Goal: Task Accomplishment & Management: Manage account settings

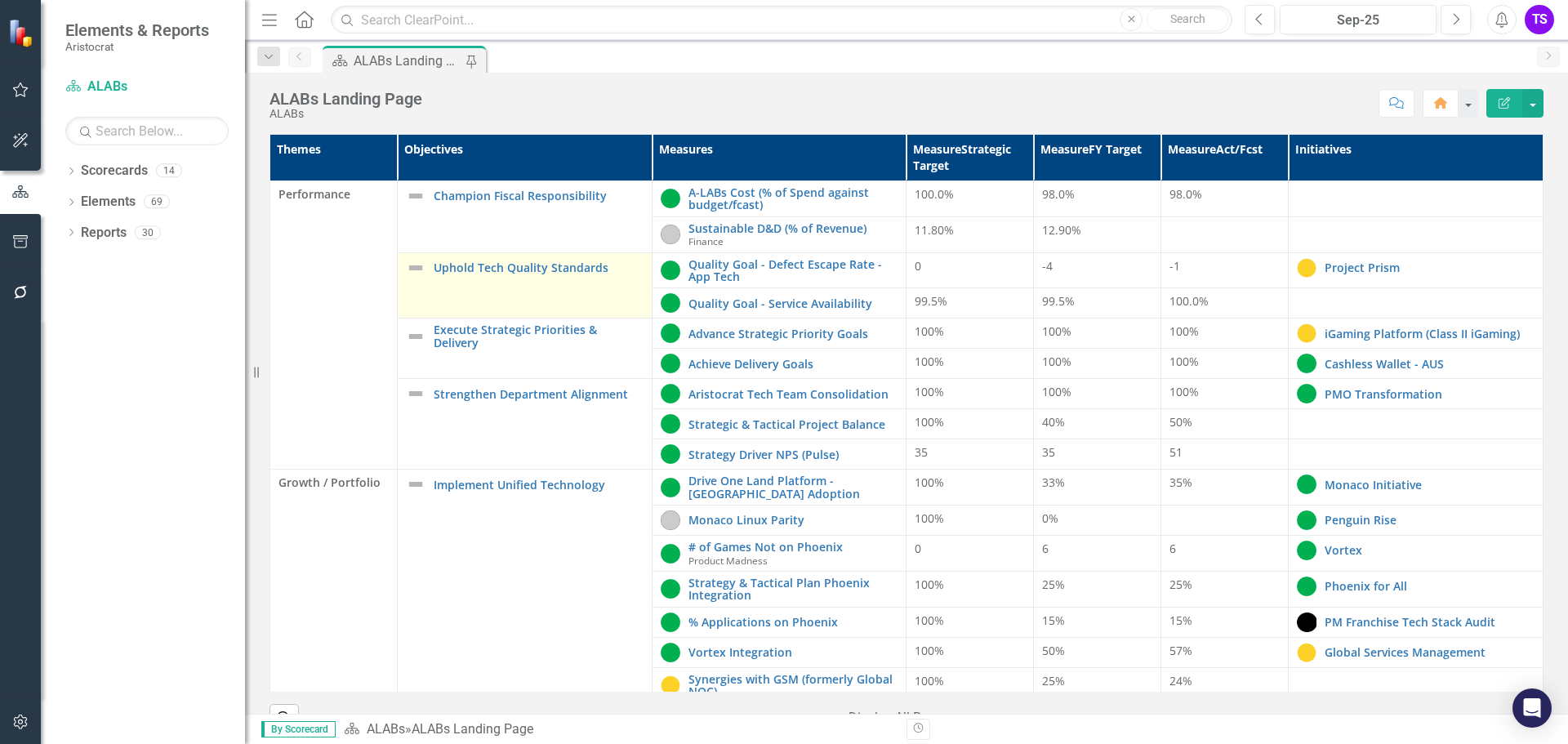
click at [418, 268] on img at bounding box center [415, 268] width 20 height 20
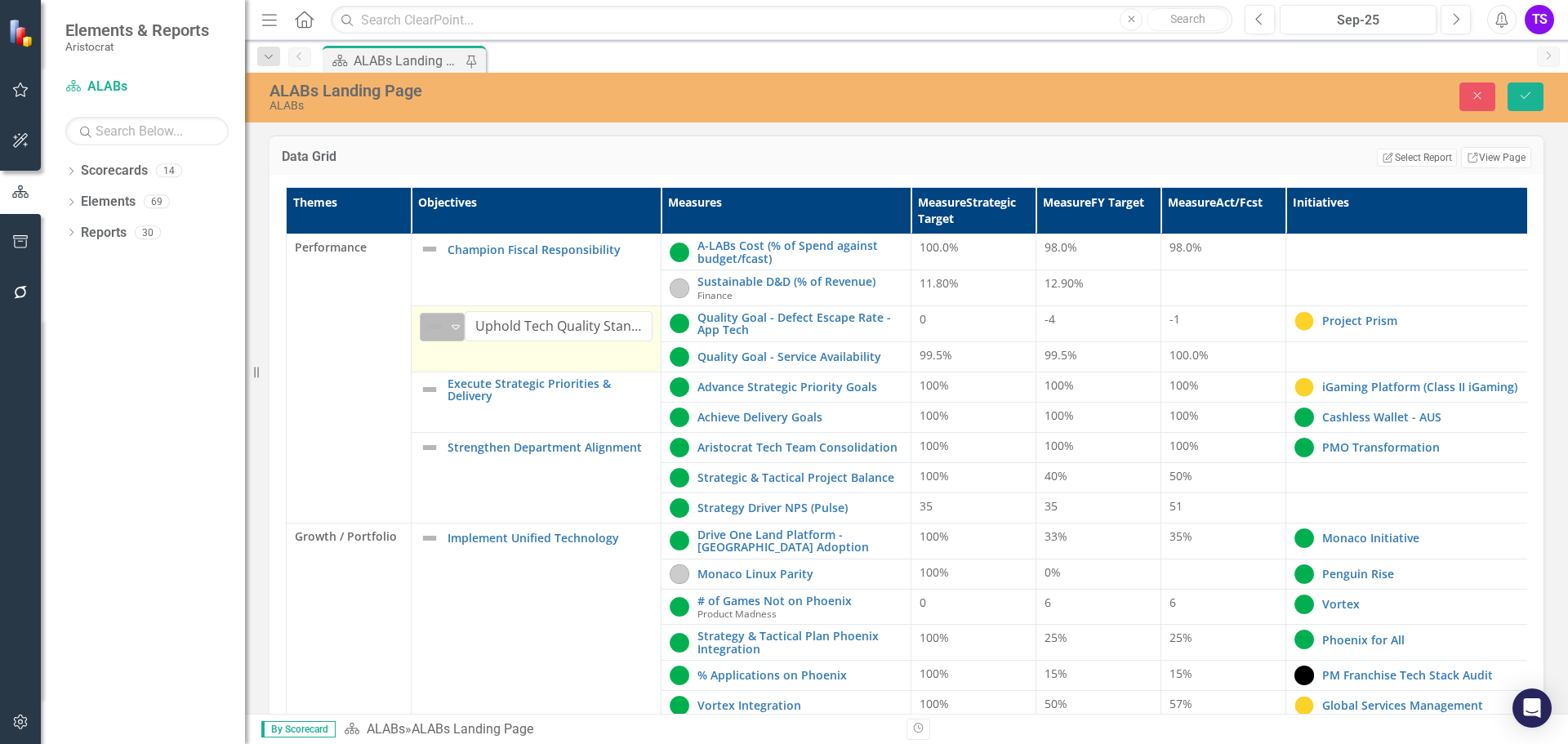
click at [462, 333] on icon "Expand" at bounding box center [456, 327] width 17 height 13
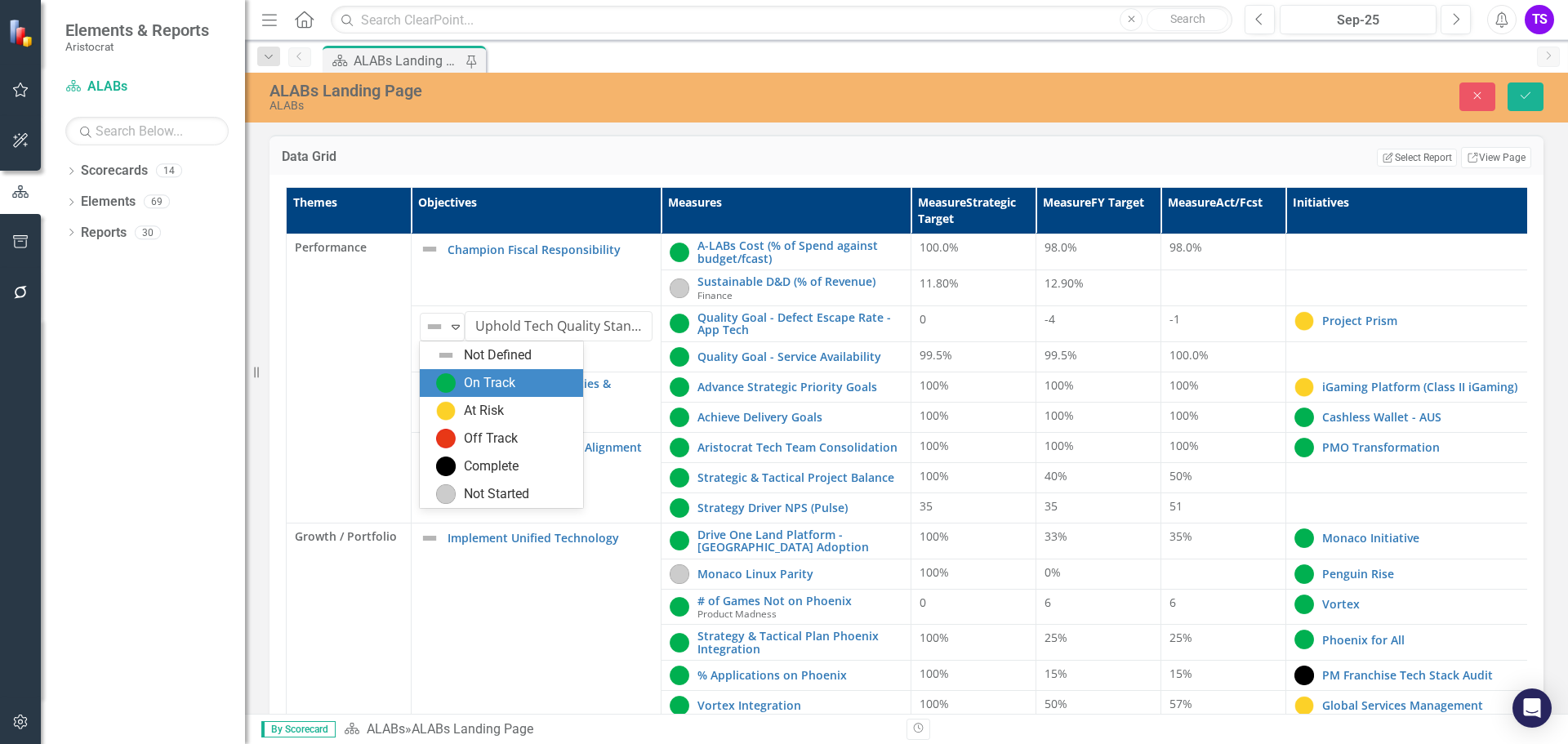
click at [464, 381] on div "On Track" at bounding box center [489, 384] width 51 height 19
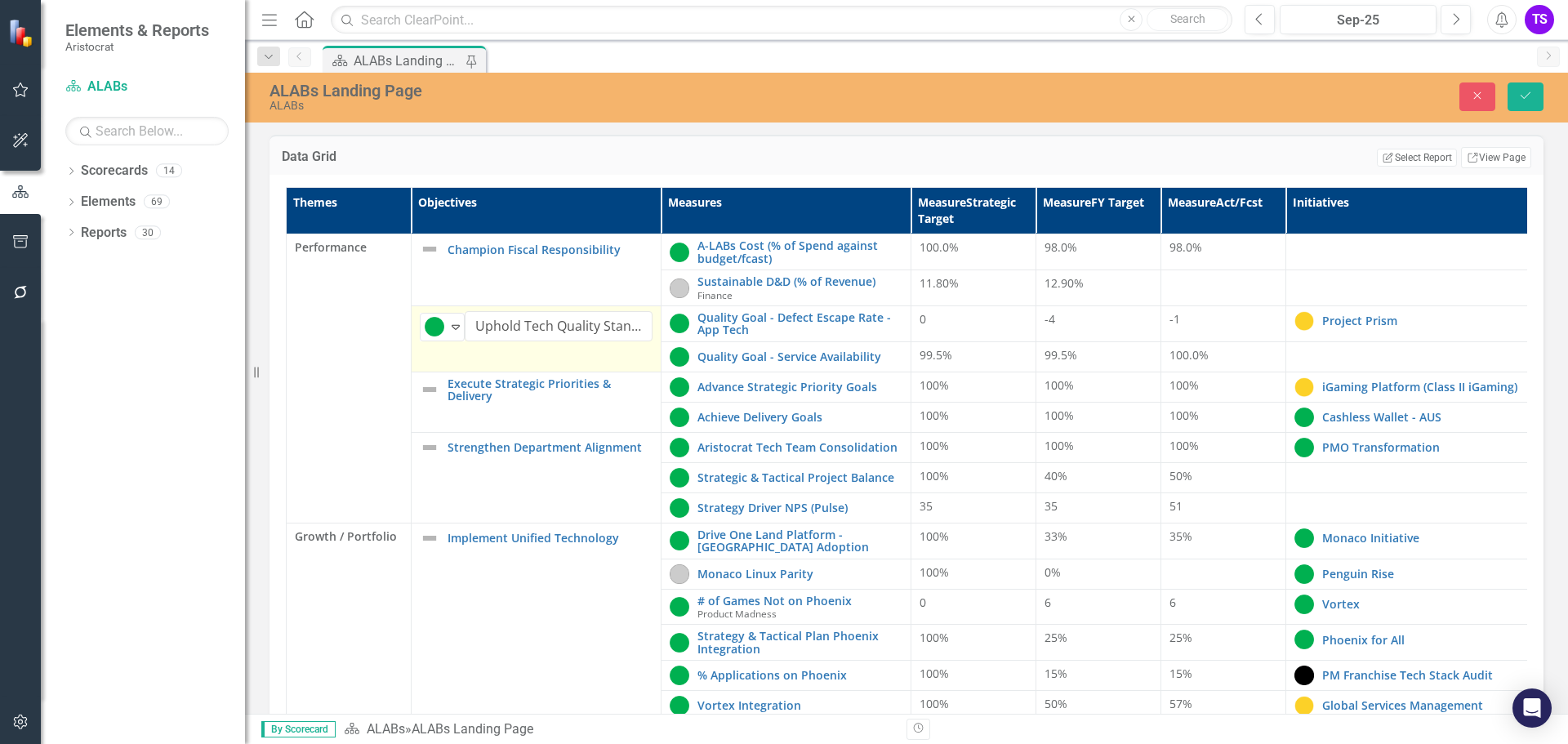
click at [476, 357] on td "option On Track, selected. On Track Expand Uphold Tech Quality Standards Edit E…" at bounding box center [536, 339] width 250 height 66
click at [476, 357] on td "On Track Expand Uphold Tech Quality Standards Edit Edit Objective Link Open Ele…" at bounding box center [536, 339] width 250 height 66
drag, startPoint x: 1526, startPoint y: 92, endPoint x: 1459, endPoint y: 80, distance: 68.1
click at [1526, 92] on icon "Save" at bounding box center [1525, 96] width 15 height 11
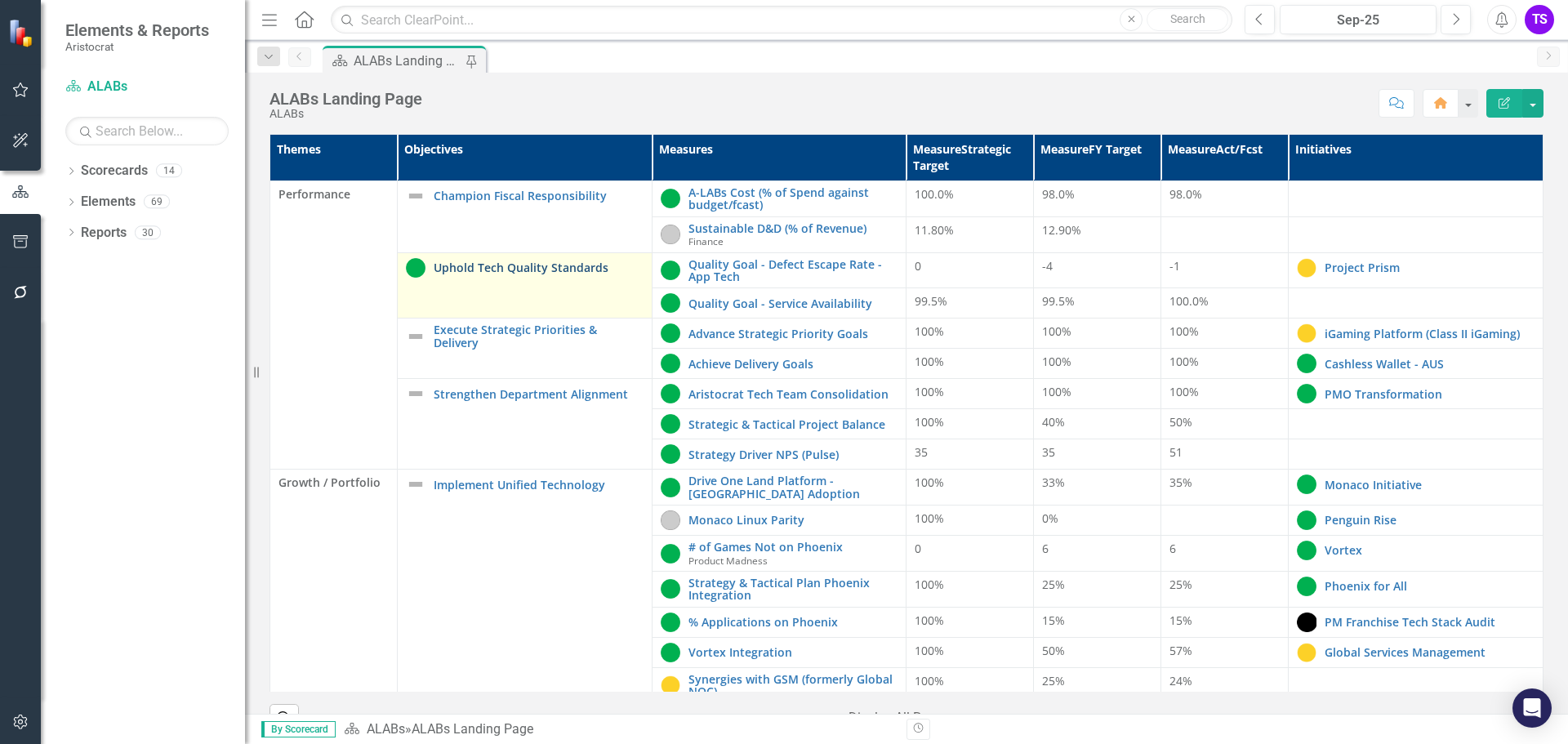
click at [529, 271] on link "Uphold Tech Quality Standards" at bounding box center [539, 267] width 210 height 12
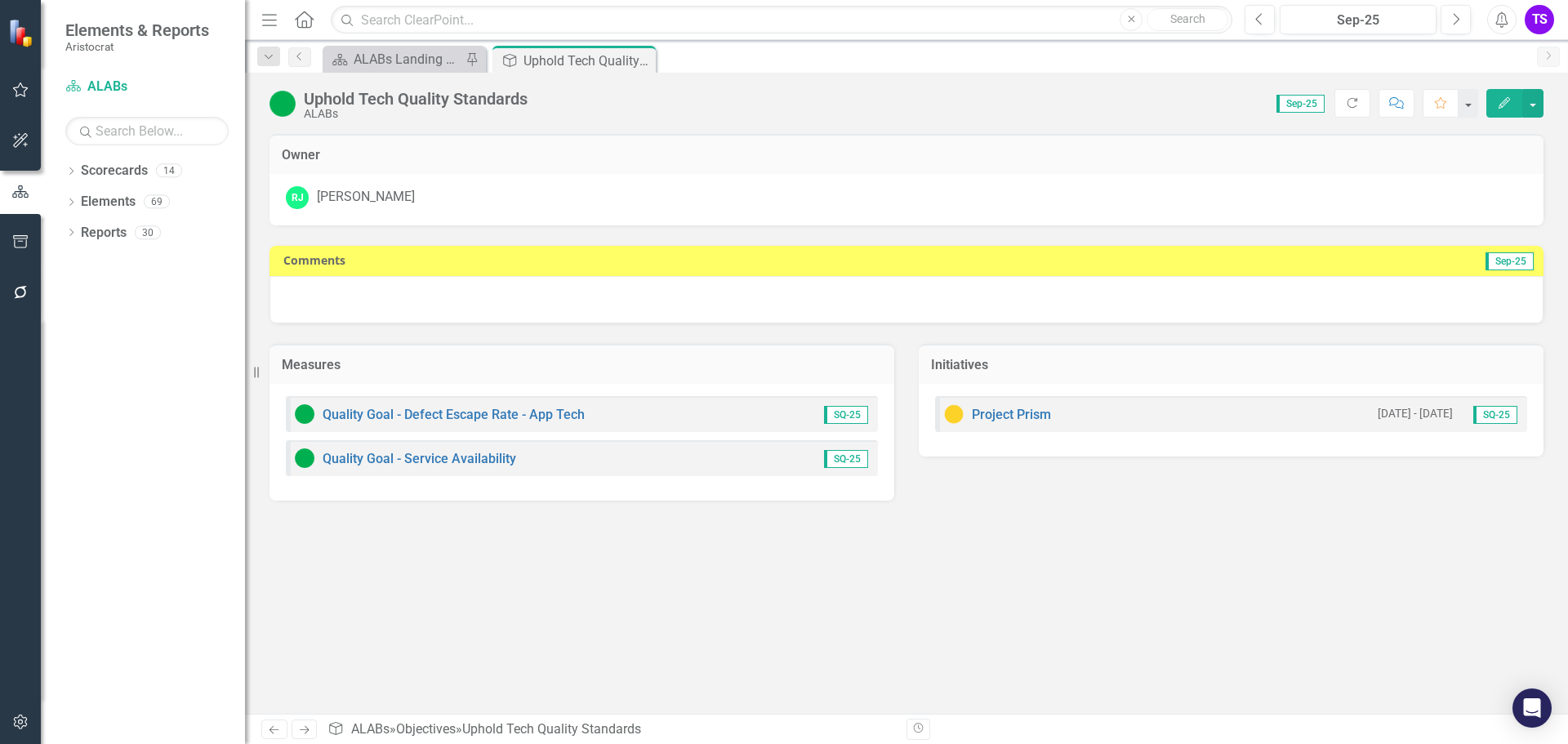
click at [651, 320] on div at bounding box center [906, 299] width 1274 height 47
click at [633, 305] on div at bounding box center [906, 299] width 1274 height 47
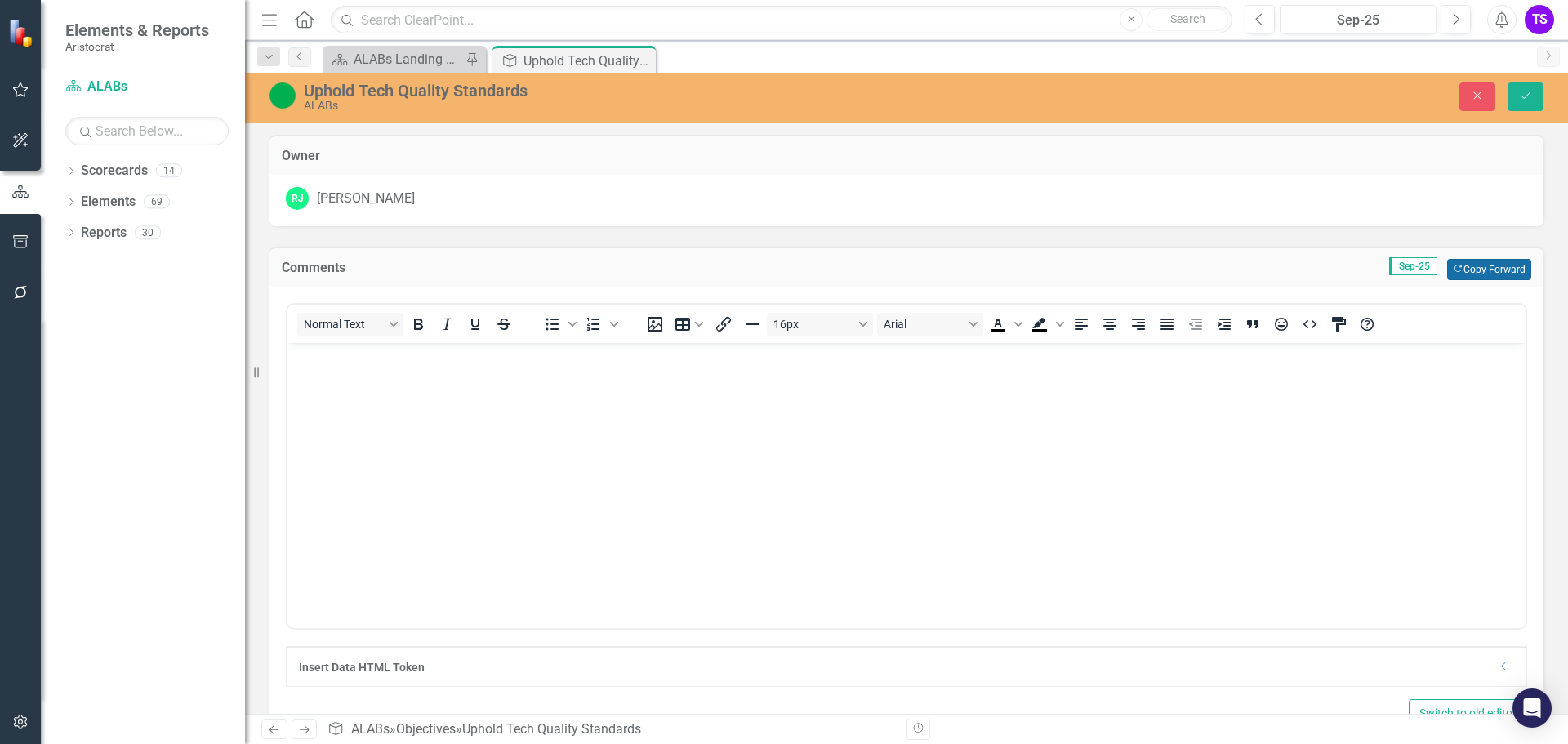
click at [1467, 274] on button "Copy Forward Copy Forward" at bounding box center [1488, 269] width 85 height 21
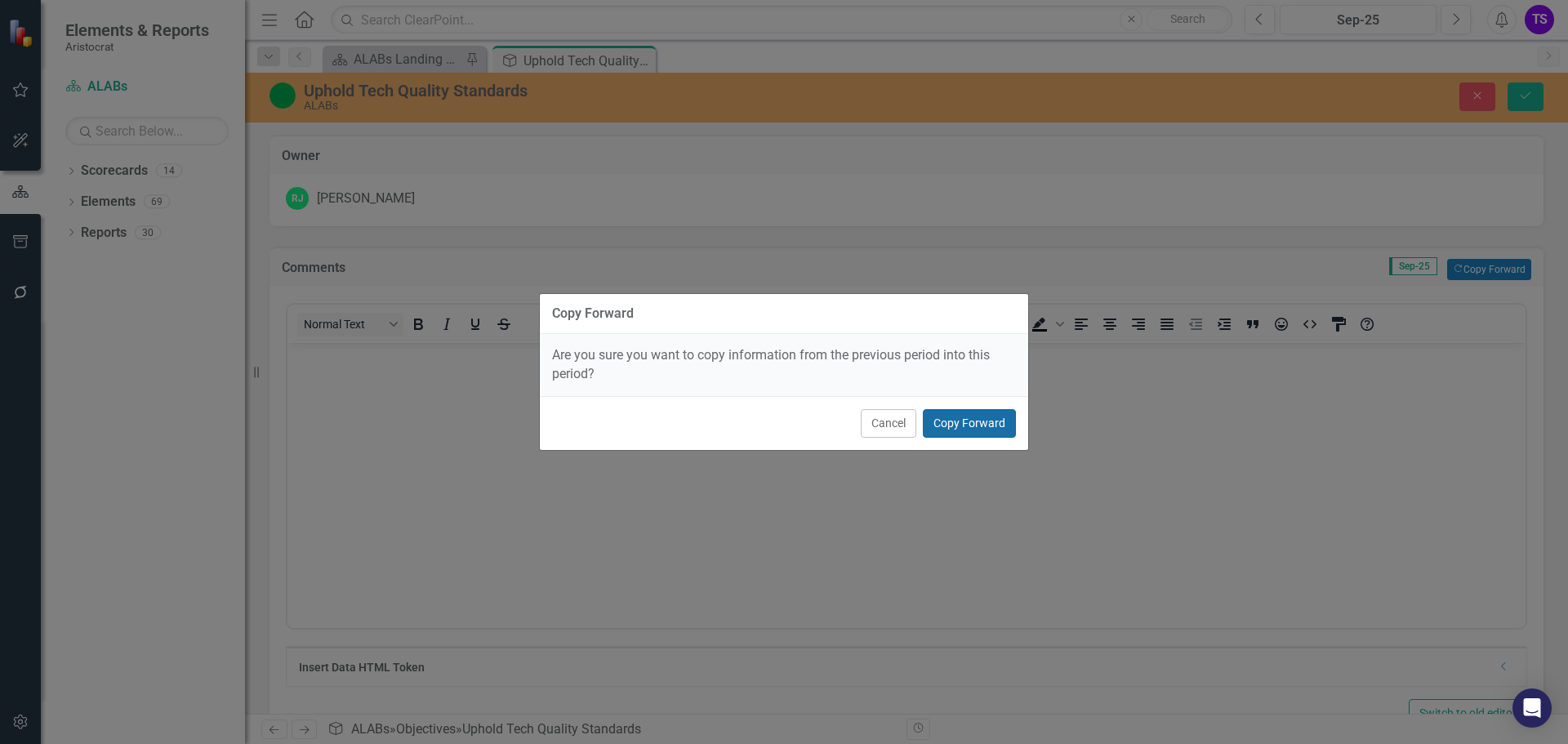
click at [997, 431] on button "Copy Forward" at bounding box center [969, 423] width 93 height 29
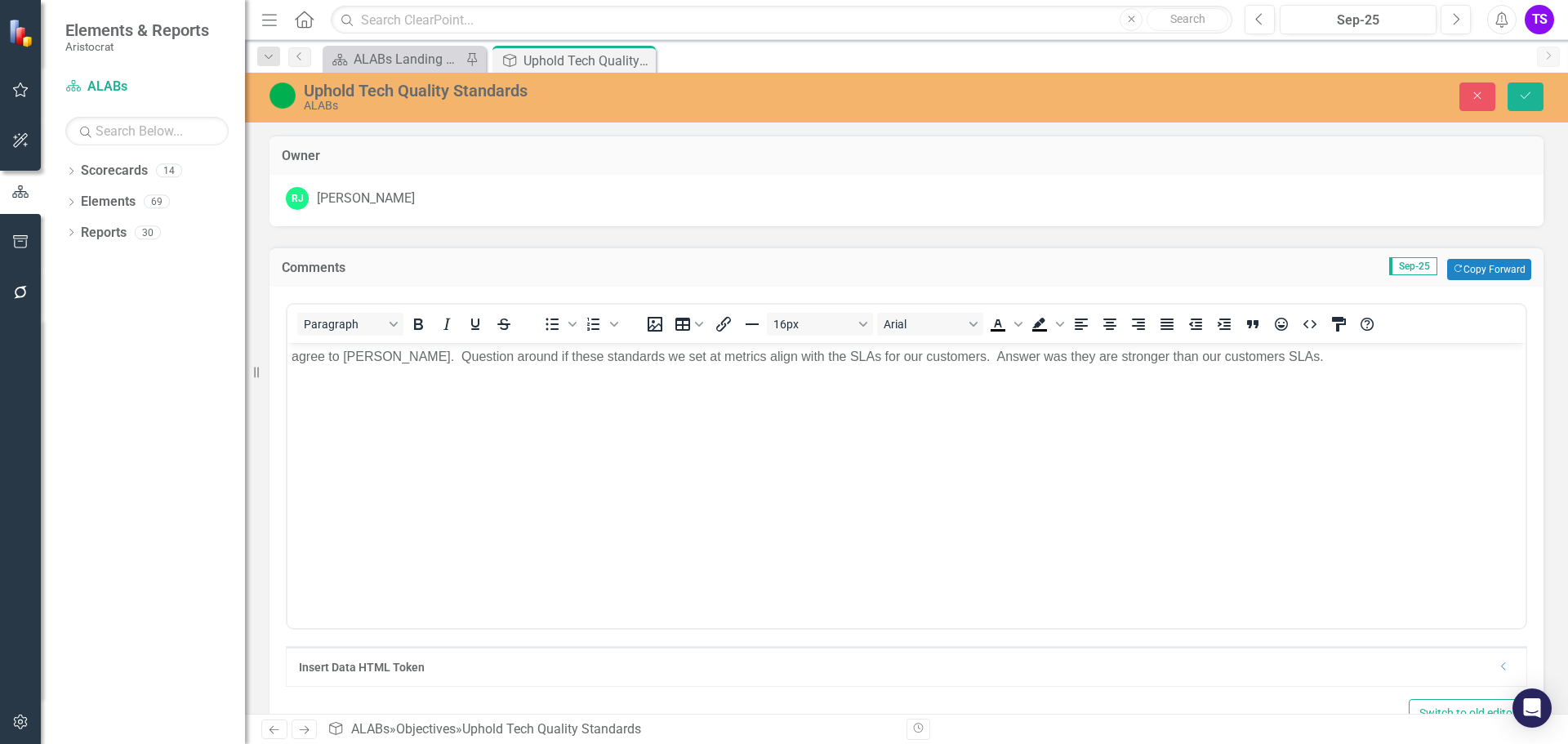
click at [294, 354] on p "agree to [PERSON_NAME]. Question around if these standards we set at metrics al…" at bounding box center [907, 357] width 1230 height 20
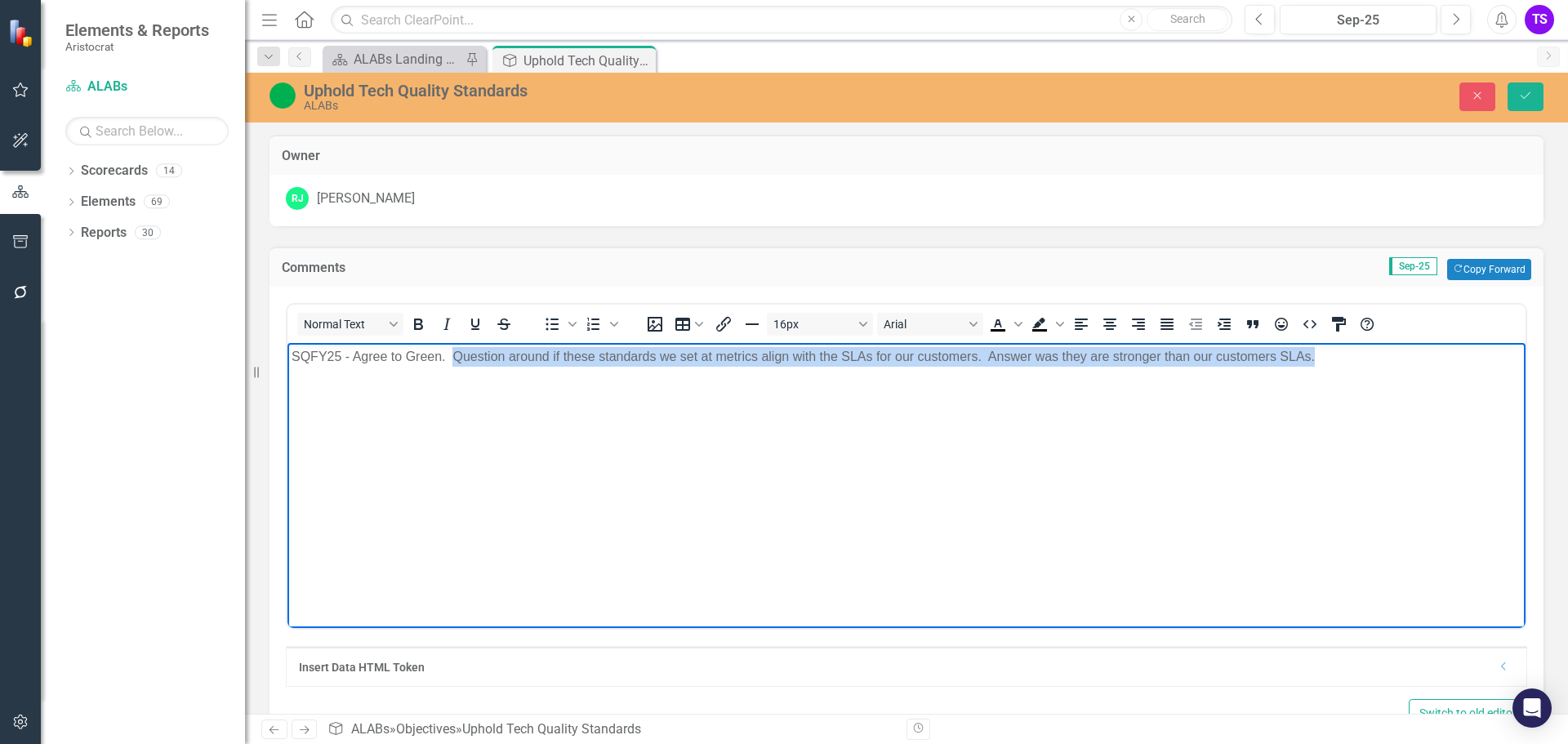
drag, startPoint x: 453, startPoint y: 354, endPoint x: 1398, endPoint y: 363, distance: 945.0
click at [1398, 363] on p "SQFY25 - Agree to Green. Question around if these standards we set at metrics a…" at bounding box center [907, 357] width 1230 height 20
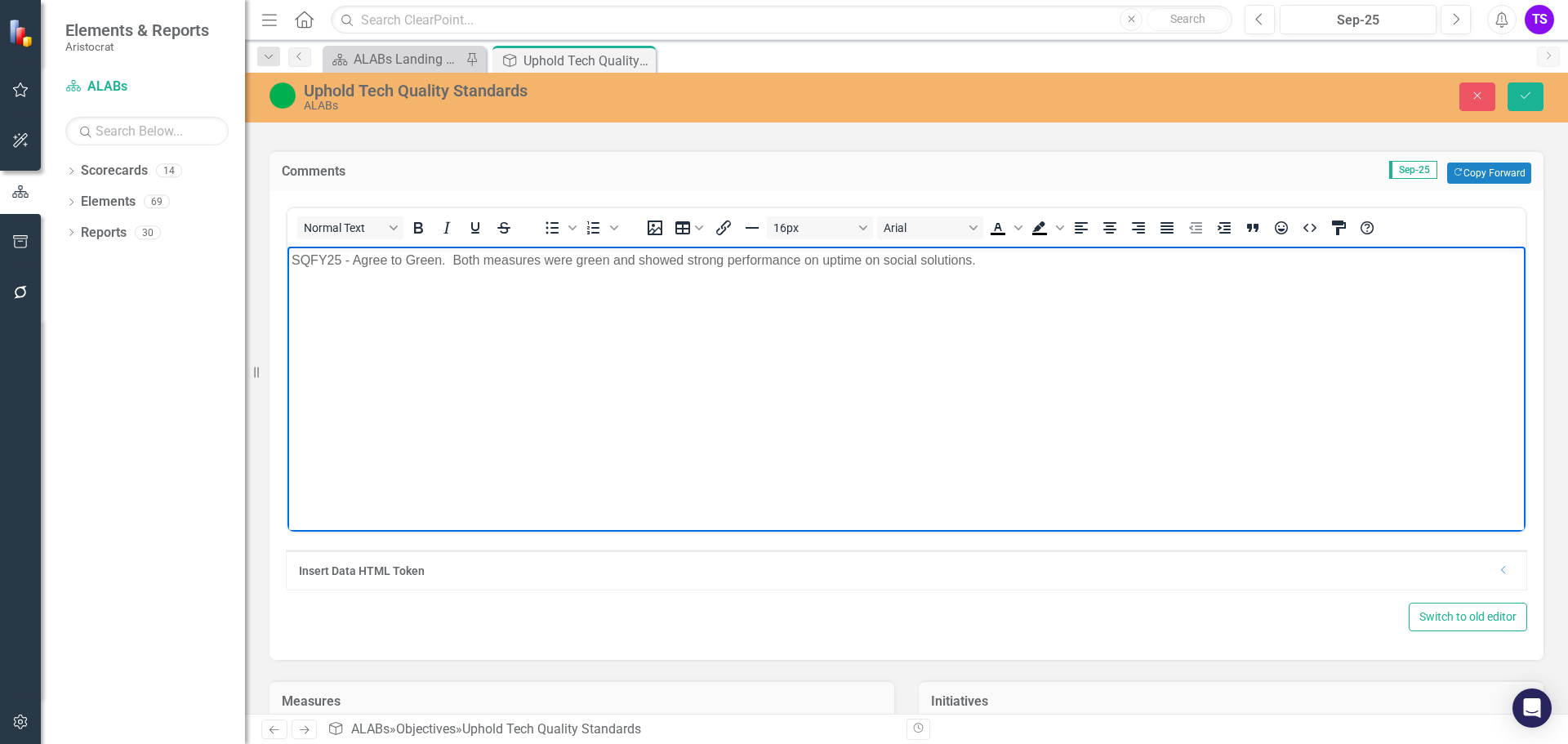
scroll to position [235, 0]
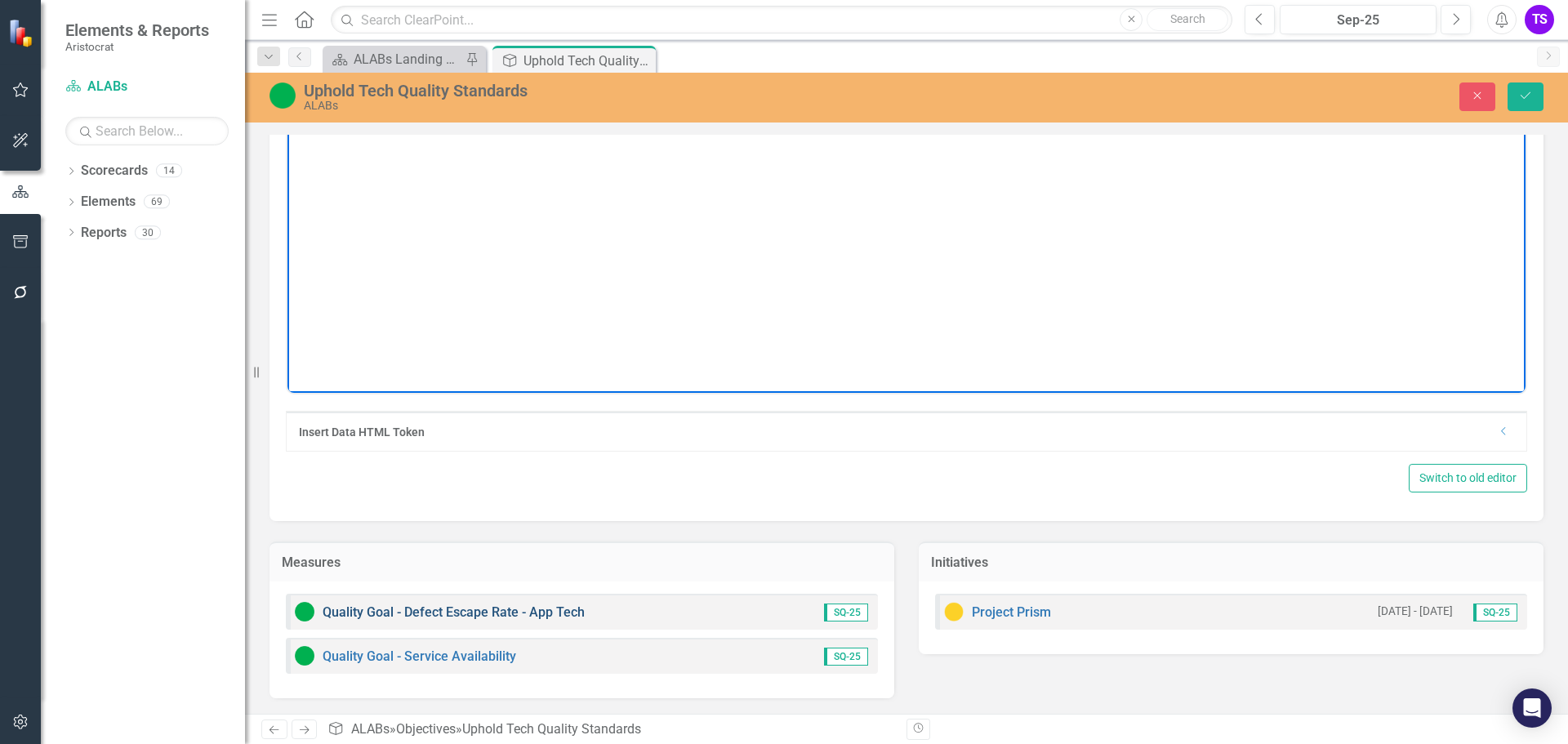
click at [451, 617] on link "Quality Goal - Defect Escape Rate - App Tech" at bounding box center [453, 611] width 262 height 16
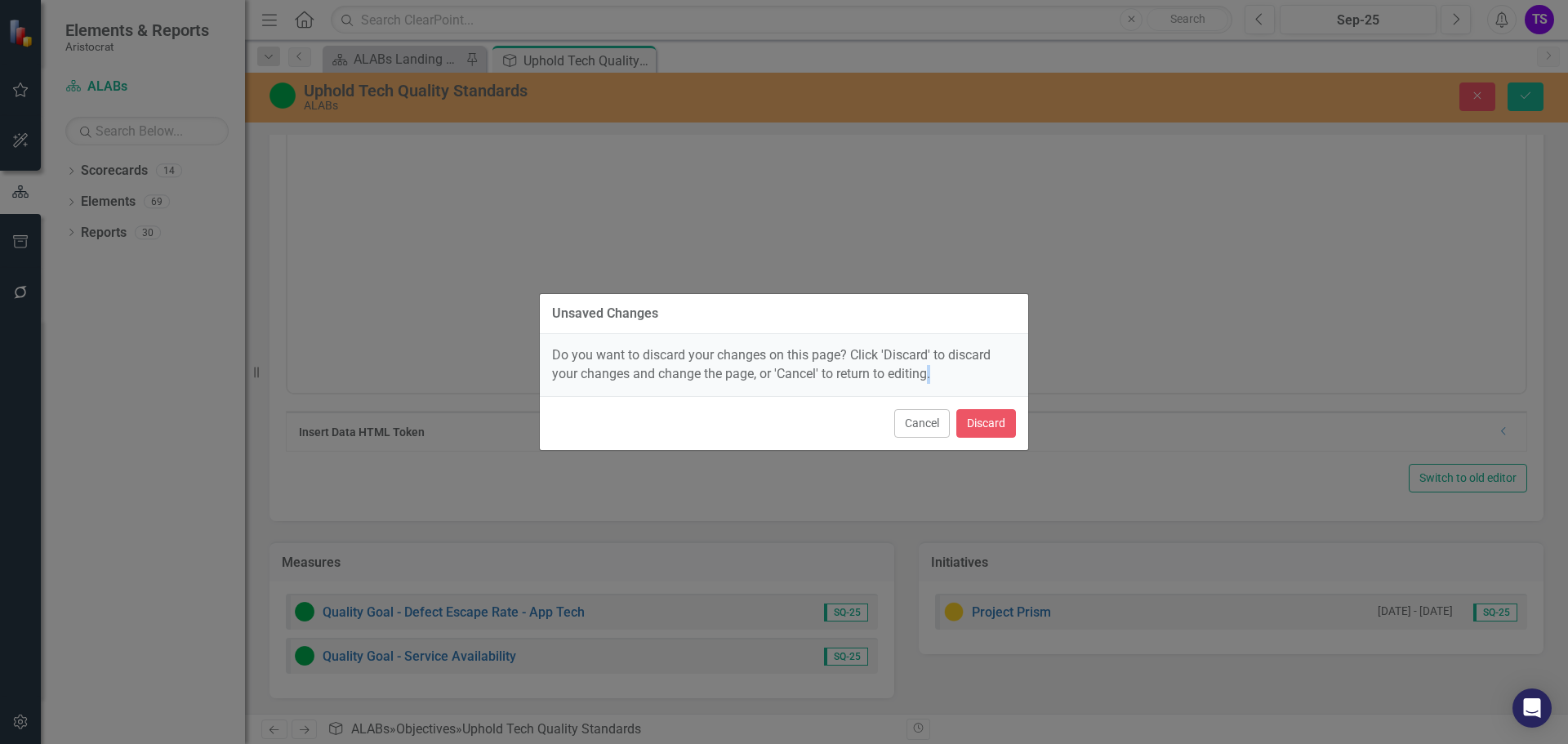
click at [451, 617] on div "Unsaved Changes Do you want to discard your changes on this page? Click 'Discar…" at bounding box center [784, 372] width 1568 height 744
click at [930, 425] on button "Cancel" at bounding box center [921, 423] width 56 height 29
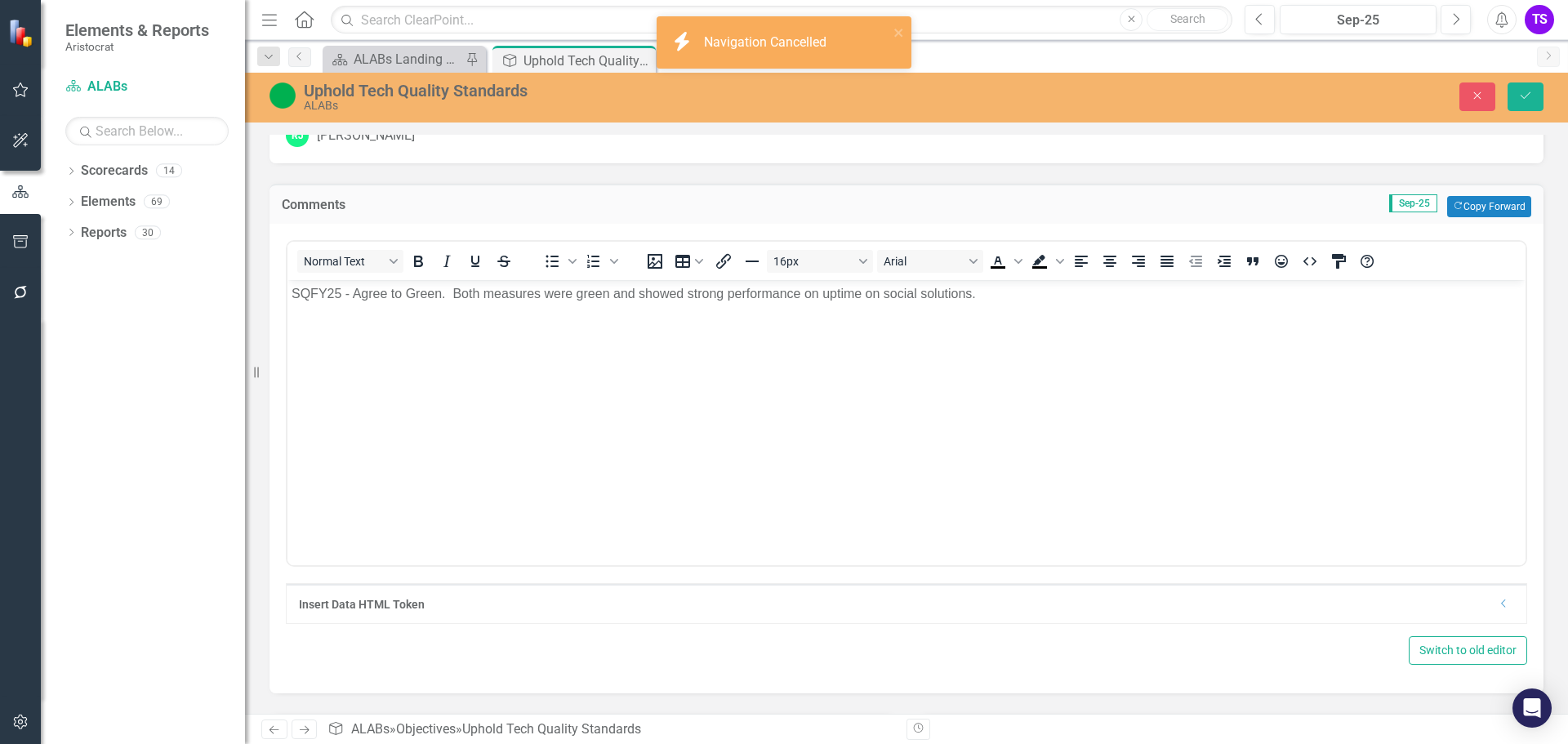
scroll to position [0, 0]
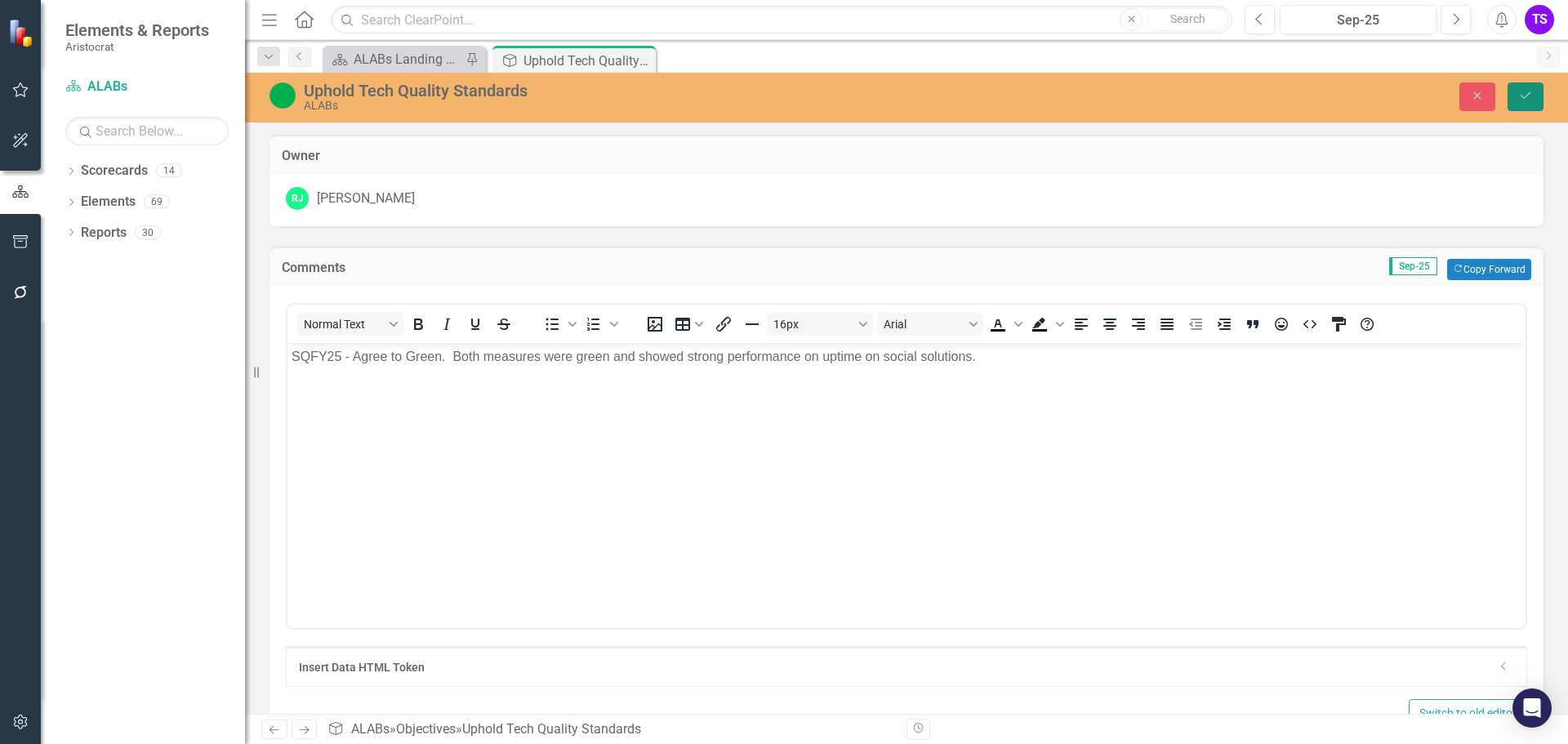
click at [1526, 98] on icon "Save" at bounding box center [1525, 96] width 15 height 11
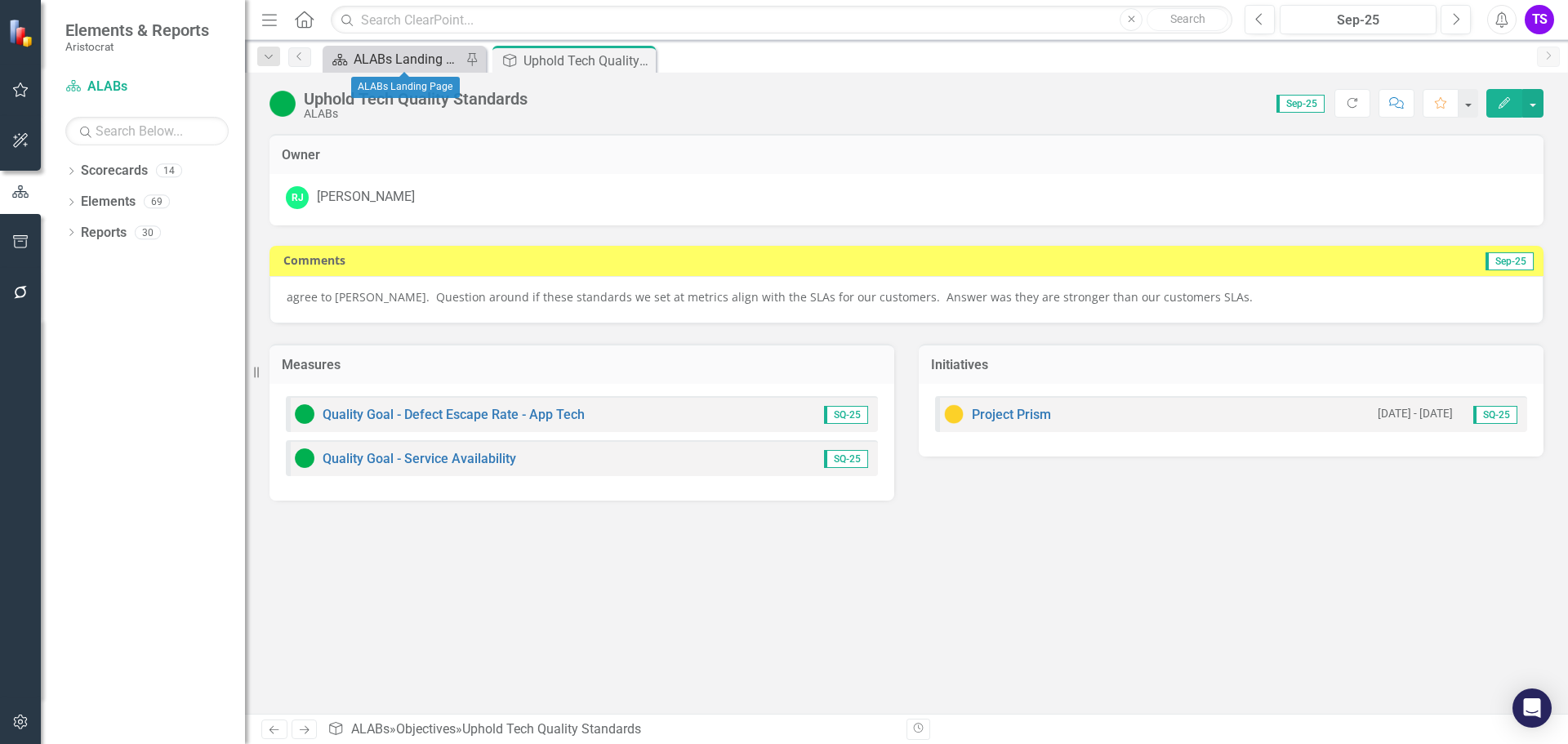
click at [386, 52] on div "ALABs Landing Page" at bounding box center [408, 59] width 108 height 20
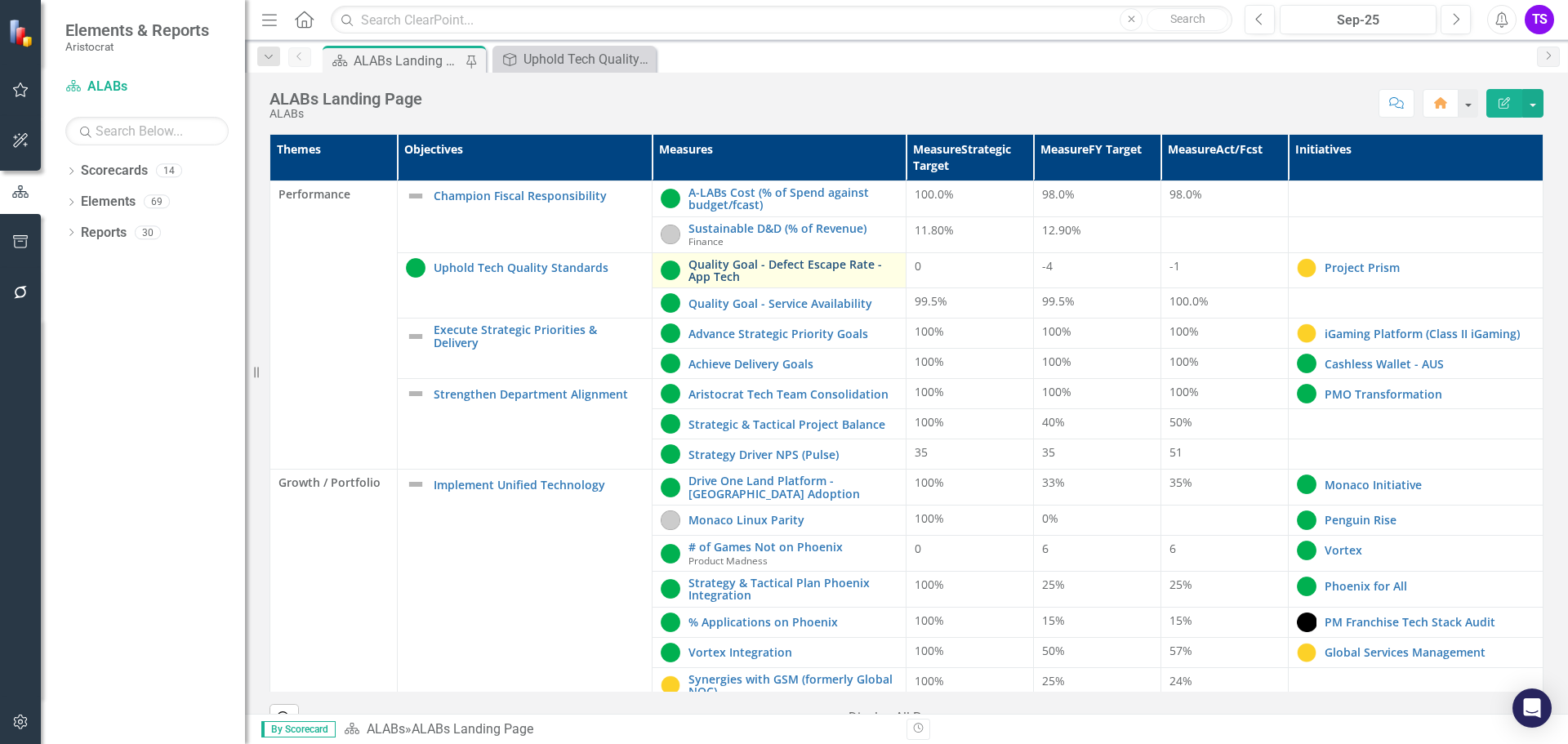
click at [783, 268] on link "Quality Goal - Defect Escape Rate - App Tech" at bounding box center [793, 270] width 210 height 25
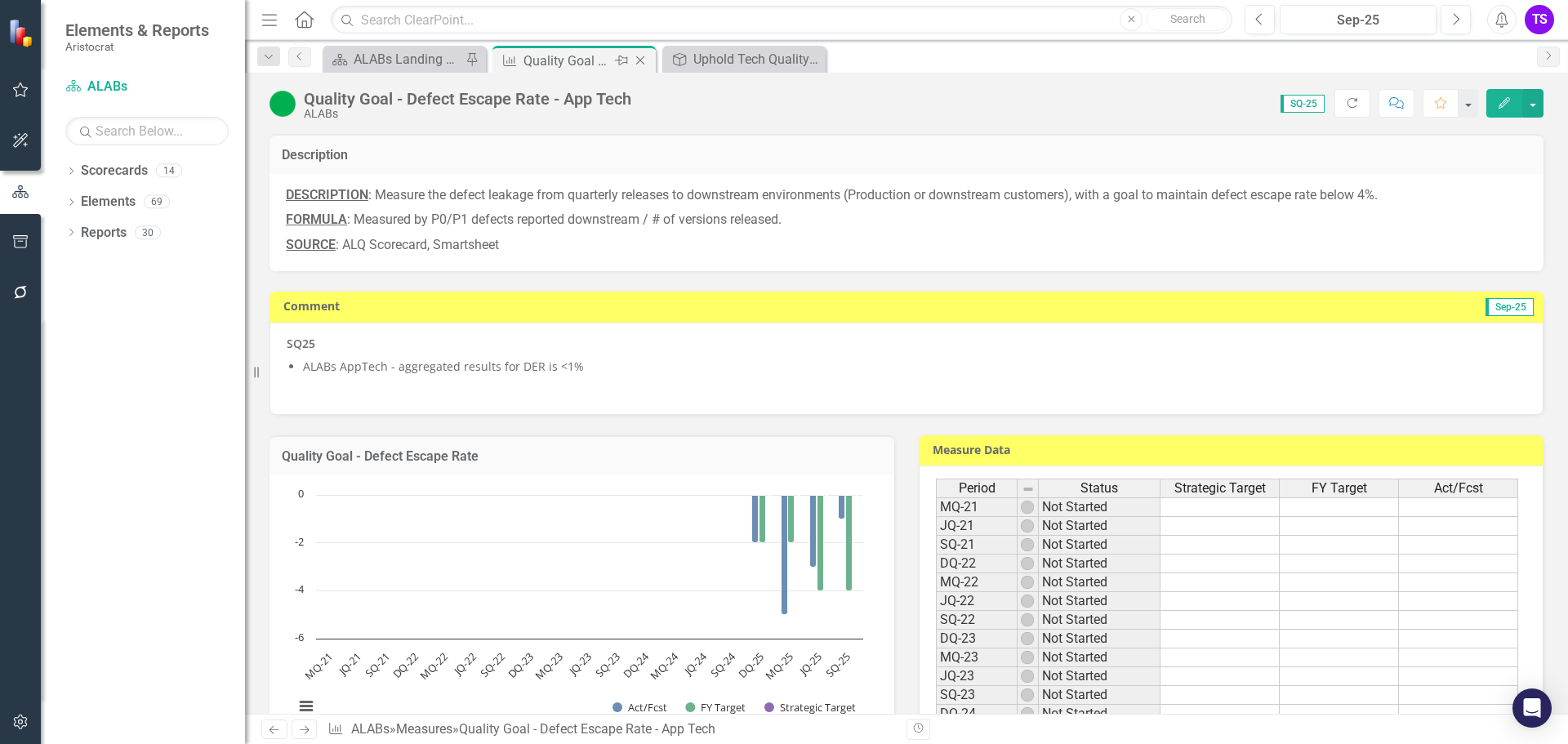
click at [644, 61] on icon "Close" at bounding box center [640, 60] width 17 height 13
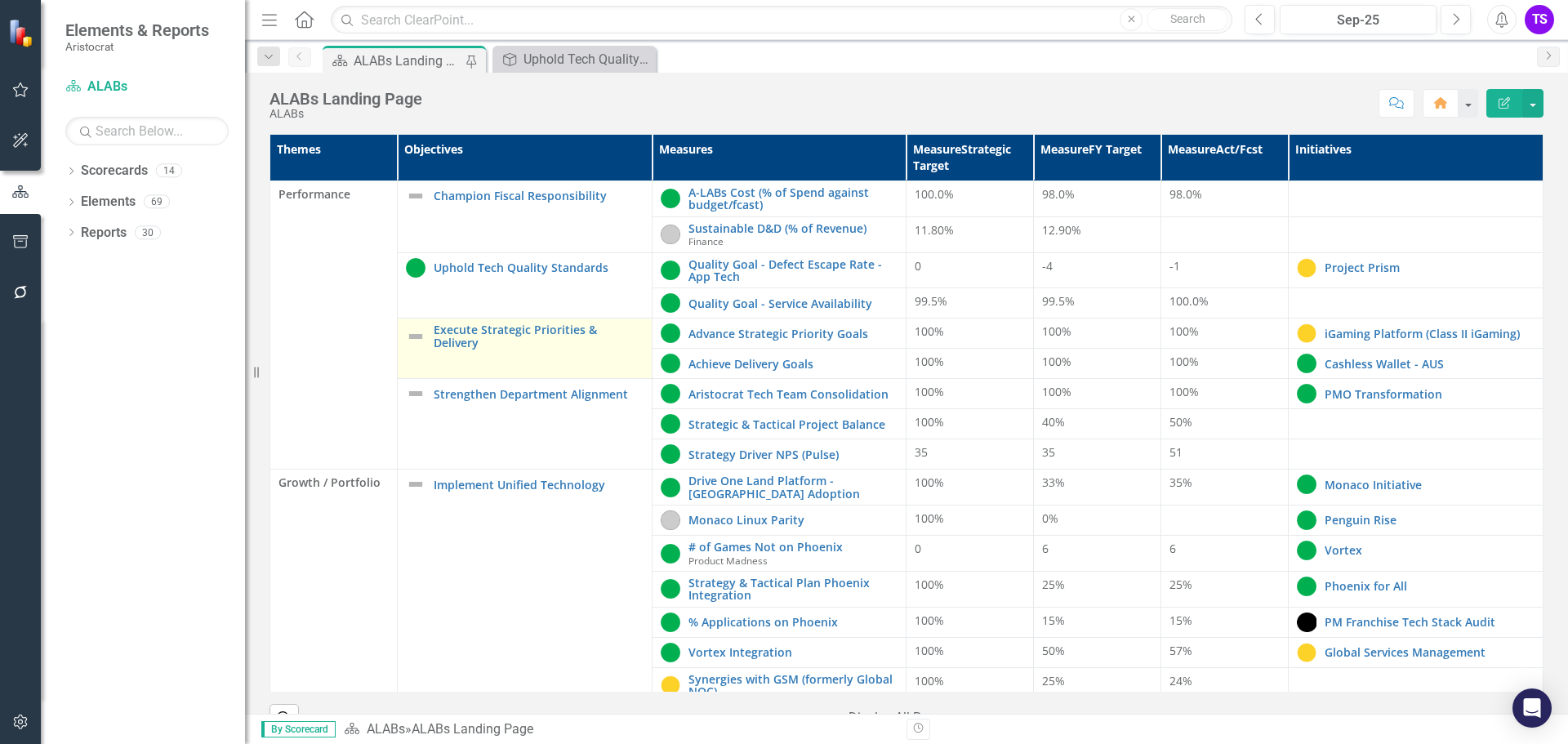
click at [415, 339] on img at bounding box center [415, 336] width 20 height 20
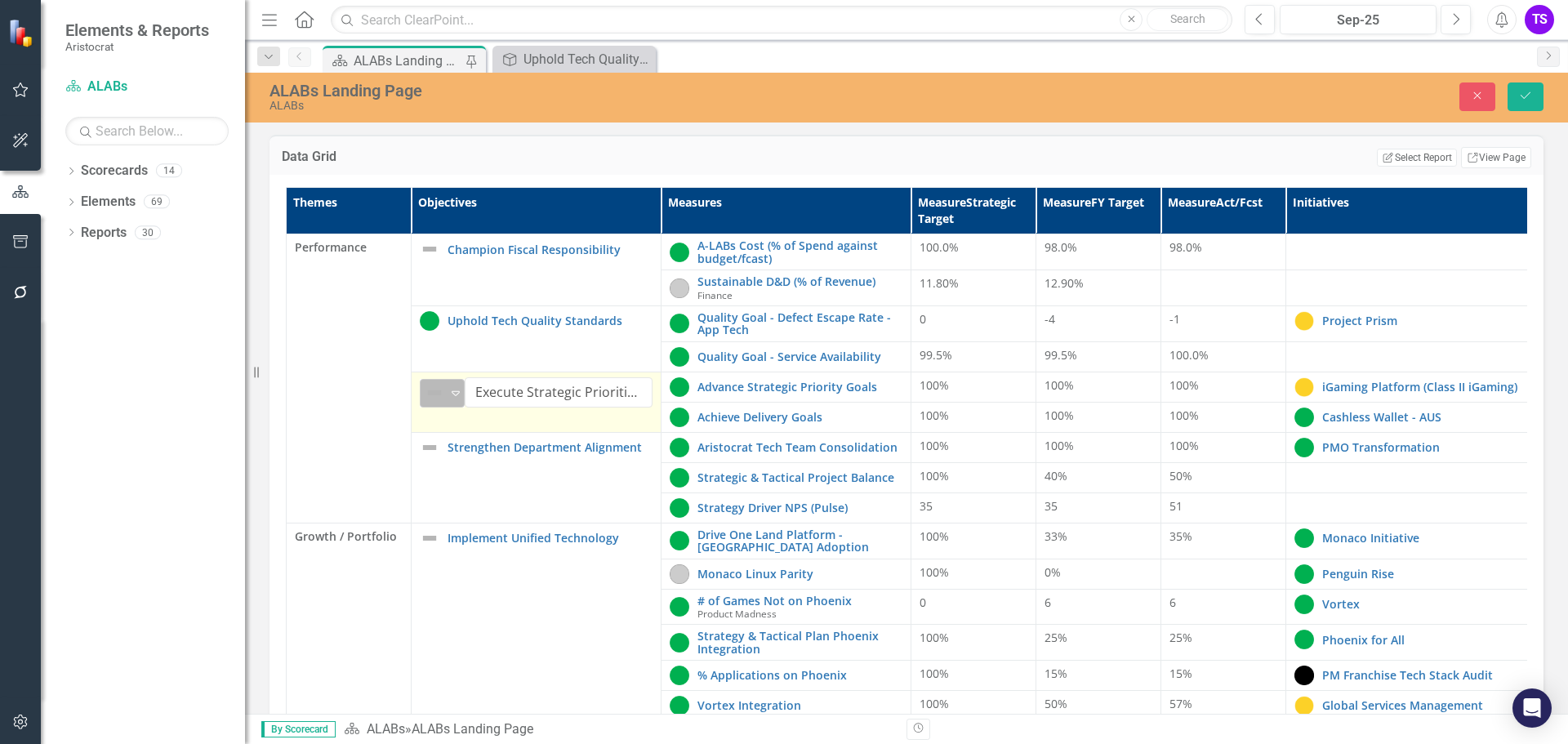
click at [454, 394] on icon "Expand" at bounding box center [456, 393] width 17 height 13
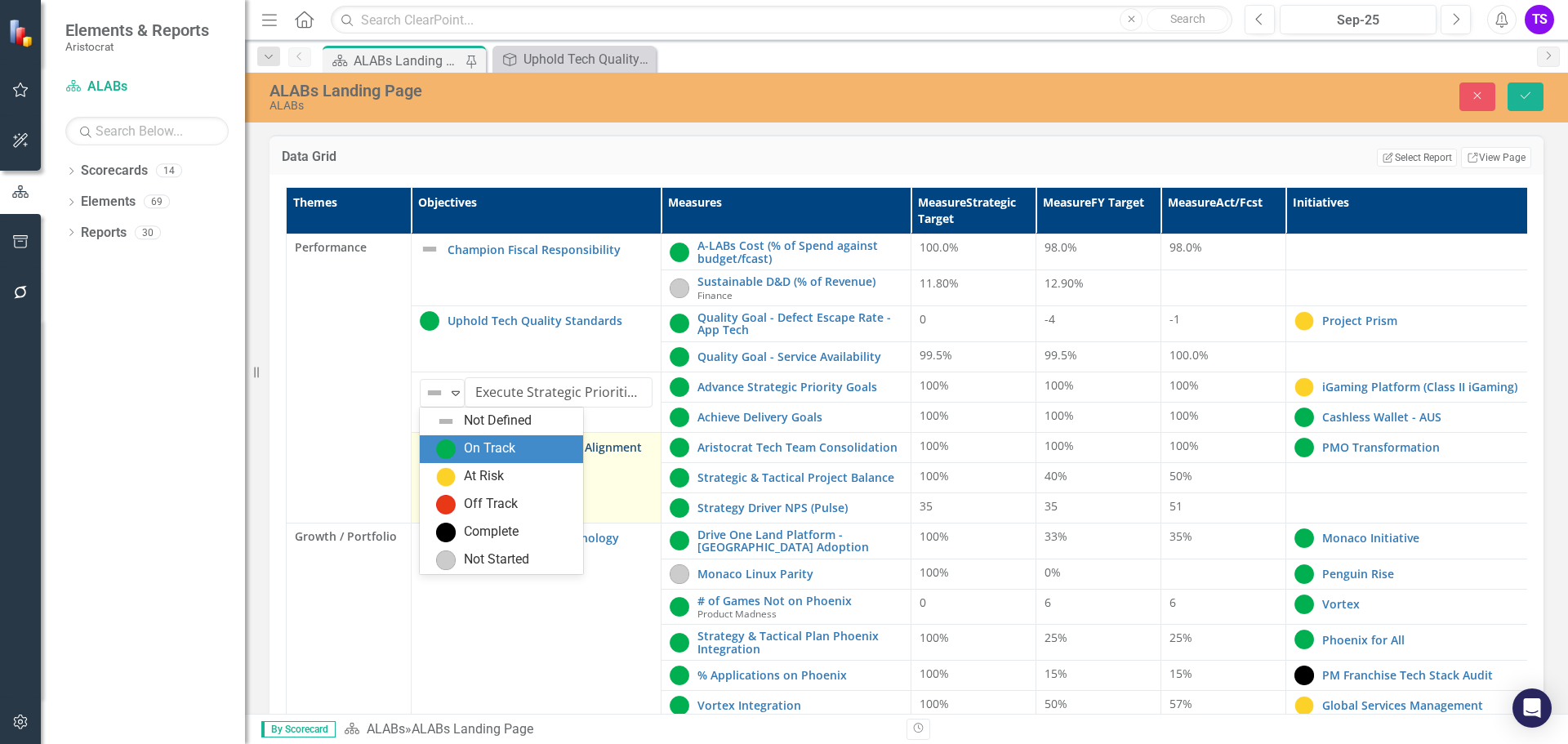
click at [455, 449] on div "On Track" at bounding box center [504, 449] width 137 height 20
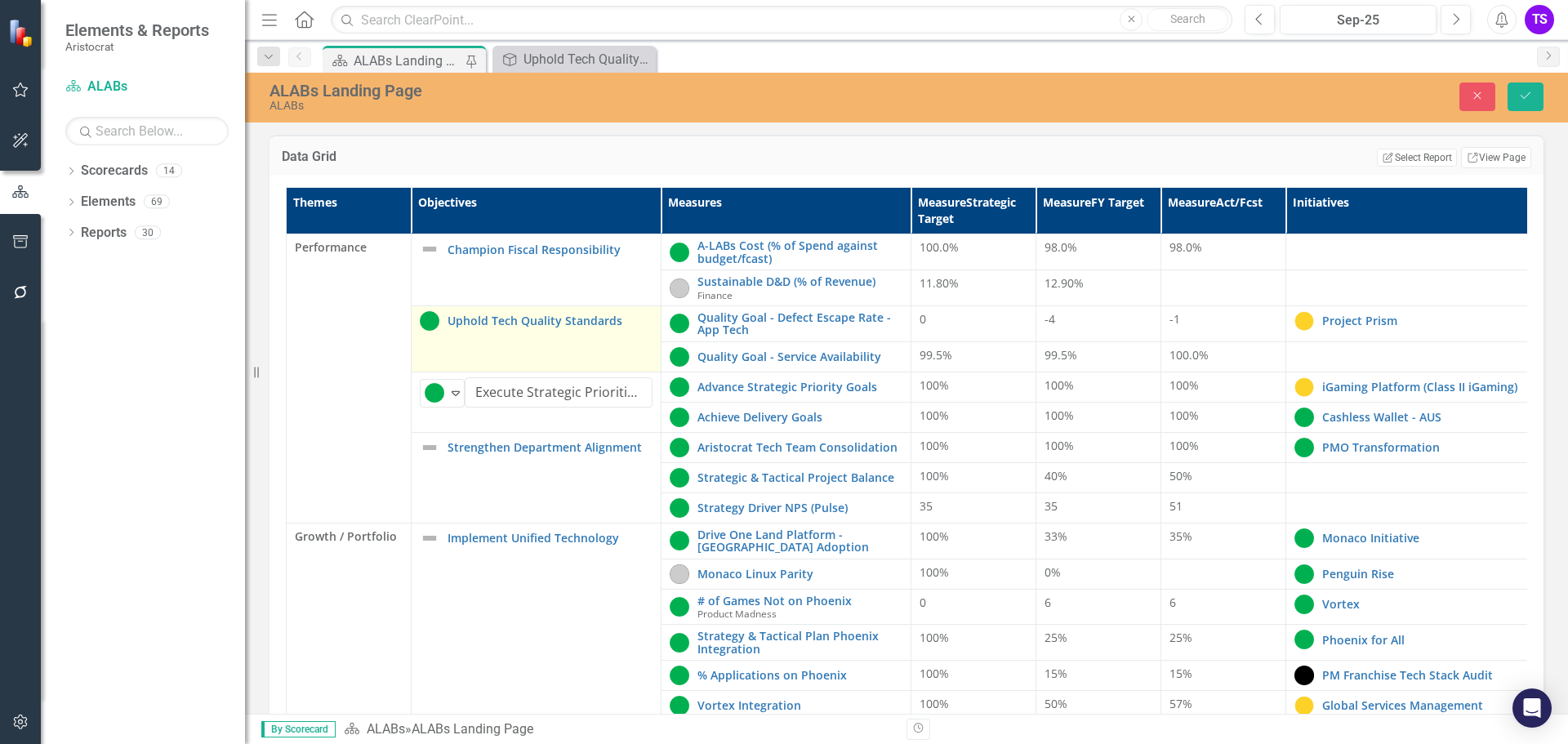
click at [647, 353] on td "Uphold Tech Quality Standards Edit Edit Objective Link Open Element" at bounding box center [536, 339] width 250 height 66
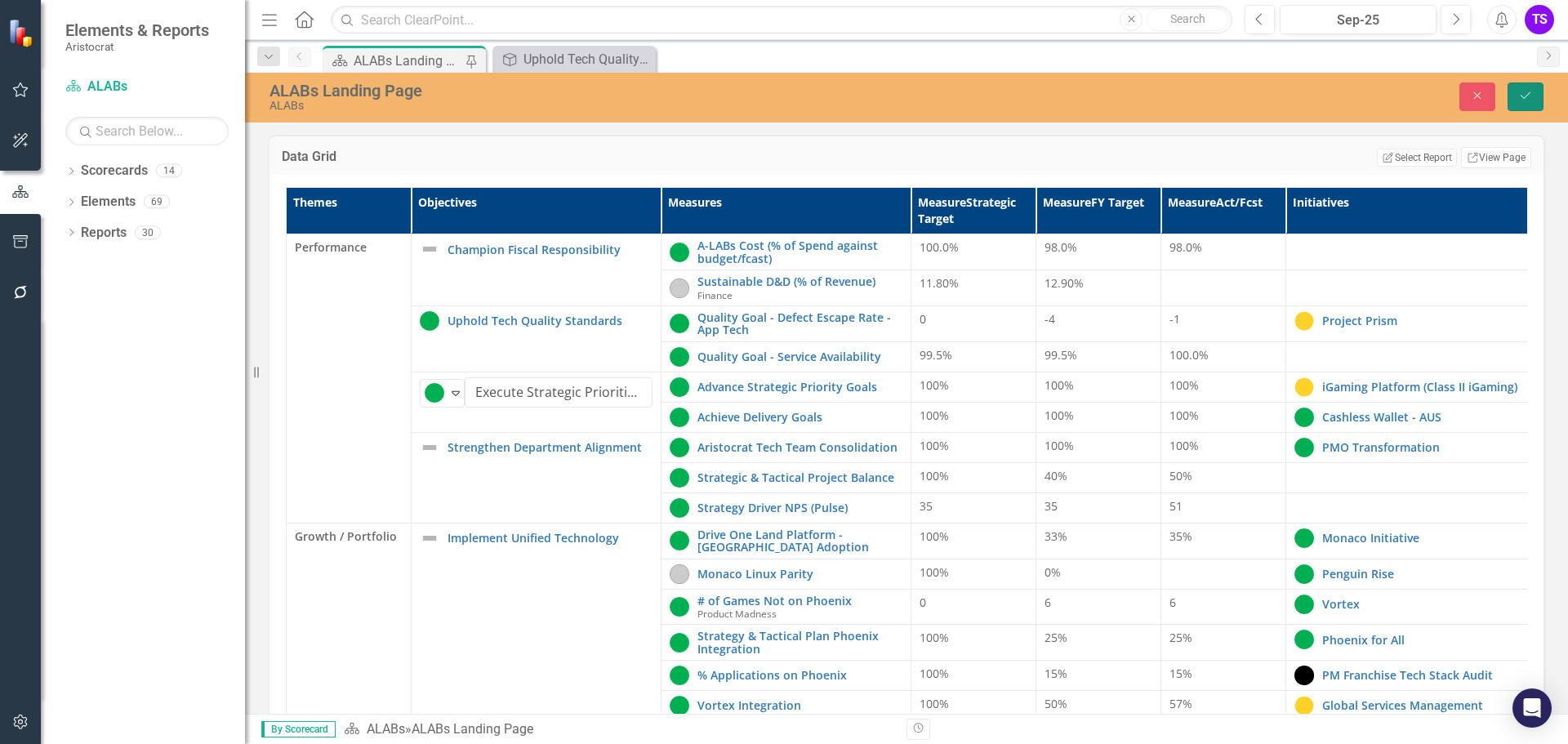
click at [1528, 98] on icon "Save" at bounding box center [1525, 96] width 15 height 11
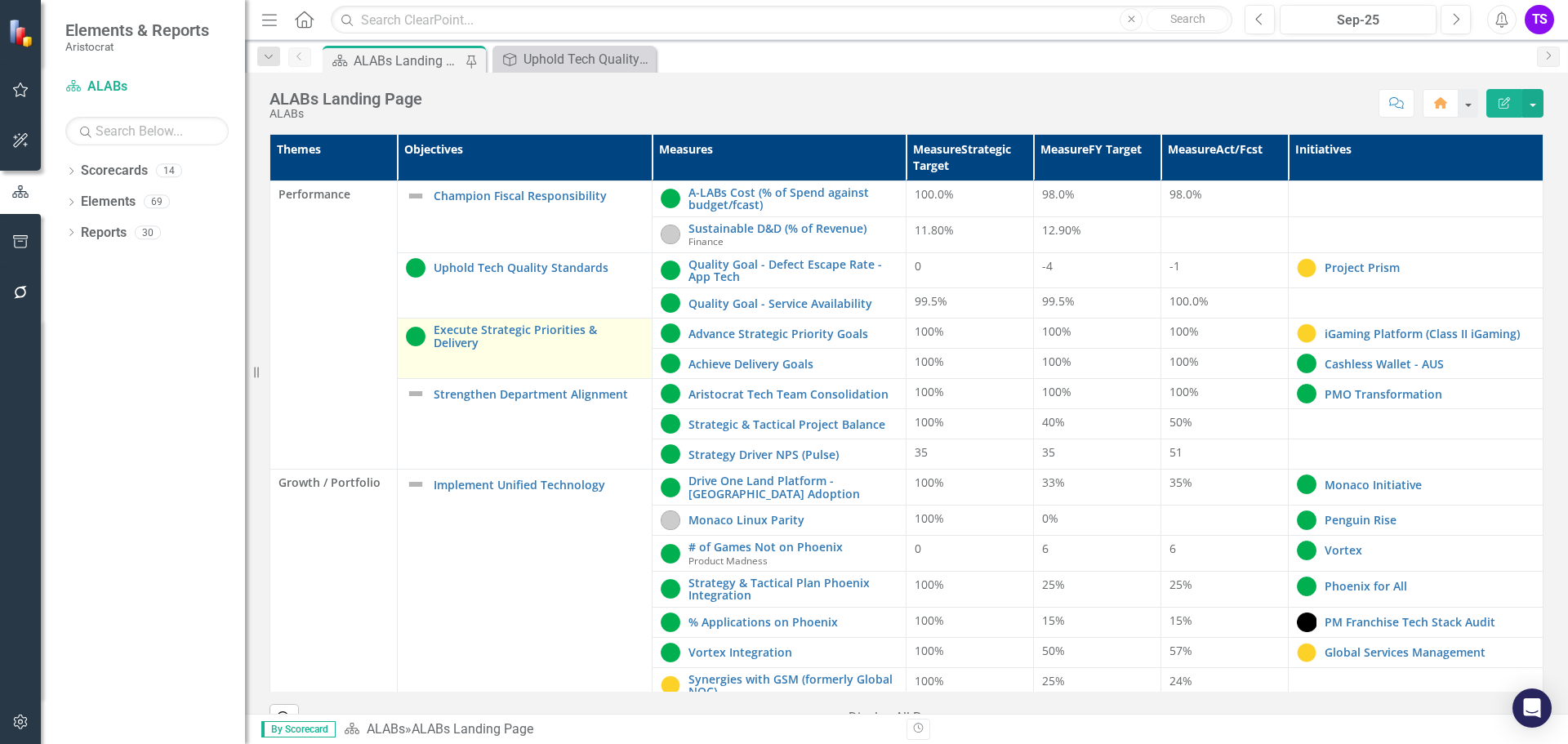
click at [550, 353] on td "Execute Strategic Priorities & Delivery Edit Edit Objective Link Open Element" at bounding box center [524, 348] width 255 height 60
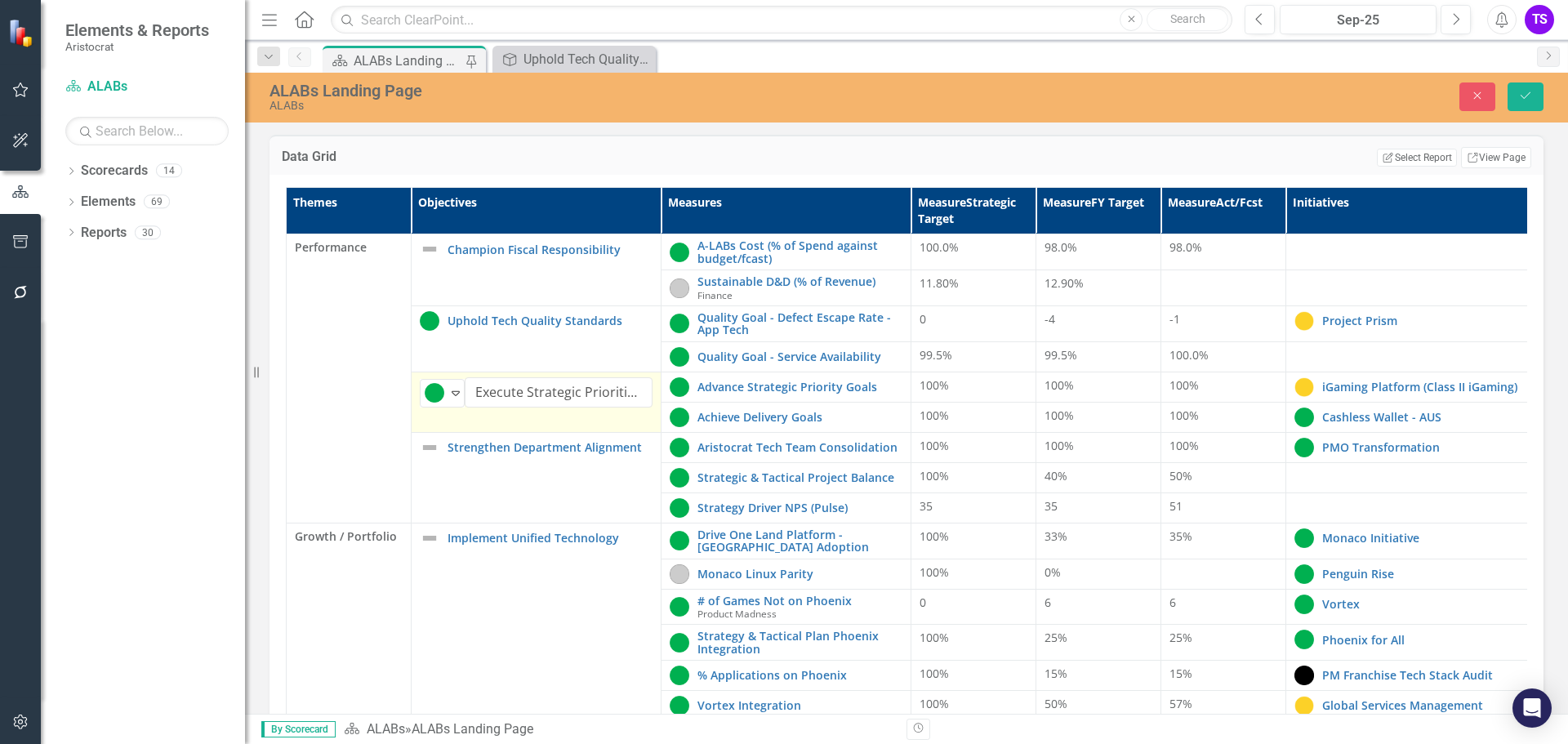
click at [569, 413] on td "On Track Expand Execute Strategic Priorities & Delivery Edit Edit Objective Lin…" at bounding box center [536, 401] width 250 height 60
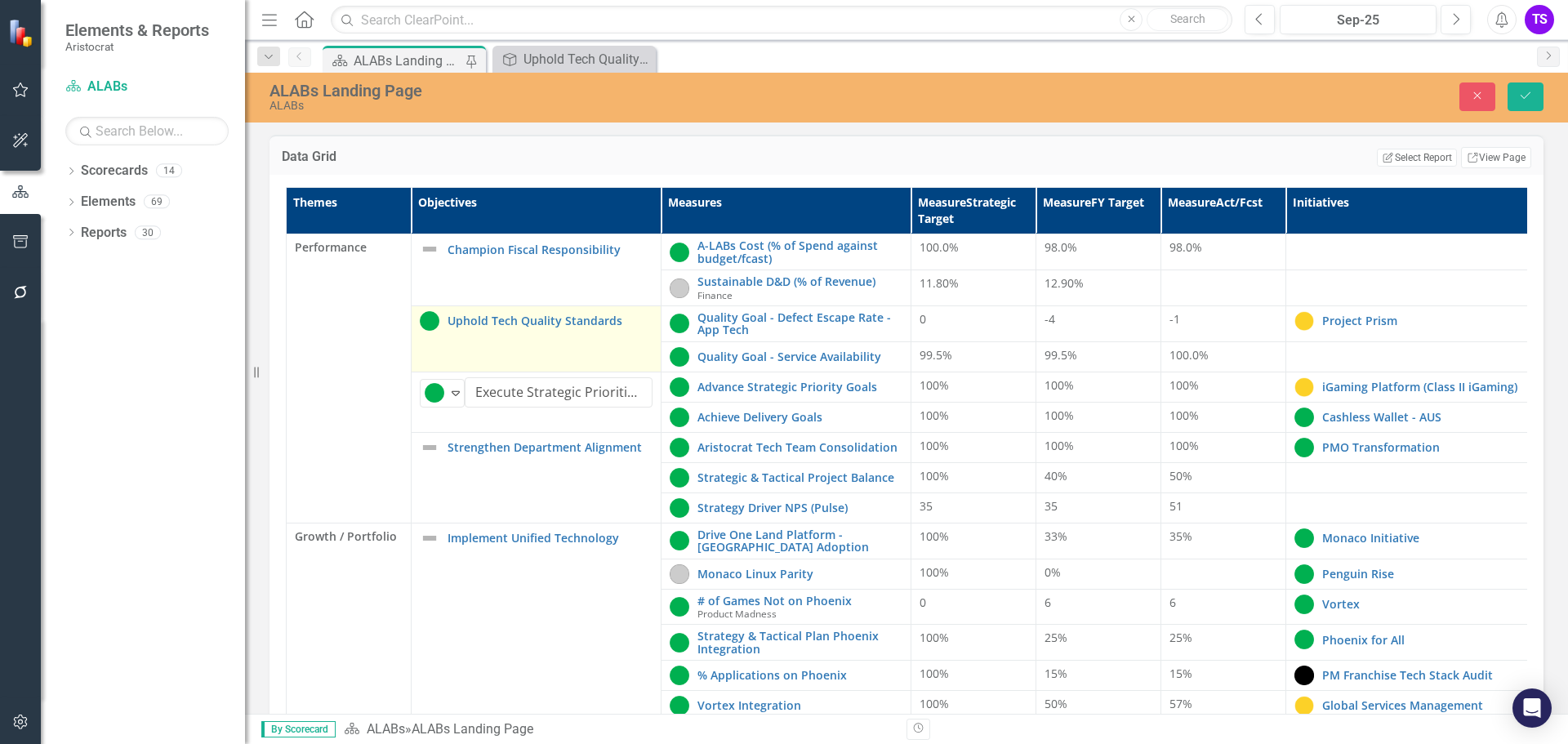
click at [509, 348] on td "Uphold Tech Quality Standards Edit Edit Objective Link Open Element" at bounding box center [536, 339] width 250 height 66
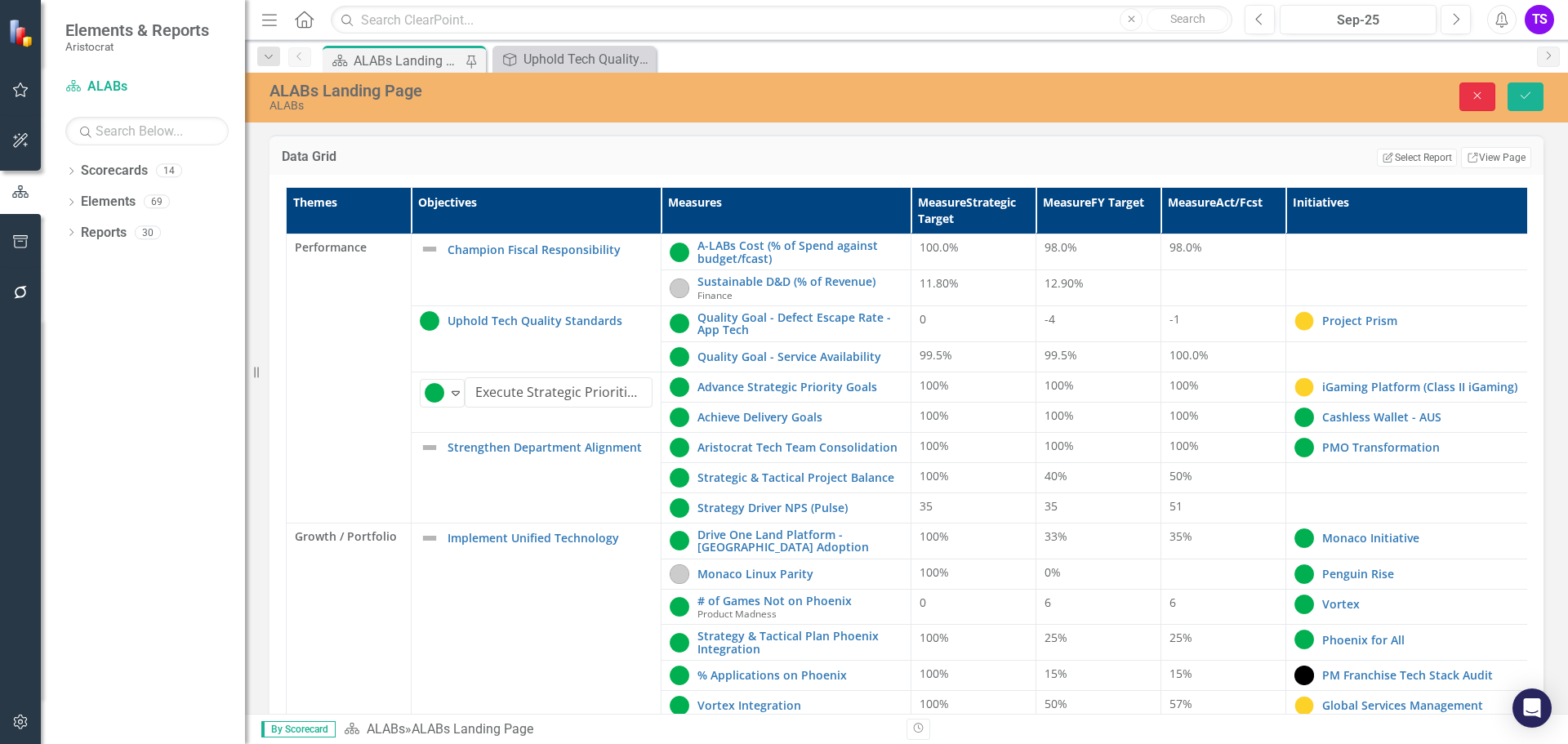
click at [1480, 99] on icon "Close" at bounding box center [1477, 96] width 15 height 11
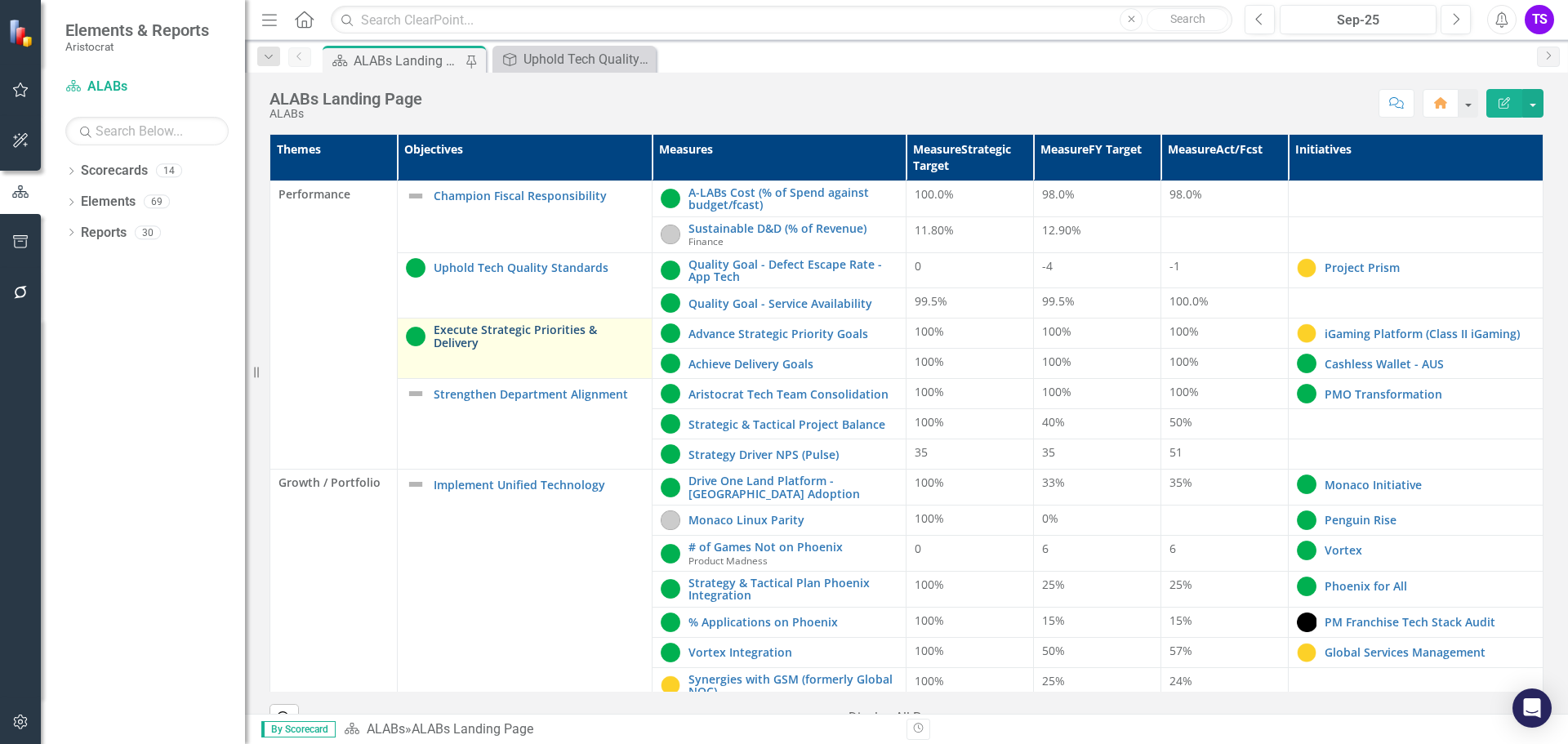
click at [495, 333] on link "Execute Strategic Priorities & Delivery" at bounding box center [539, 335] width 210 height 25
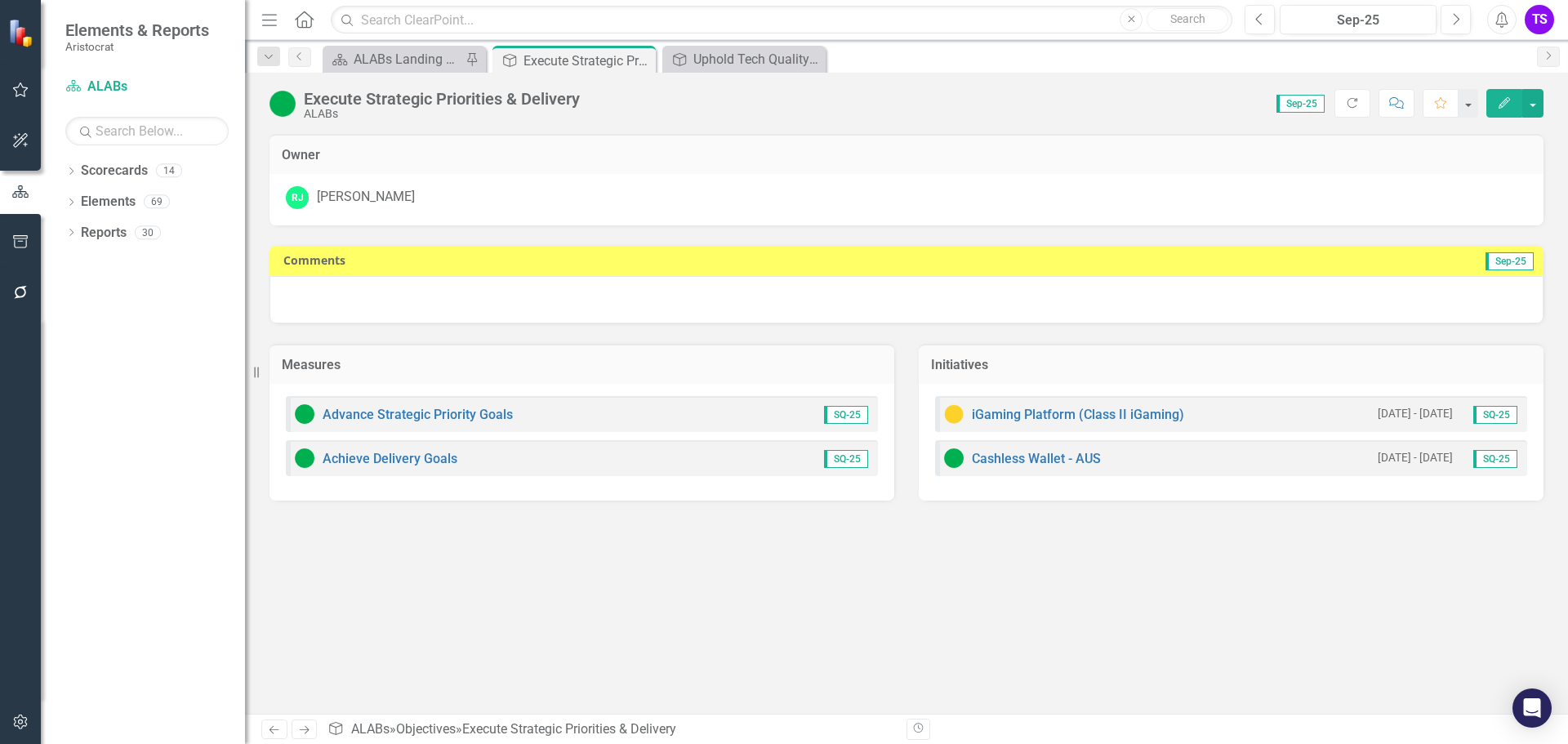
click at [1365, 295] on div at bounding box center [906, 299] width 1274 height 47
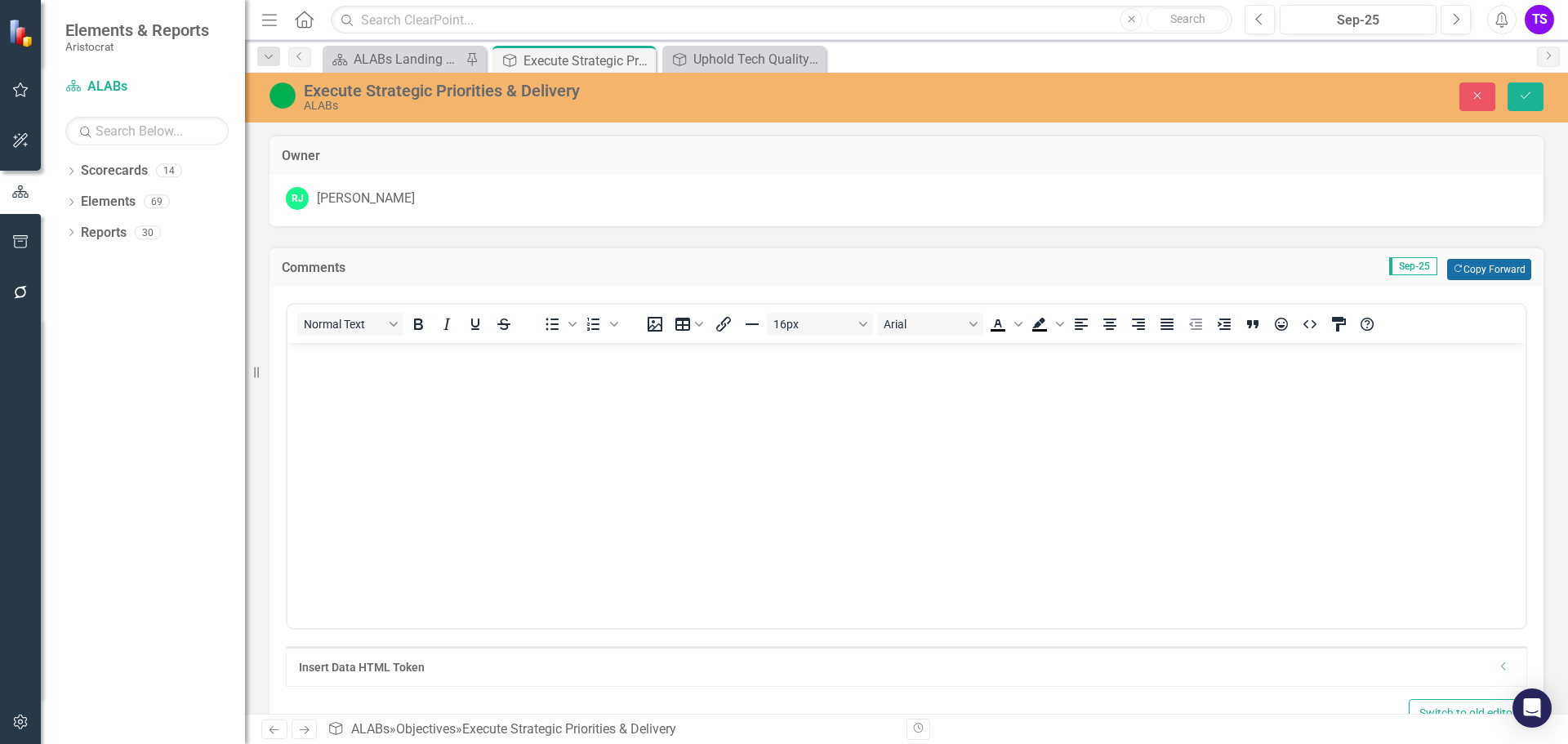
click at [1483, 263] on button "Copy Forward Copy Forward" at bounding box center [1488, 269] width 85 height 21
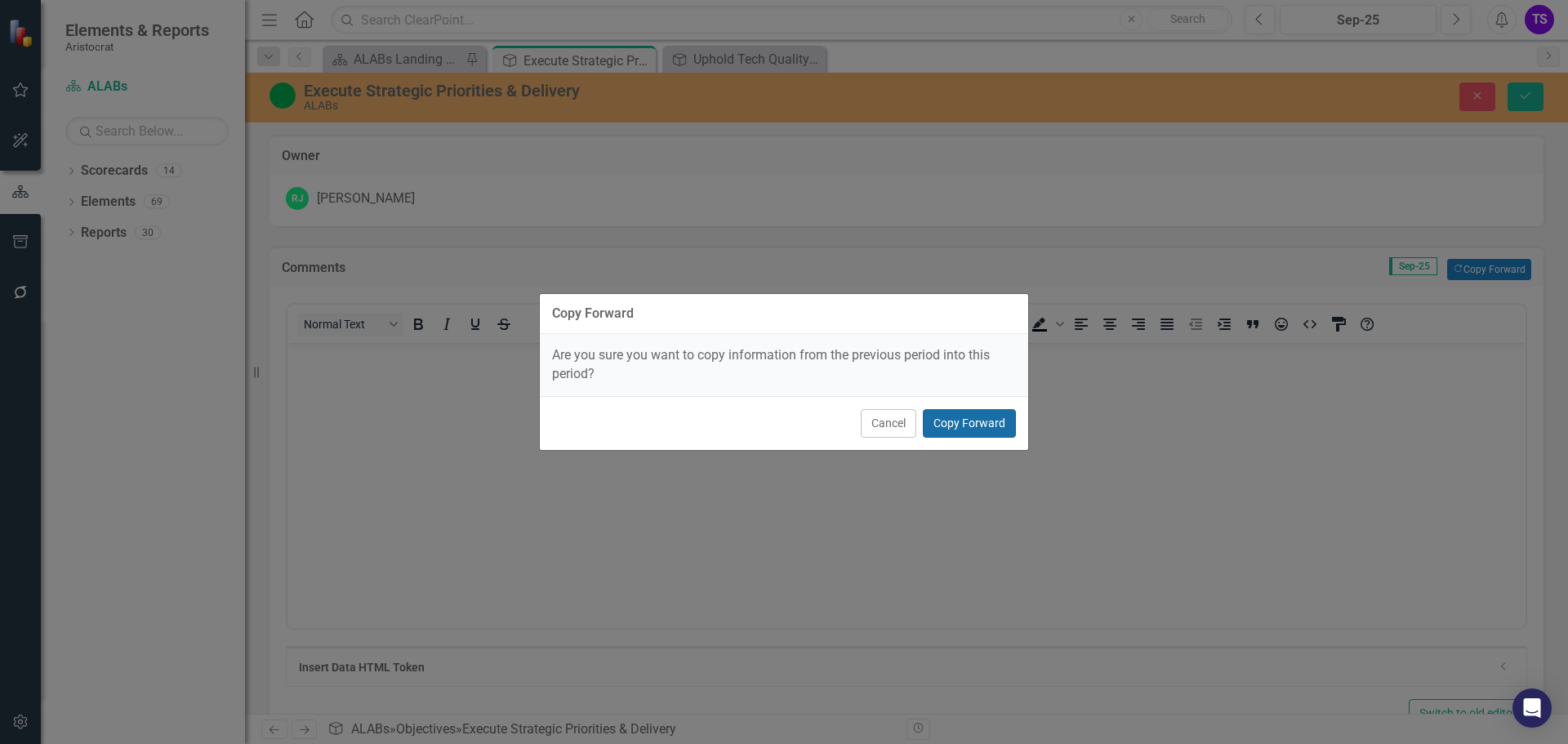
click at [936, 417] on button "Copy Forward" at bounding box center [969, 423] width 93 height 29
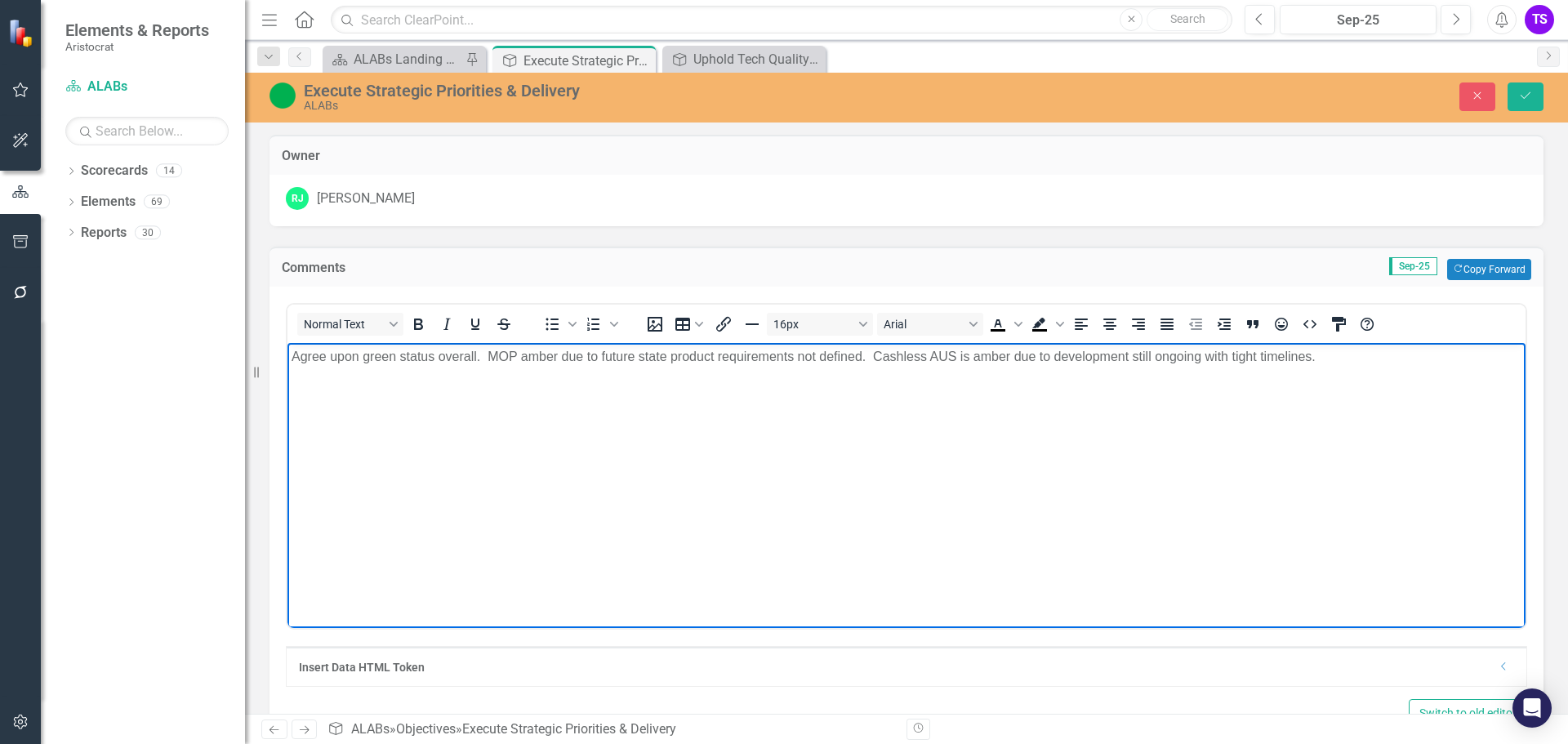
click at [293, 351] on p "Agree upon green status overall. MOP amber due to future state product requirem…" at bounding box center [907, 357] width 1230 height 20
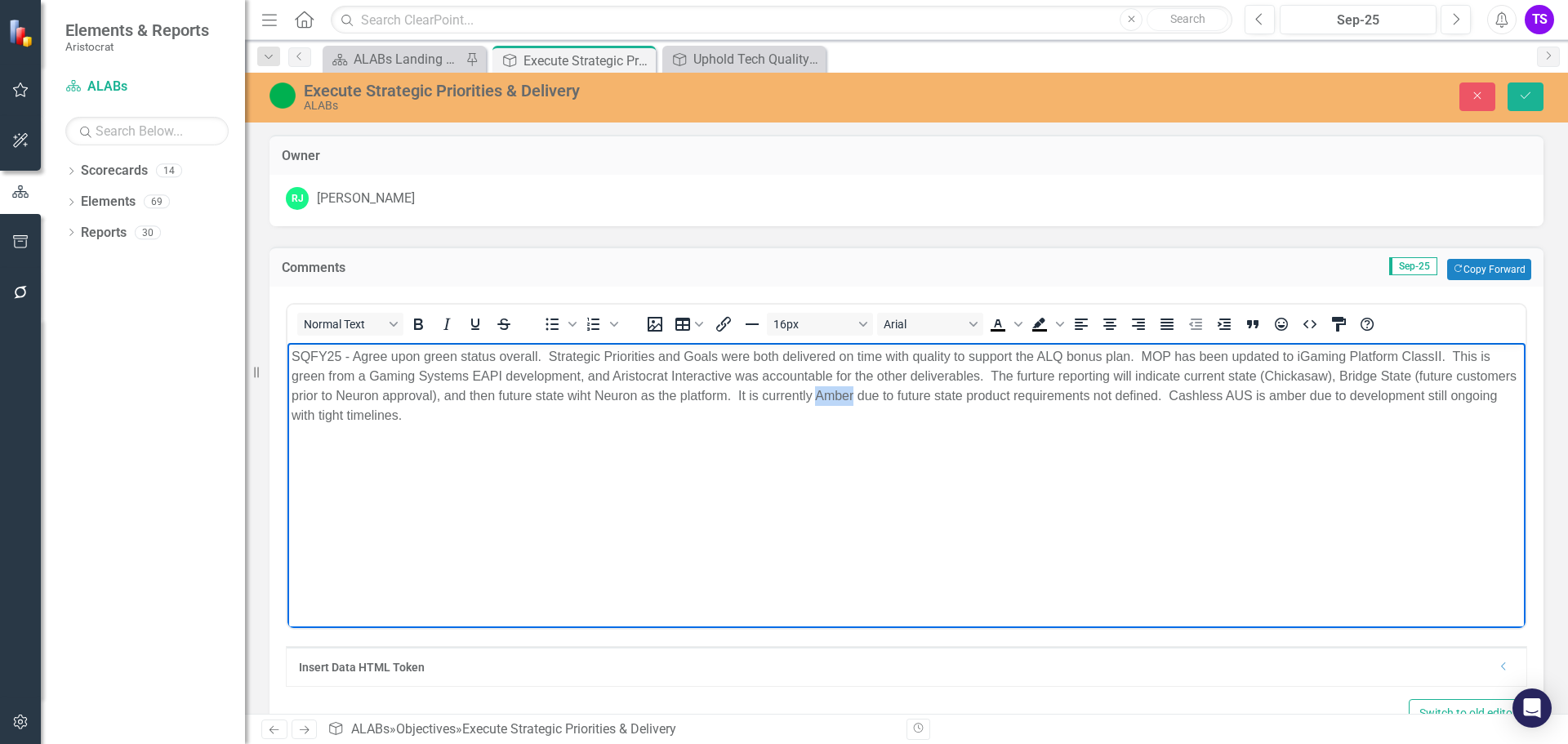
drag, startPoint x: 881, startPoint y: 389, endPoint x: 916, endPoint y: 389, distance: 35.0
click at [916, 389] on p "SQFY25 - Agree upon green status overall. Strategic Priorities and Goals were b…" at bounding box center [907, 386] width 1230 height 78
click at [430, 324] on button "Bold" at bounding box center [418, 324] width 28 height 23
click at [445, 320] on icon "Italic" at bounding box center [446, 323] width 20 height 20
click at [1224, 396] on p "SQFY25 - Agree upon green status overall. Strategic Priorities and Goals were b…" at bounding box center [907, 386] width 1230 height 78
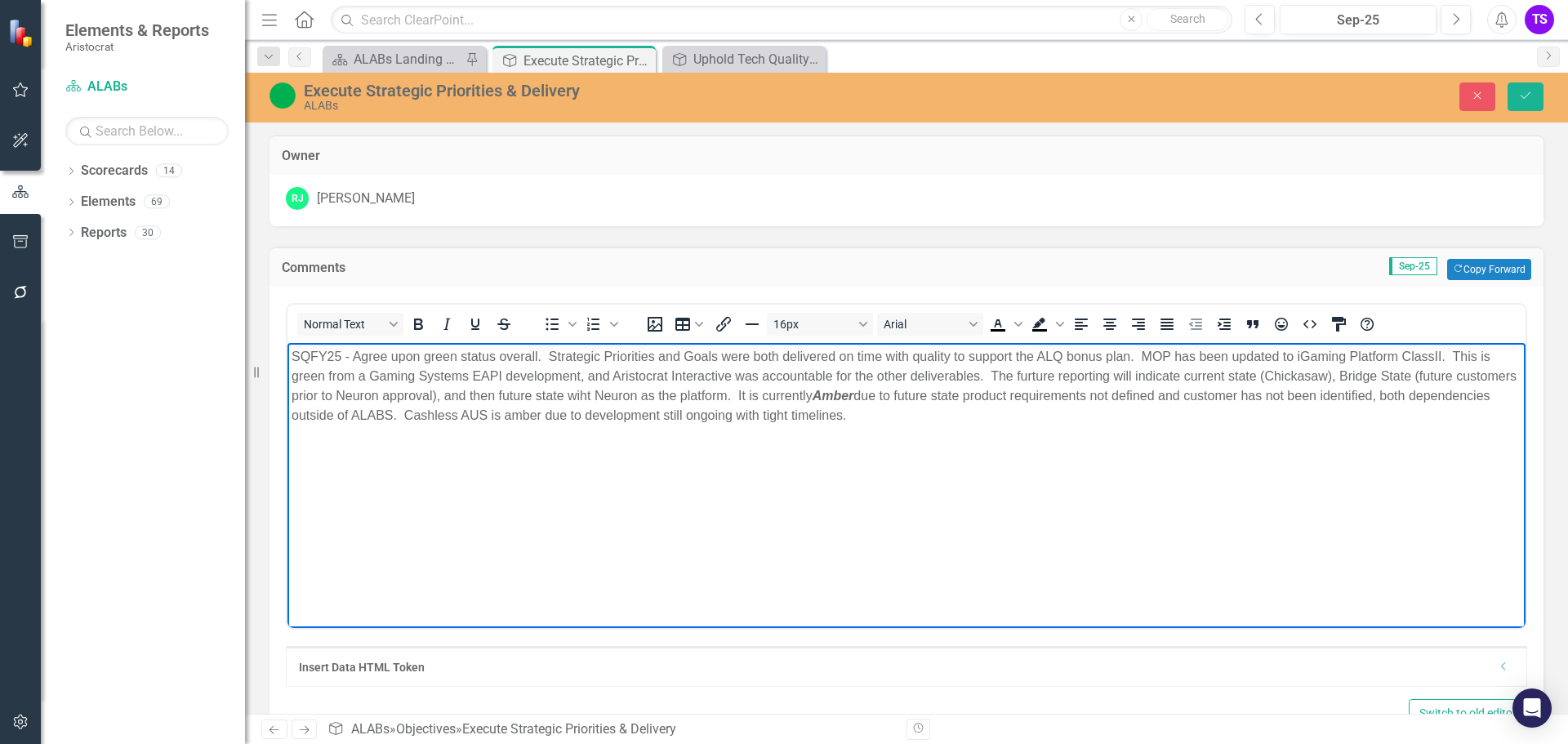
click at [548, 411] on p "SQFY25 - Agree upon green status overall. Strategic Priorities and Goals were b…" at bounding box center [907, 386] width 1230 height 78
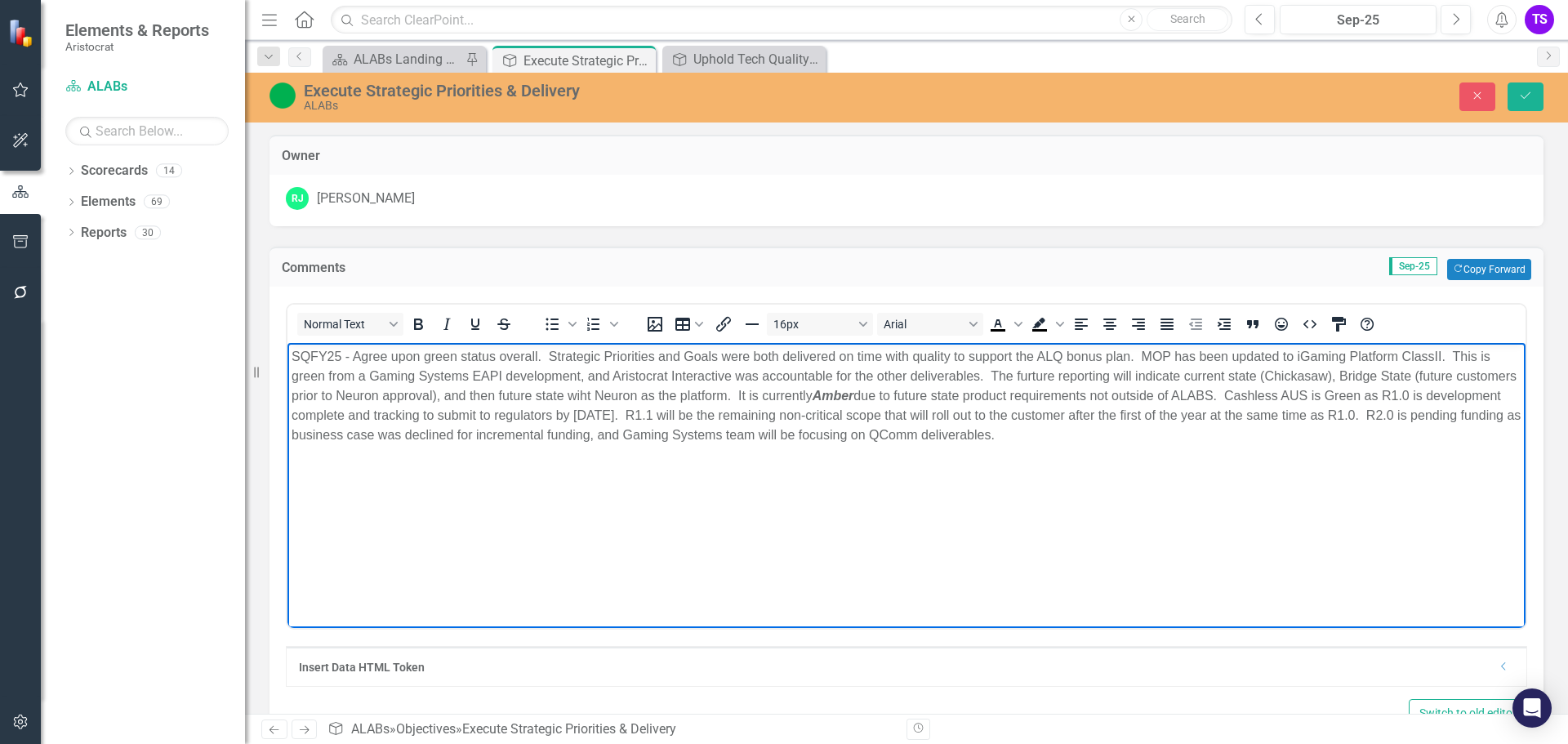
click at [749, 432] on p "SQFY25 - Agree upon green status overall. Strategic Priorities and Goals were b…" at bounding box center [907, 396] width 1230 height 98
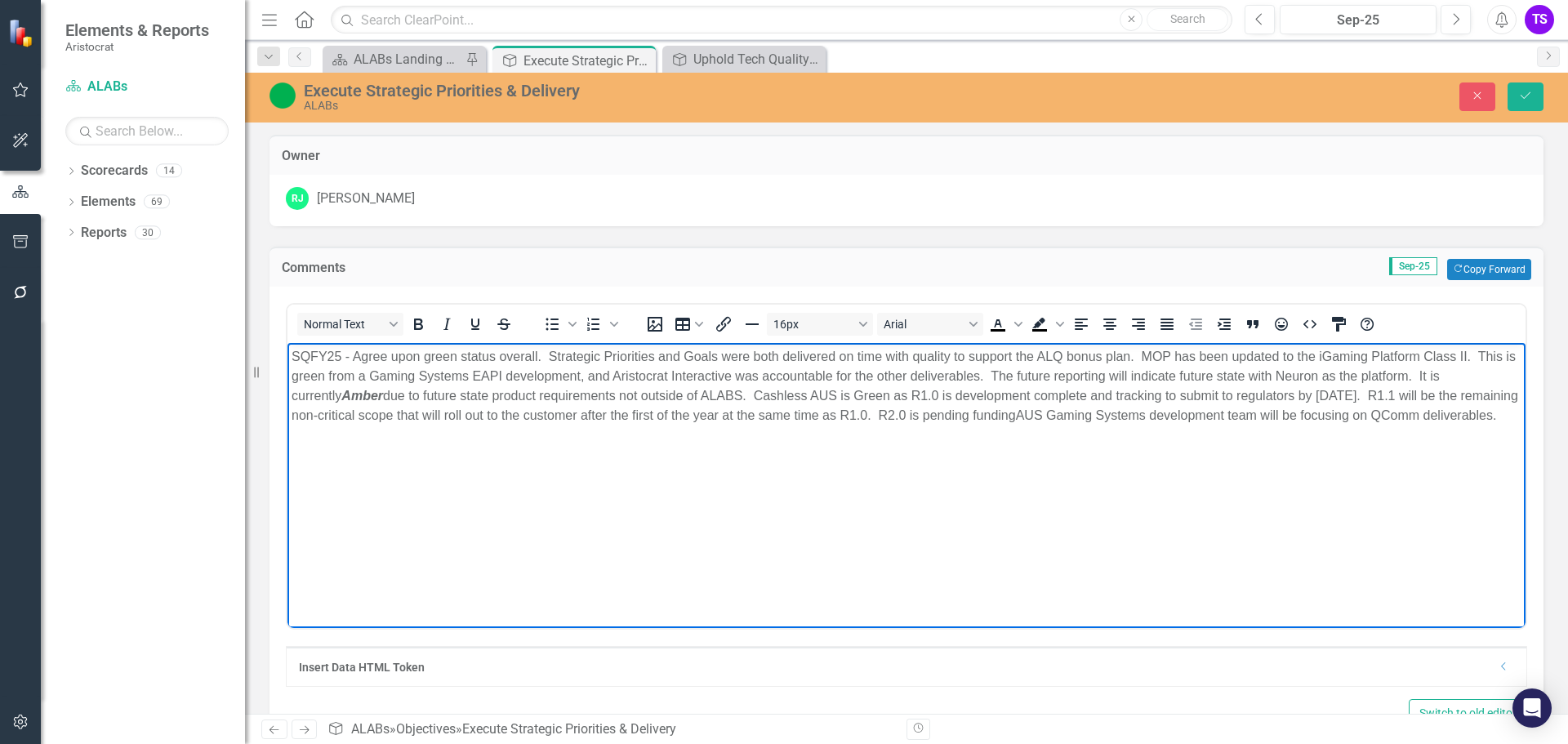
click at [1022, 415] on p "SQFY25 - Agree upon green status overall. Strategic Priorities and Goals were b…" at bounding box center [907, 386] width 1230 height 78
click at [1075, 532] on body "SQFY25 - Agree upon green status overall. Strategic Priorities and Goals were b…" at bounding box center [906, 465] width 1237 height 245
click at [1523, 98] on icon "Save" at bounding box center [1525, 96] width 15 height 11
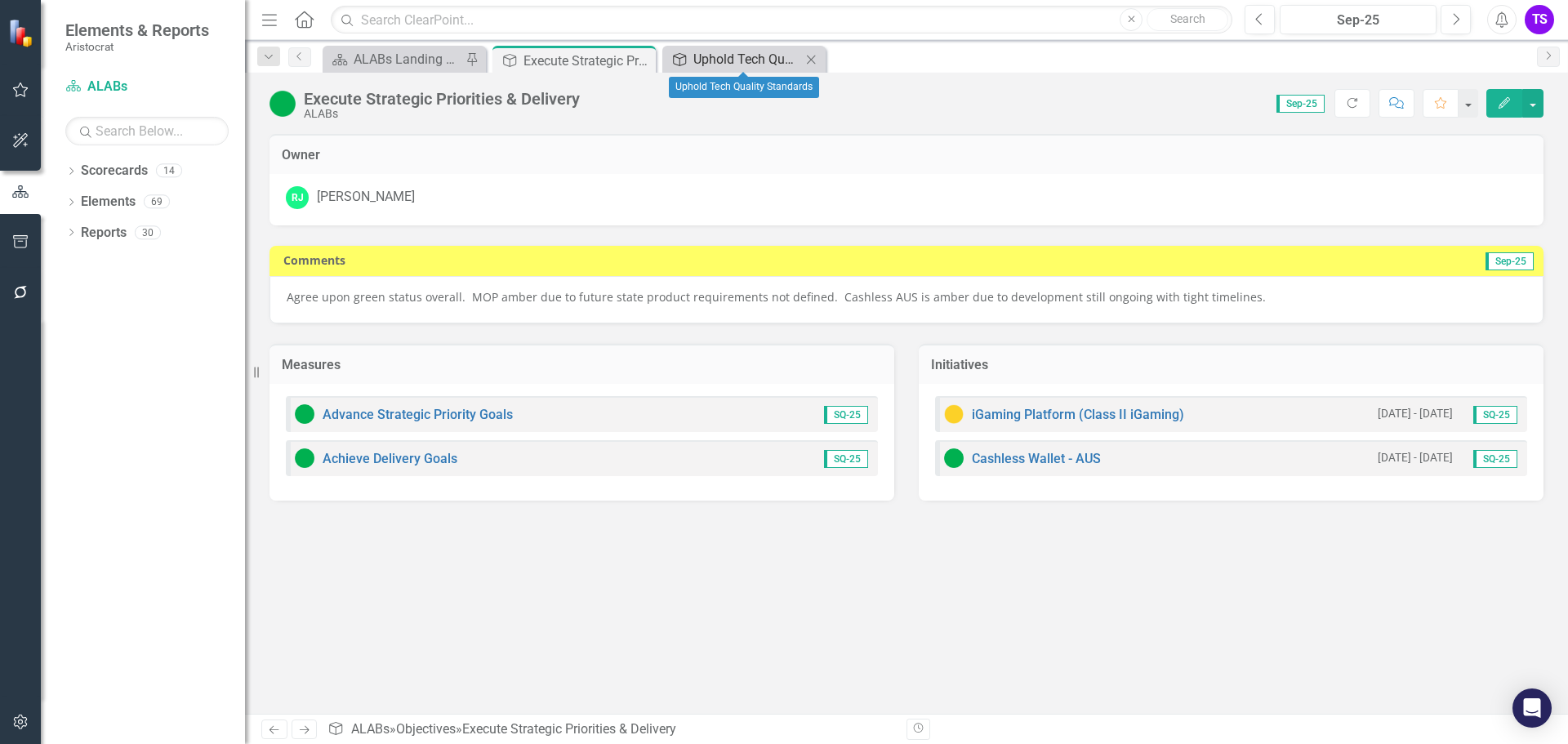
click at [747, 62] on div "Uphold Tech Quality Standards" at bounding box center [747, 59] width 108 height 20
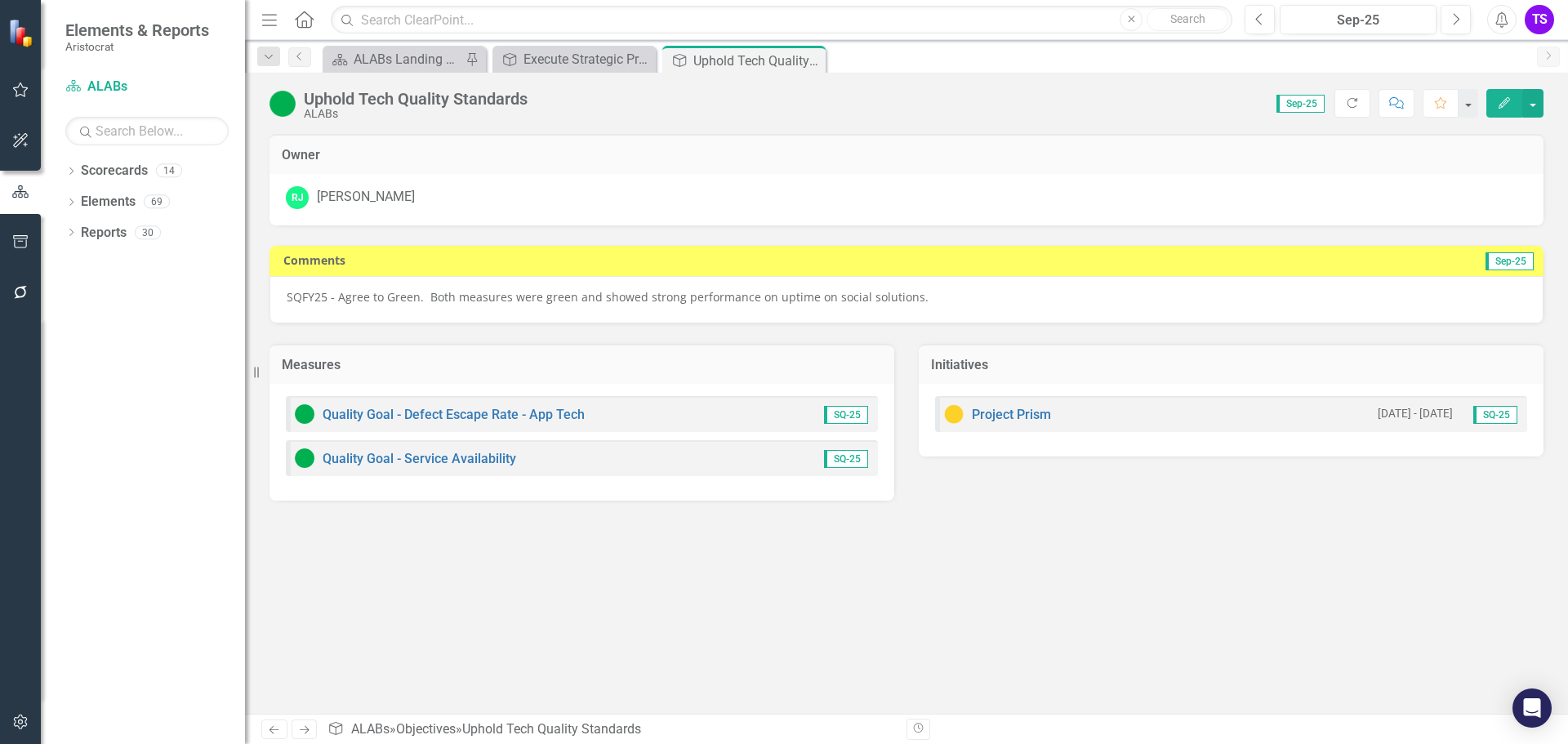
click at [445, 307] on div "SQFY25 - Agree to Green. Both measures were green and showed strong performance…" at bounding box center [906, 299] width 1274 height 47
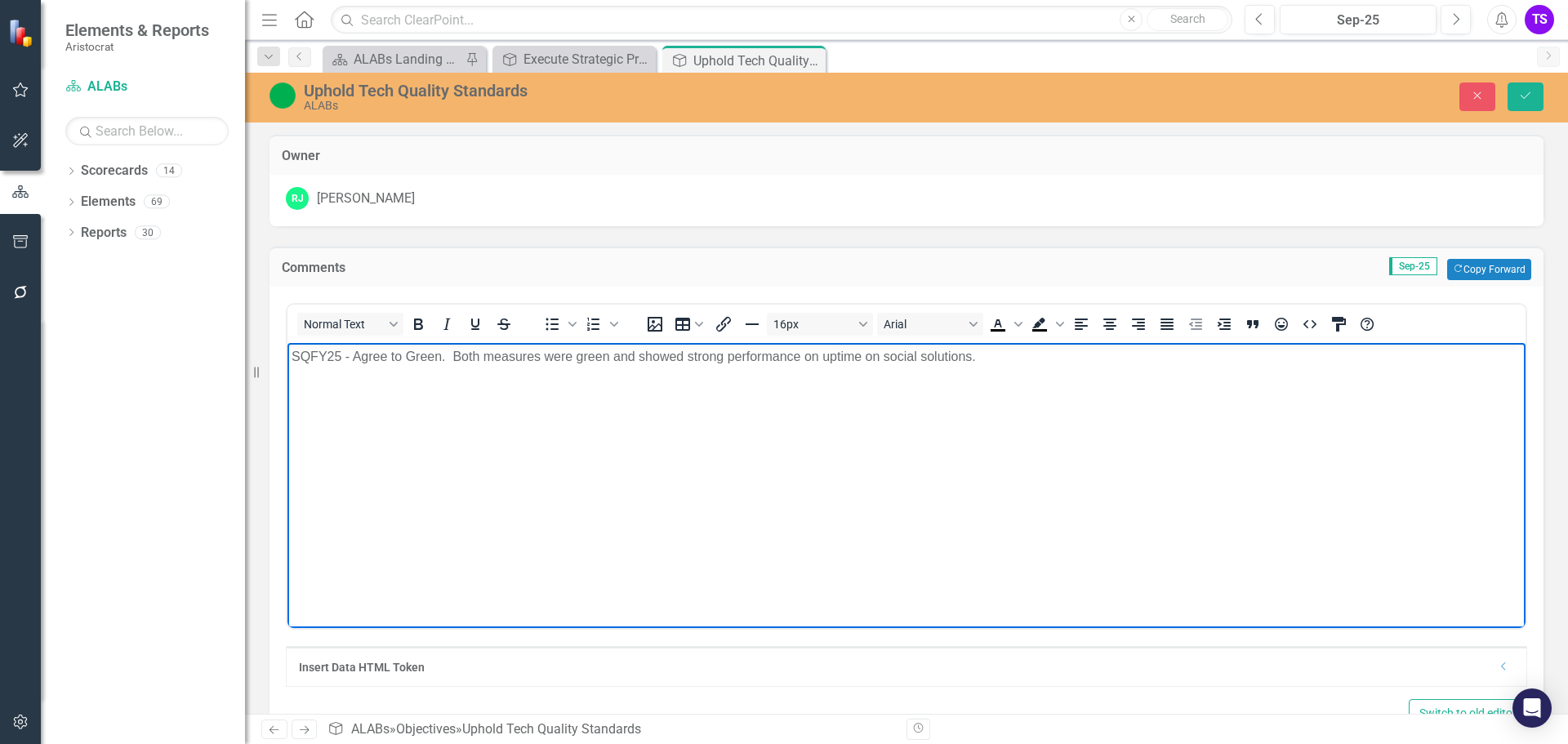
click at [997, 361] on p "SQFY25 - Agree to Green. Both measures were green and showed strong performance…" at bounding box center [907, 357] width 1230 height 20
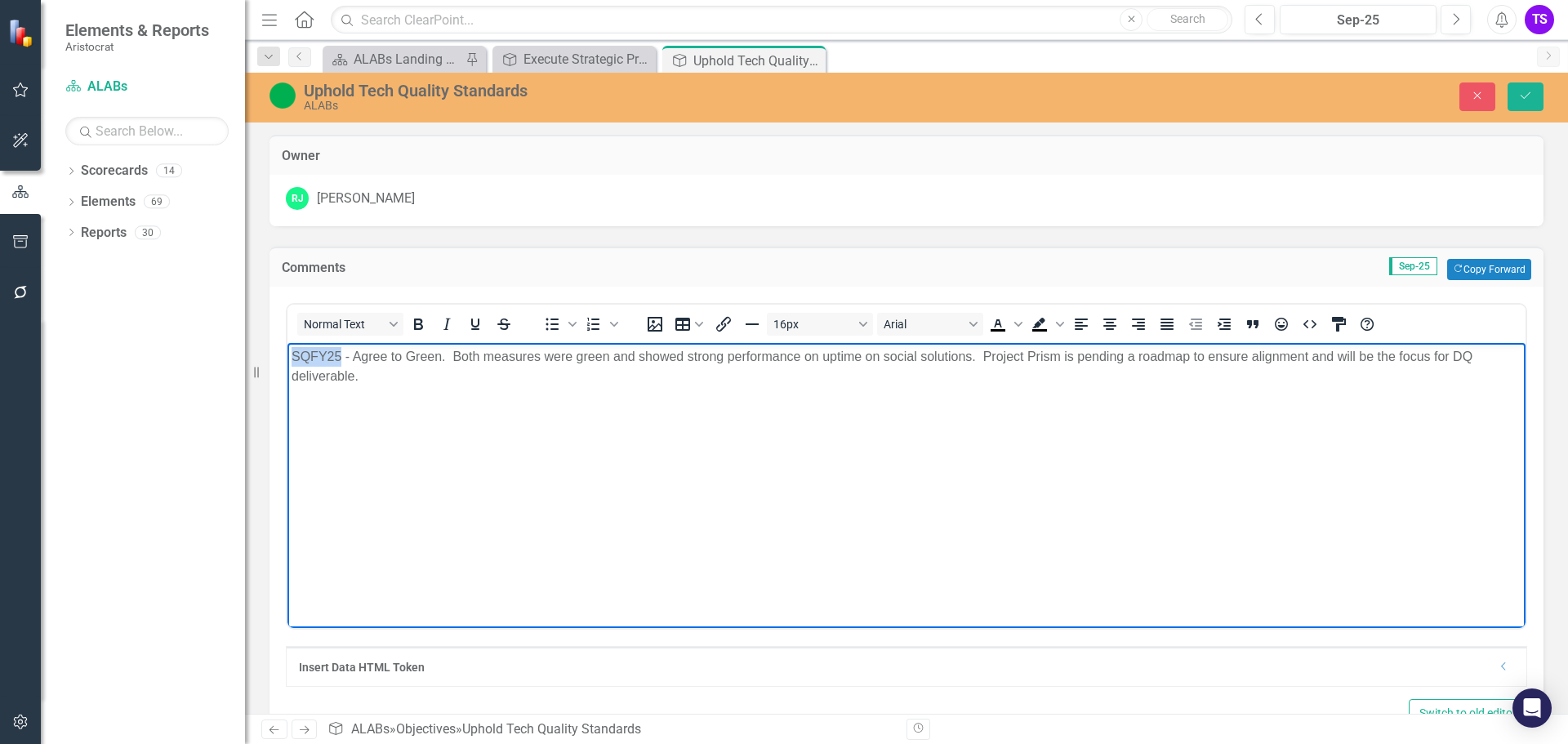
drag, startPoint x: 341, startPoint y: 356, endPoint x: 291, endPoint y: 358, distance: 50.0
click at [291, 358] on body "SQFY25 - Agree to Green. Both measures were green and showed strong performance…" at bounding box center [906, 465] width 1237 height 245
click at [415, 317] on icon "Bold" at bounding box center [417, 323] width 20 height 20
click at [477, 320] on icon "Underline" at bounding box center [475, 323] width 20 height 20
click at [697, 430] on body "SQFY25 - Agree to Green. Both measures were green and showed strong performance…" at bounding box center [906, 465] width 1237 height 245
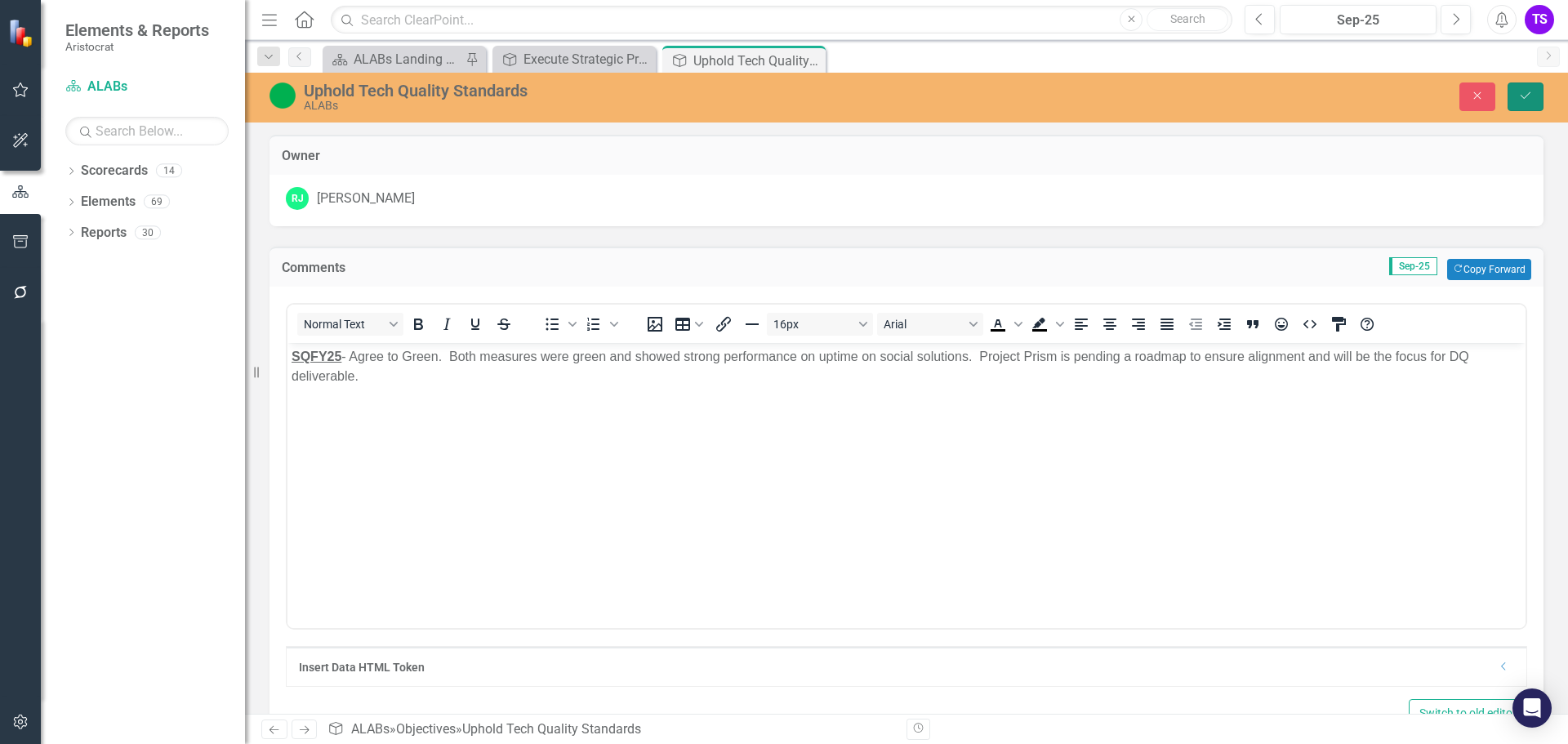
click at [1535, 90] on button "Save" at bounding box center [1525, 97] width 36 height 29
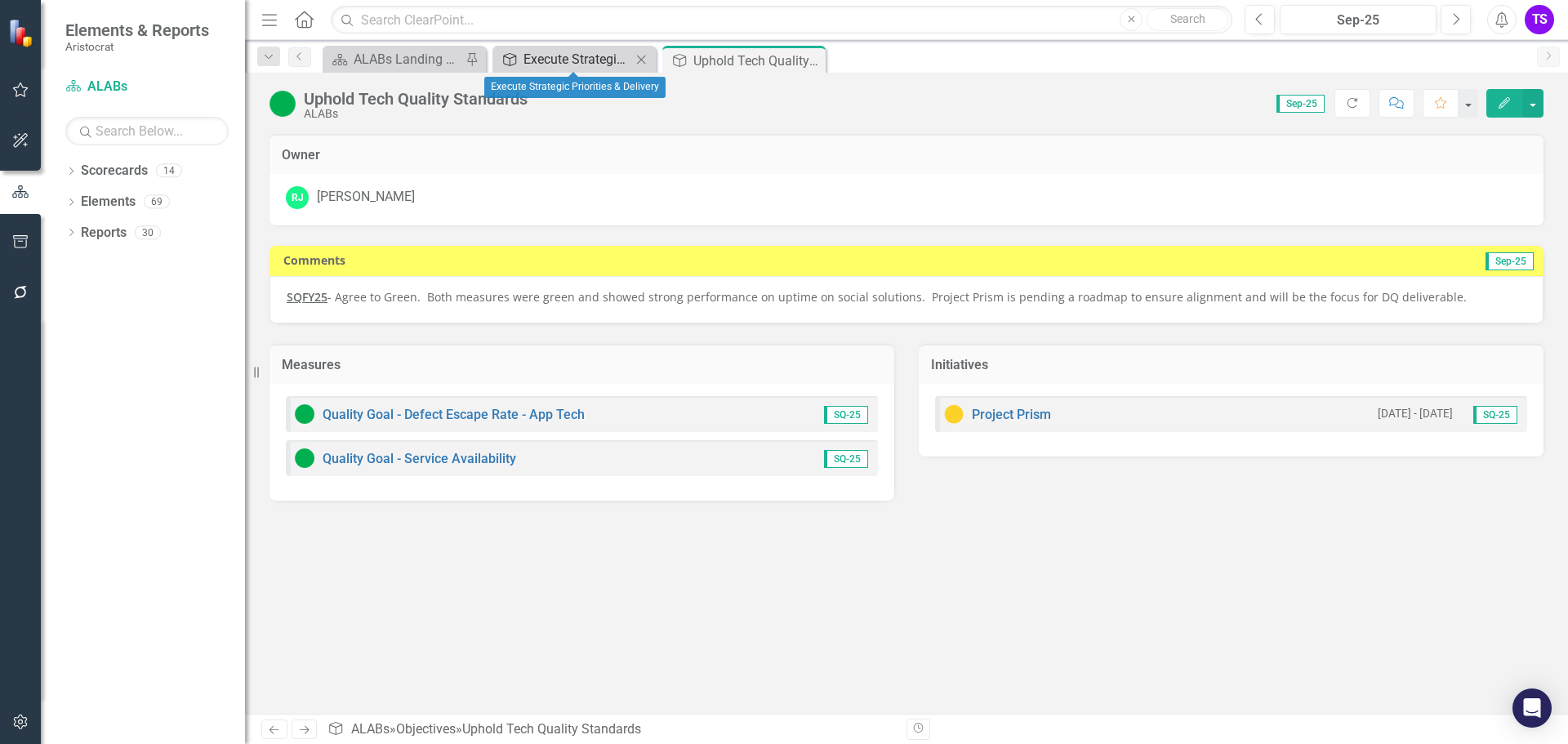
click at [592, 56] on div "Execute Strategic Priorities & Delivery" at bounding box center [577, 59] width 108 height 20
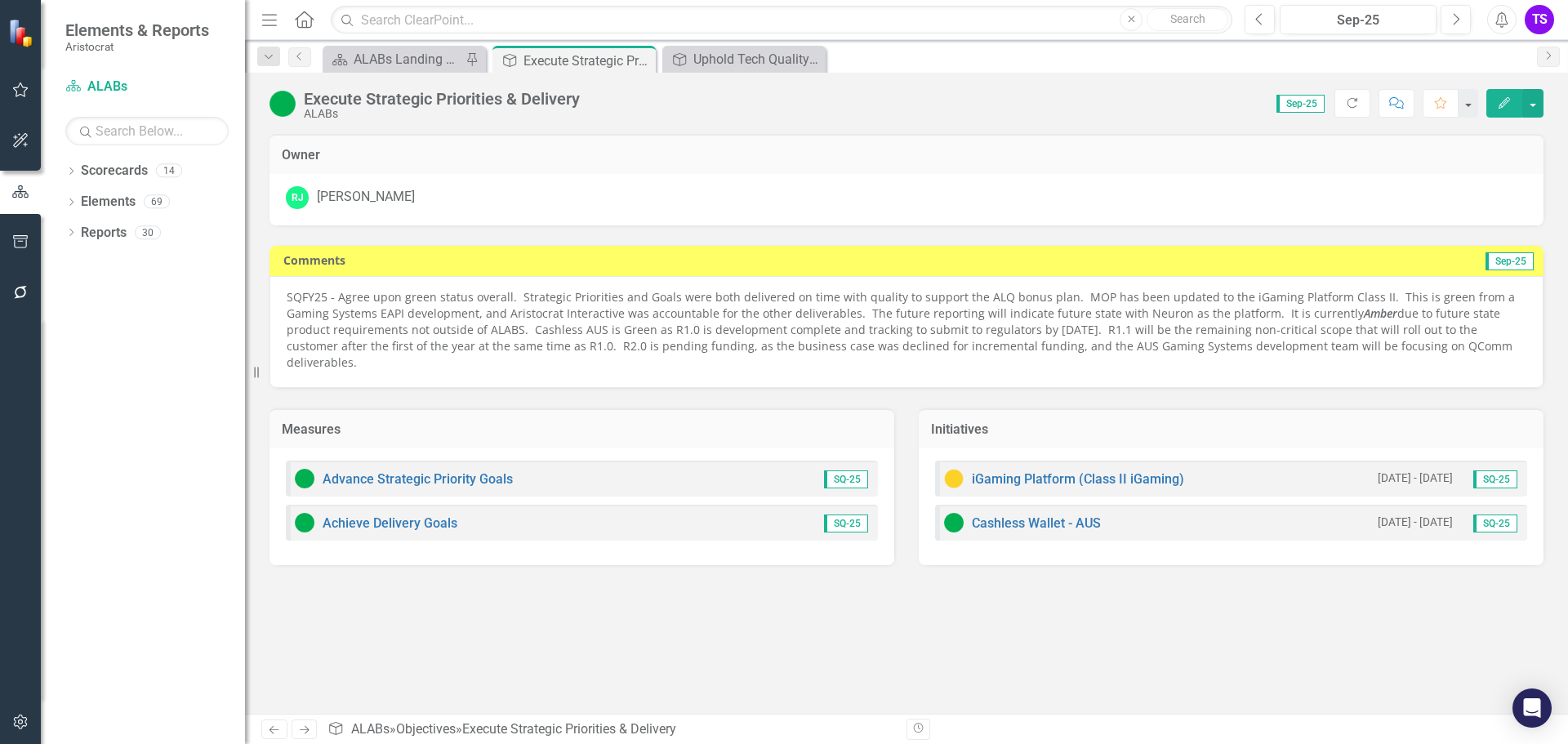
click at [357, 309] on p "SQFY25 - Agree upon green status overall. Strategic Priorities and Goals were b…" at bounding box center [907, 330] width 1239 height 82
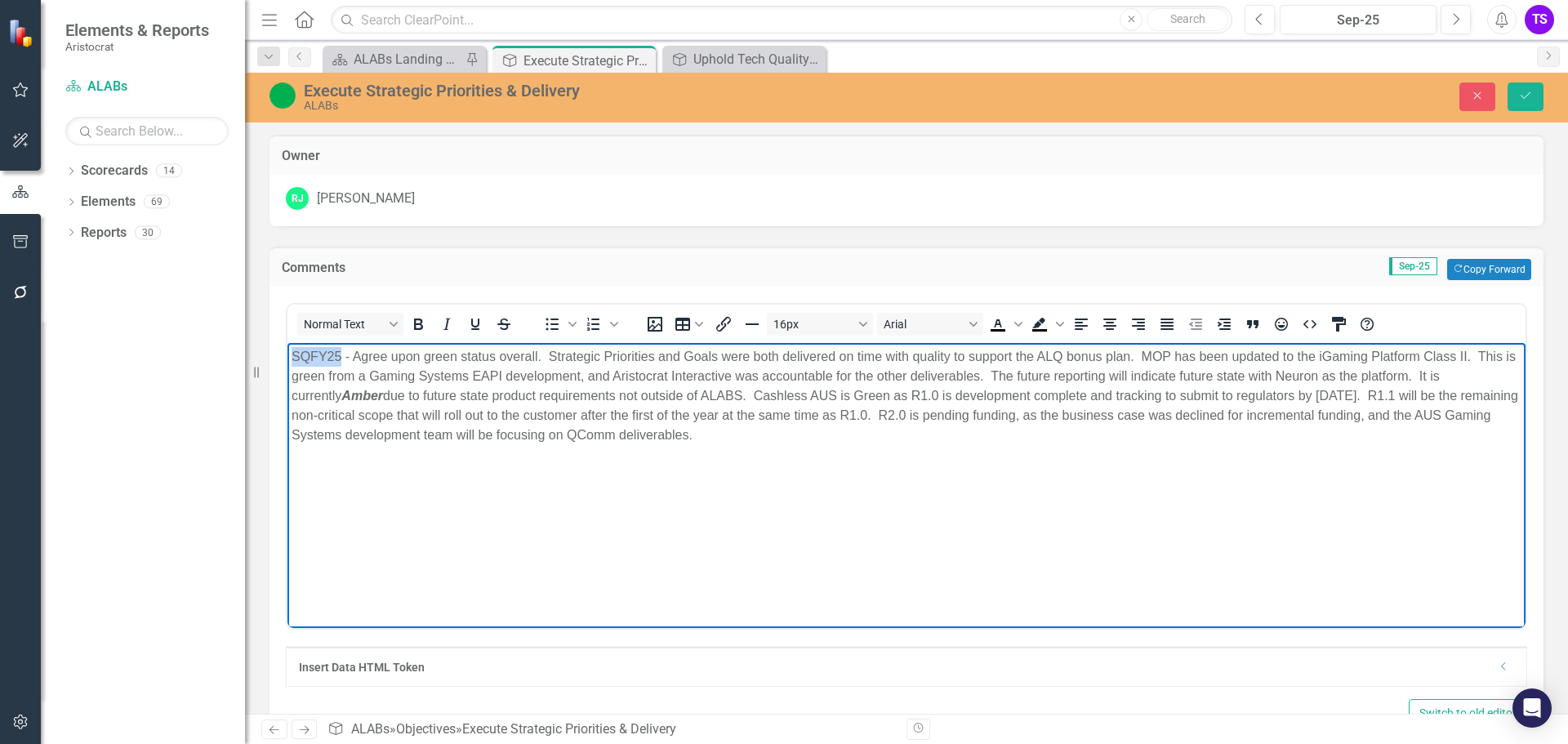
drag, startPoint x: 341, startPoint y: 355, endPoint x: 290, endPoint y: 358, distance: 51.1
click at [290, 358] on body "SQFY25 - Agree upon green status overall. Strategic Priorities and Goals were b…" at bounding box center [906, 465] width 1237 height 245
click at [419, 324] on icon "Bold" at bounding box center [419, 324] width 9 height 11
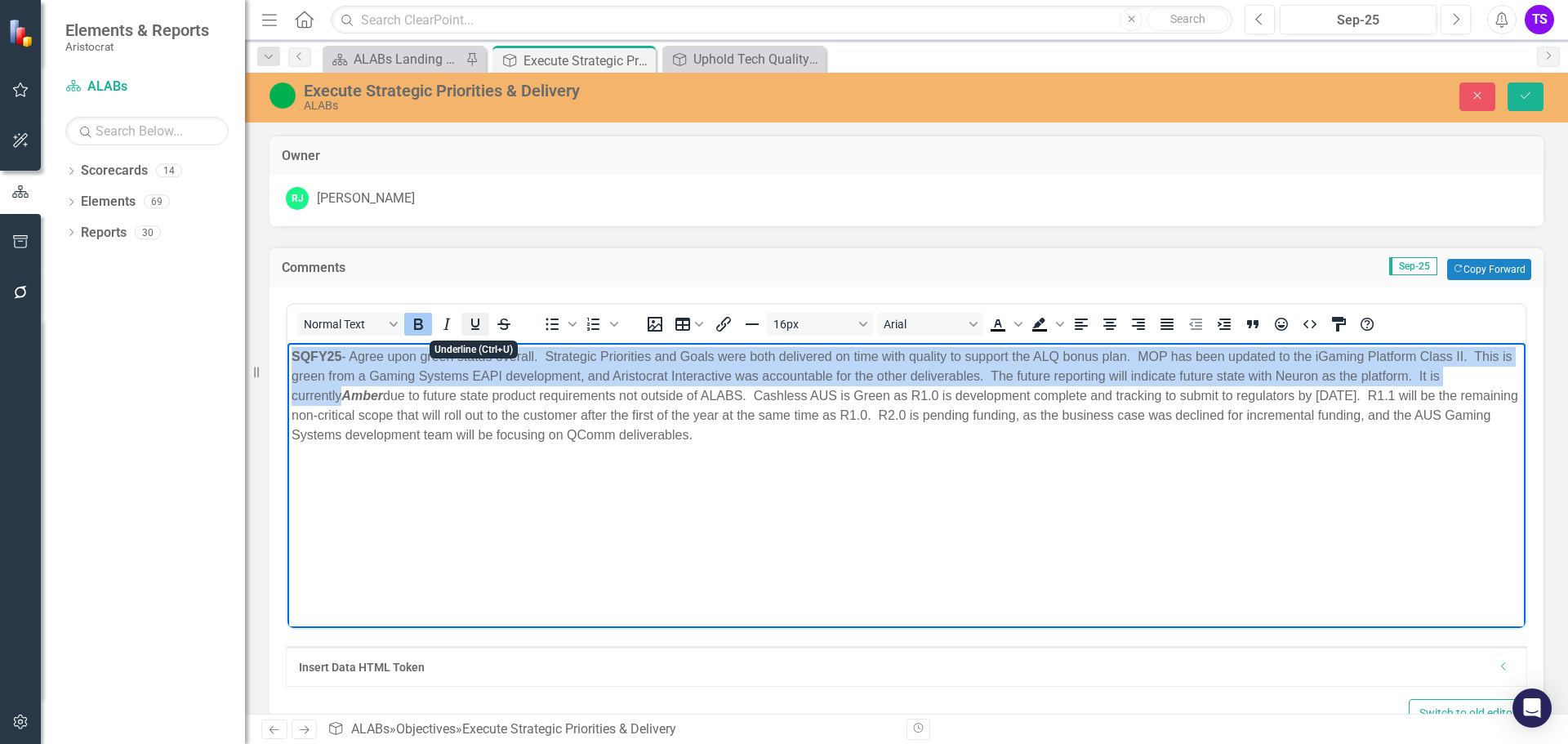
click at [475, 325] on icon "Underline" at bounding box center [475, 323] width 20 height 20
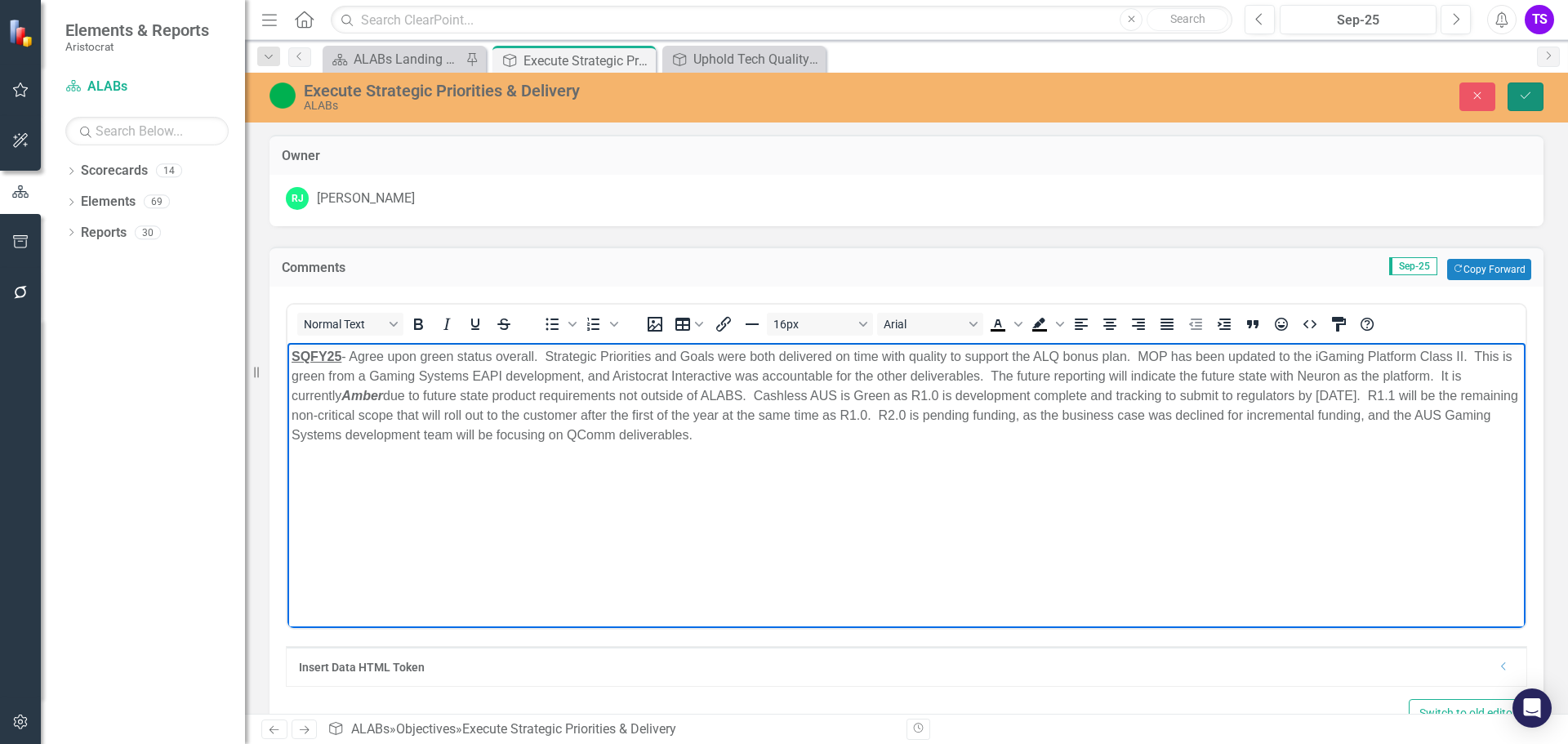
click at [1530, 100] on icon "Save" at bounding box center [1525, 96] width 15 height 11
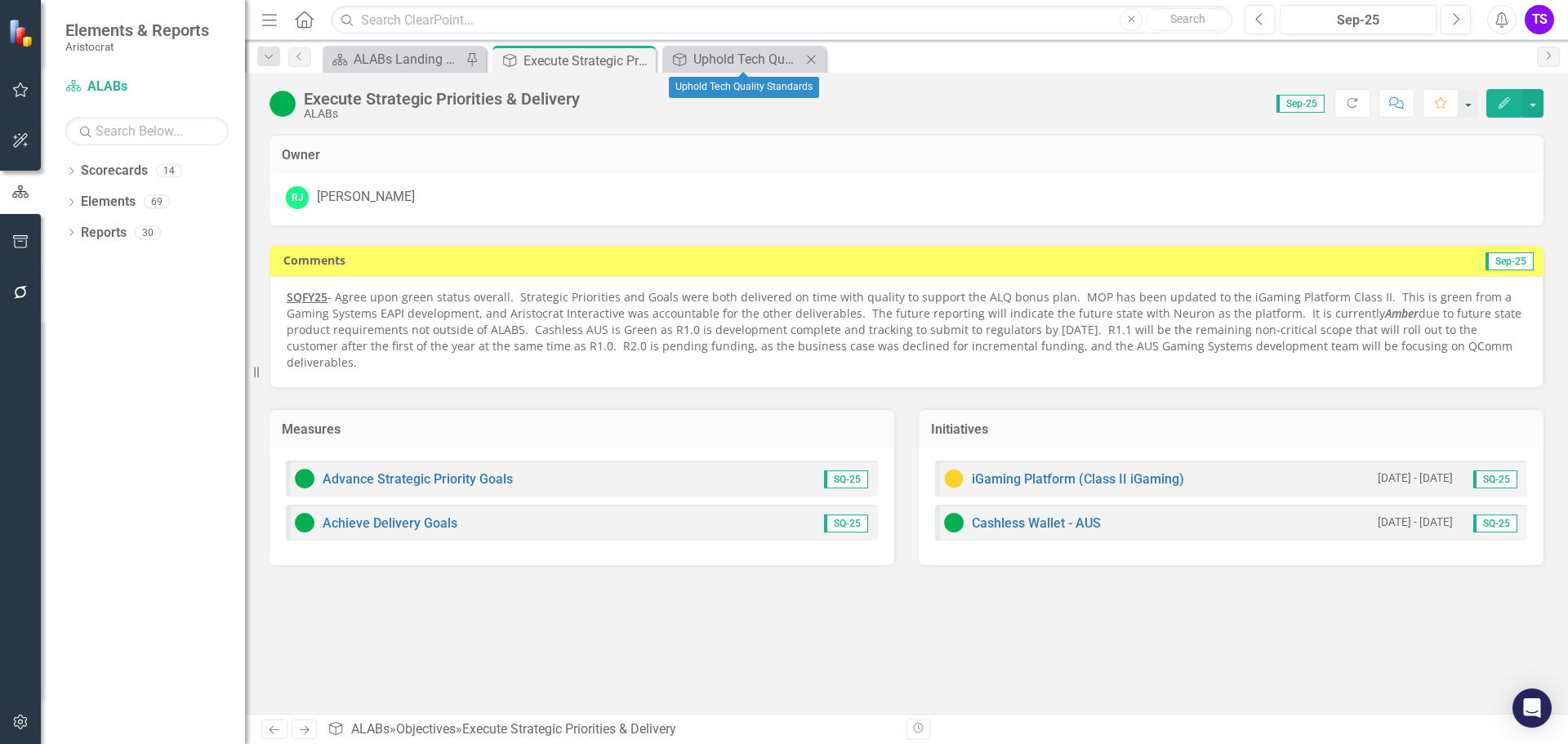
click at [816, 60] on icon "Close" at bounding box center [811, 59] width 17 height 13
click at [637, 59] on icon "Close" at bounding box center [640, 60] width 17 height 13
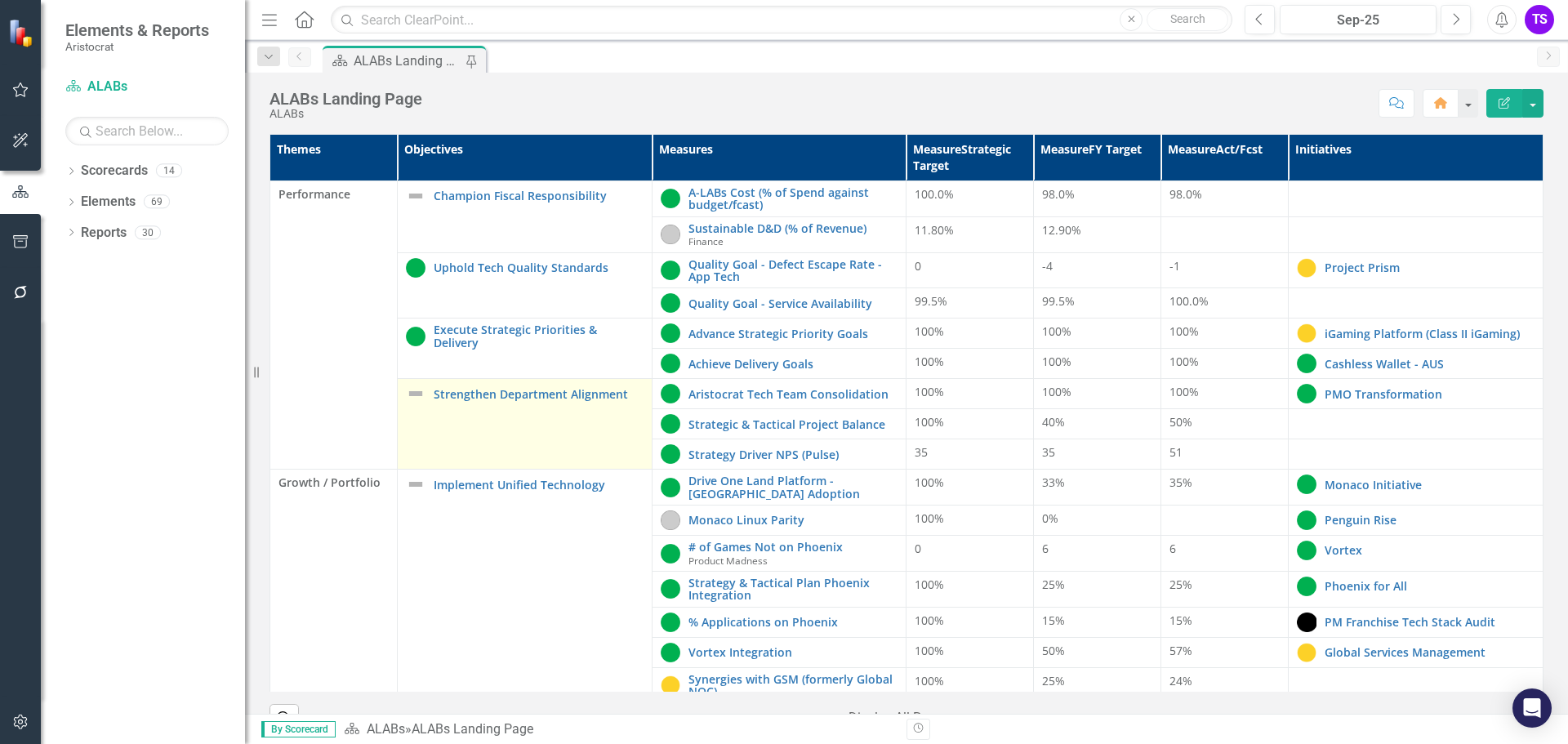
click at [482, 401] on div "Strengthen Department Alignment" at bounding box center [525, 393] width 238 height 20
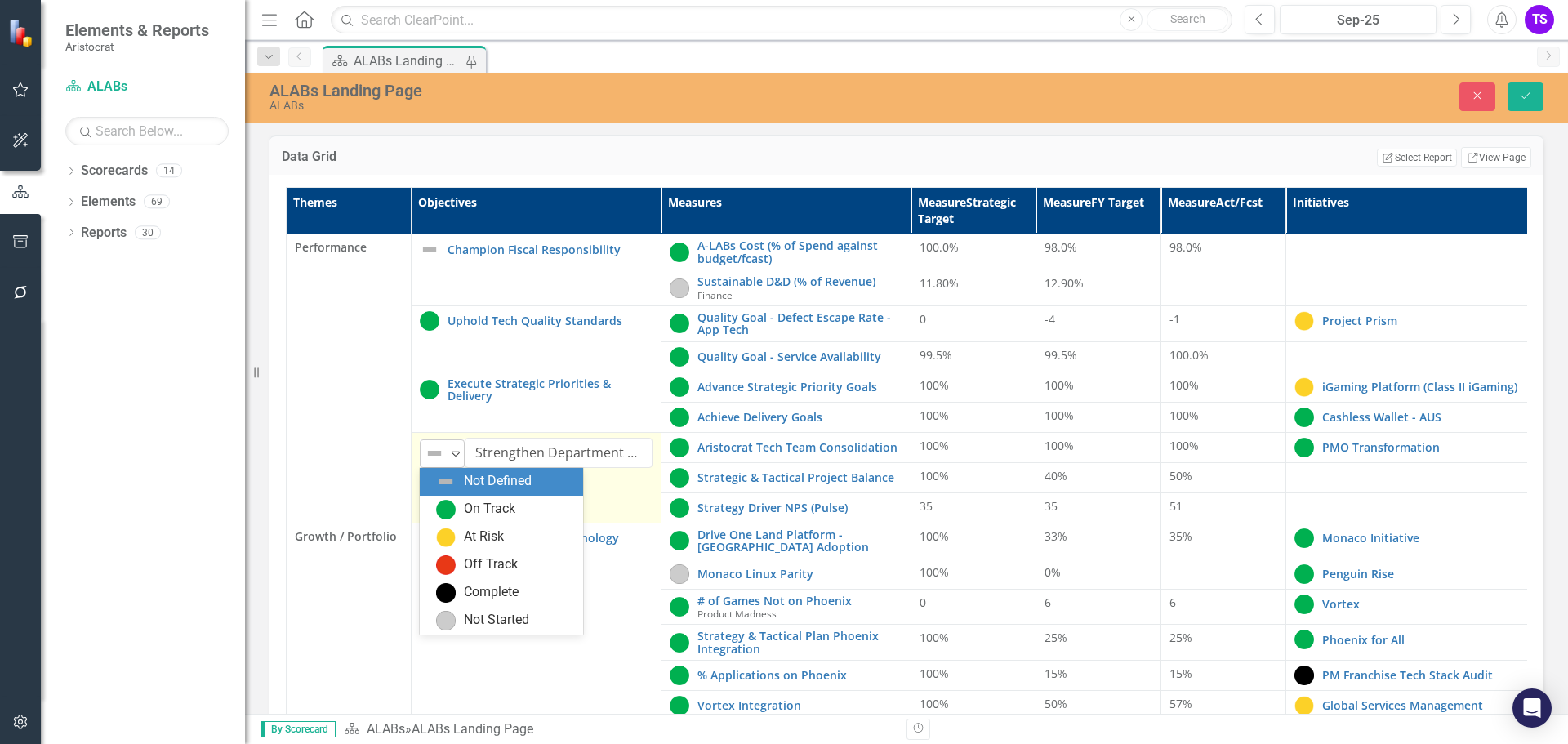
click at [455, 453] on icon "Expand" at bounding box center [456, 453] width 17 height 13
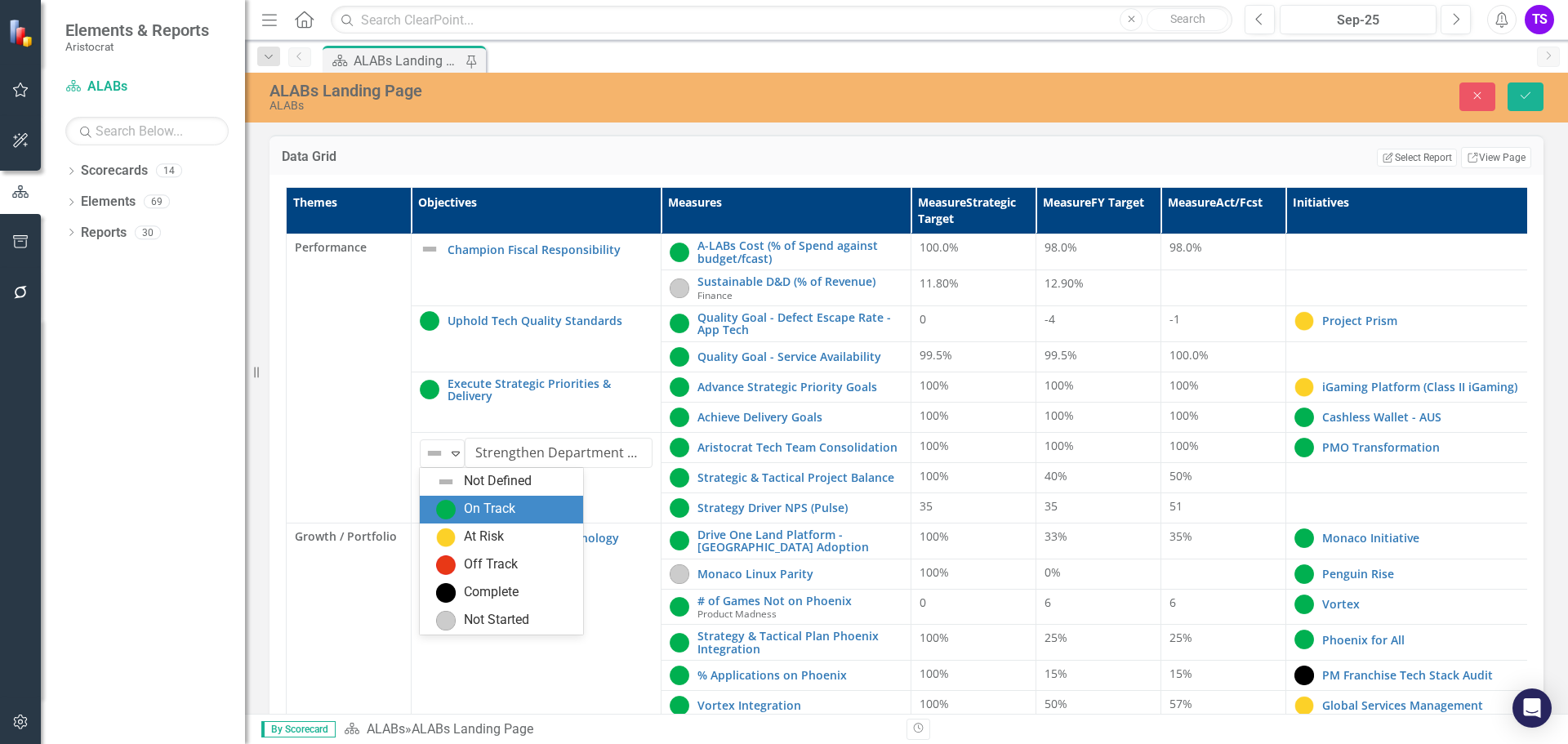
click at [446, 513] on img at bounding box center [445, 509] width 20 height 20
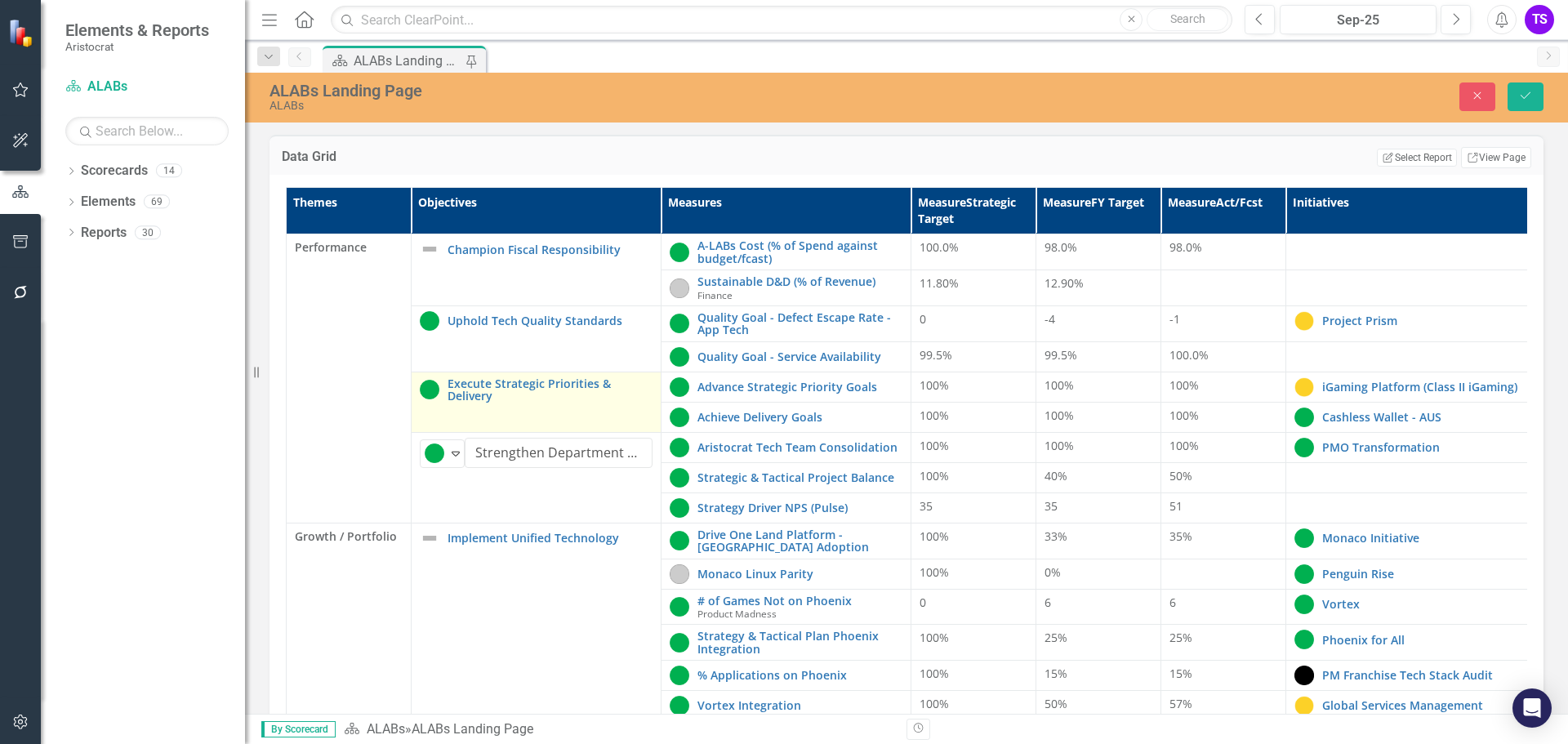
click at [510, 412] on td "Execute Strategic Priorities & Delivery Edit Edit Objective Link Open Element" at bounding box center [536, 401] width 250 height 60
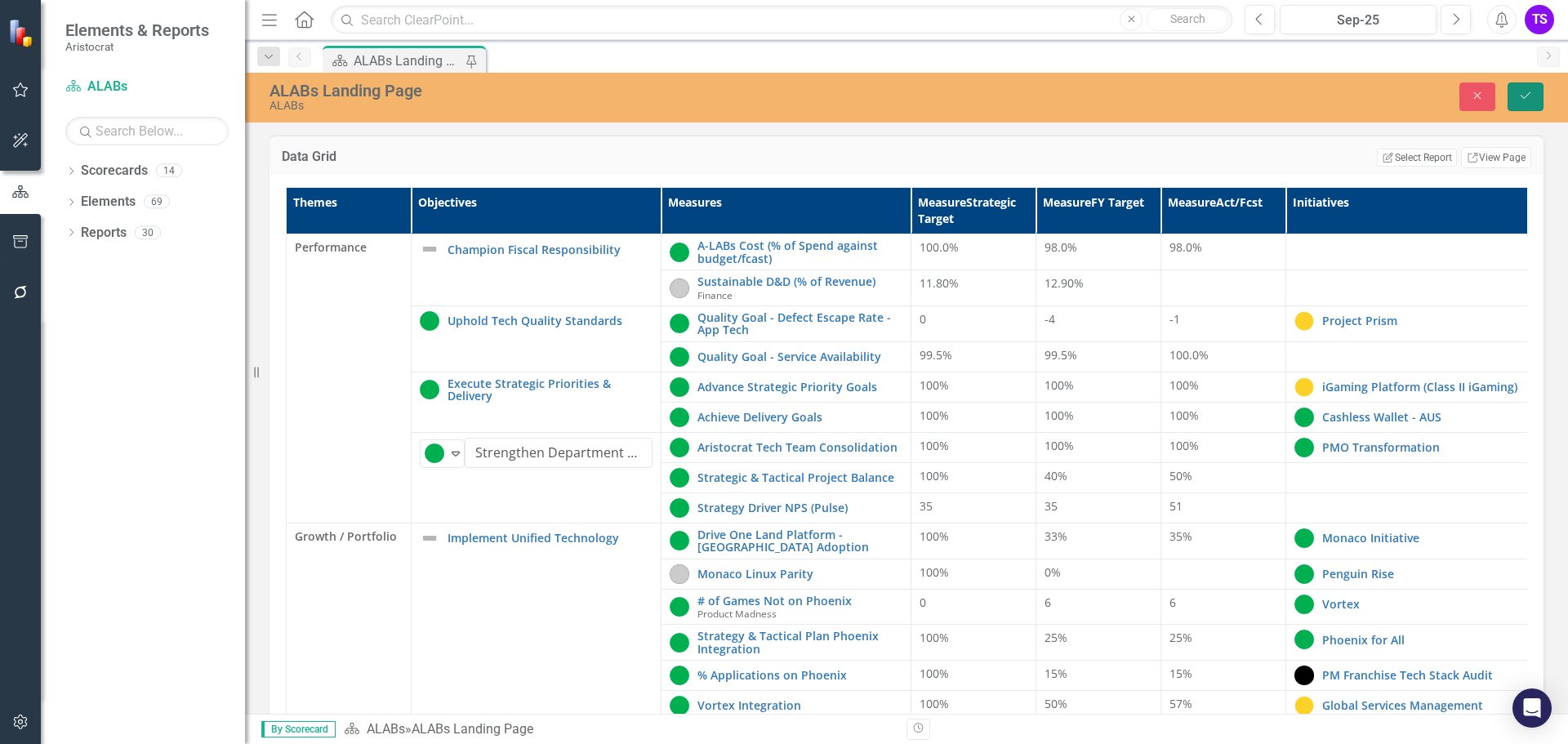
click at [1535, 95] on button "Save" at bounding box center [1525, 97] width 36 height 29
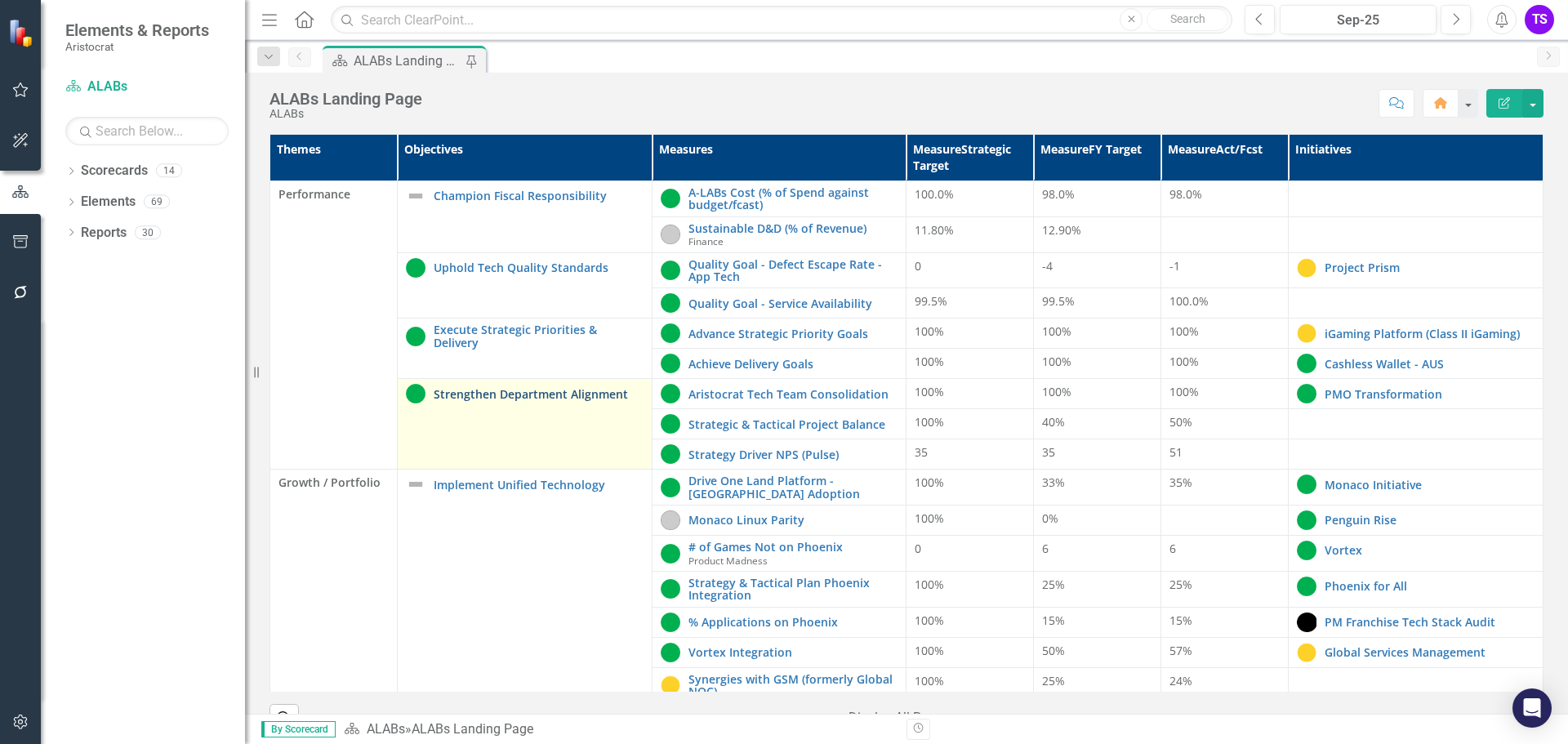
click at [516, 388] on link "Strengthen Department Alignment" at bounding box center [539, 394] width 210 height 12
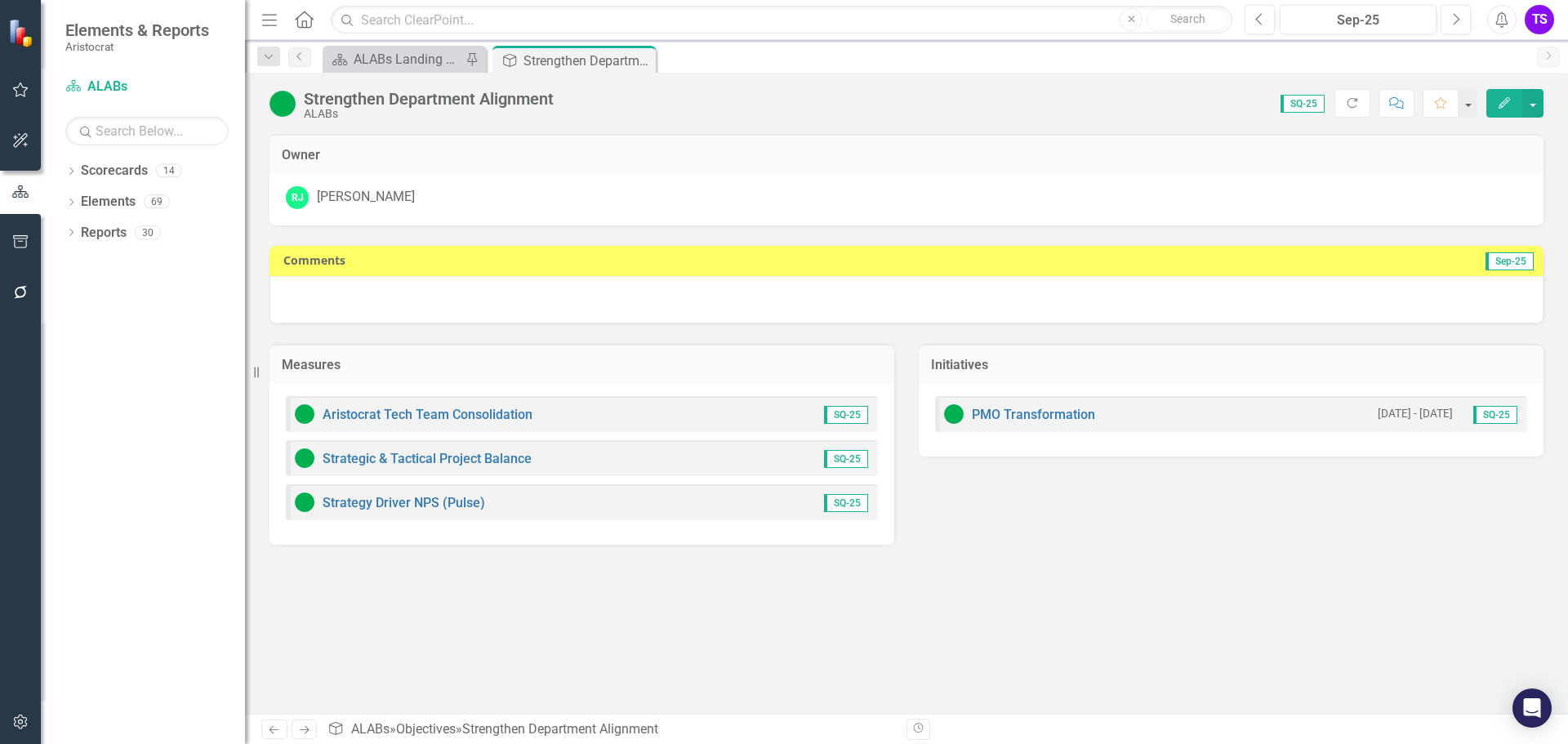
click at [559, 312] on div at bounding box center [906, 299] width 1274 height 47
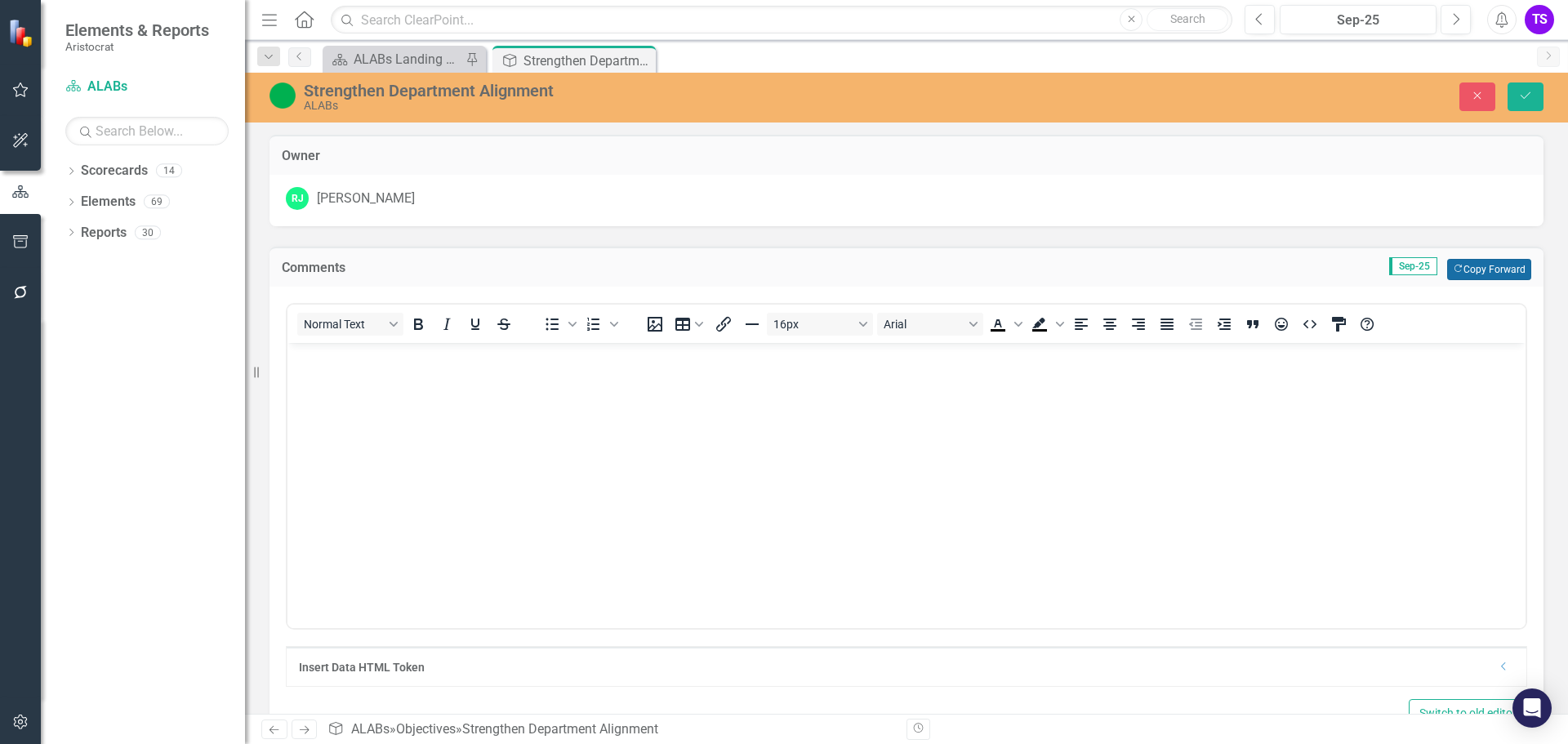
click at [1470, 268] on button "Copy Forward Copy Forward" at bounding box center [1488, 269] width 85 height 21
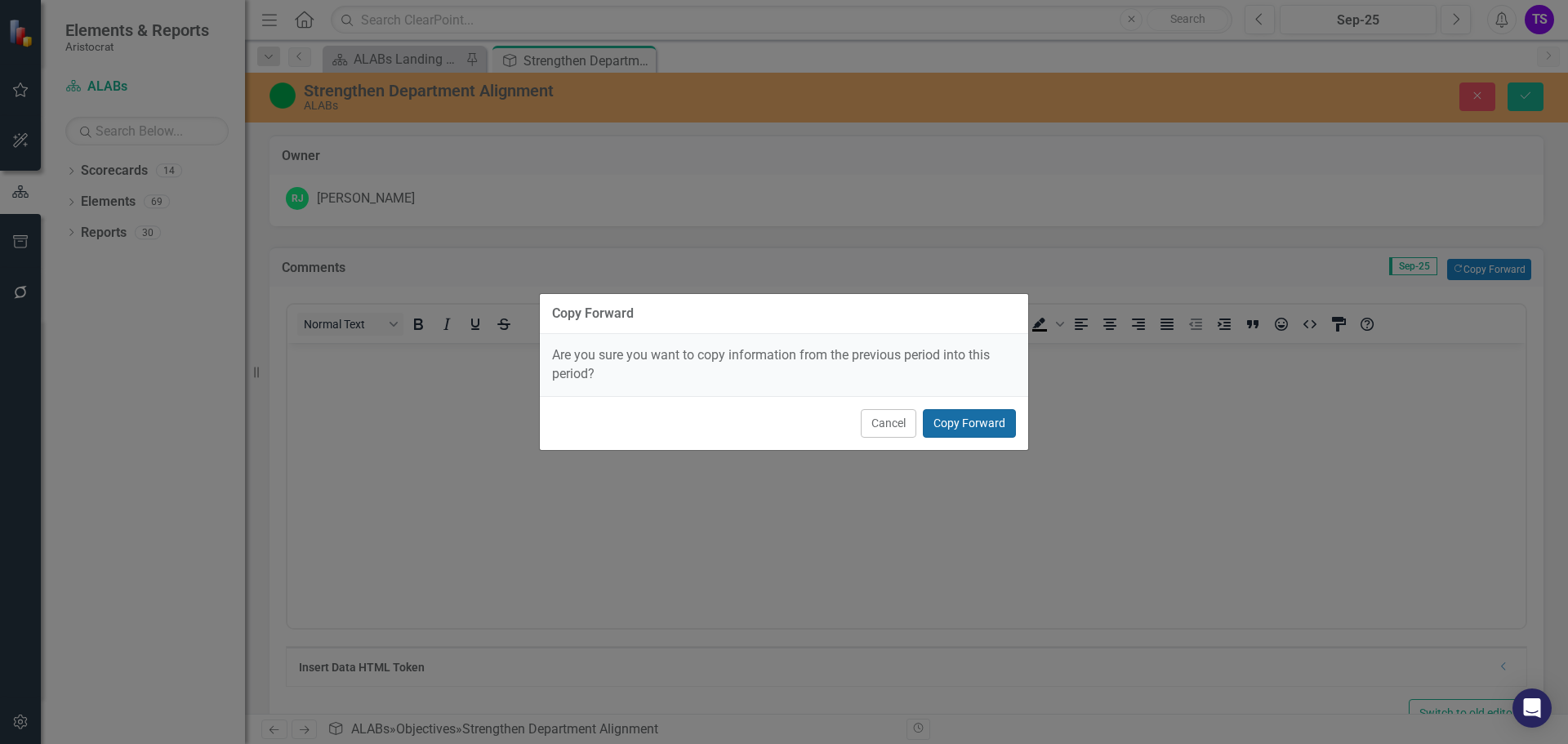
click at [977, 434] on button "Copy Forward" at bounding box center [969, 423] width 93 height 29
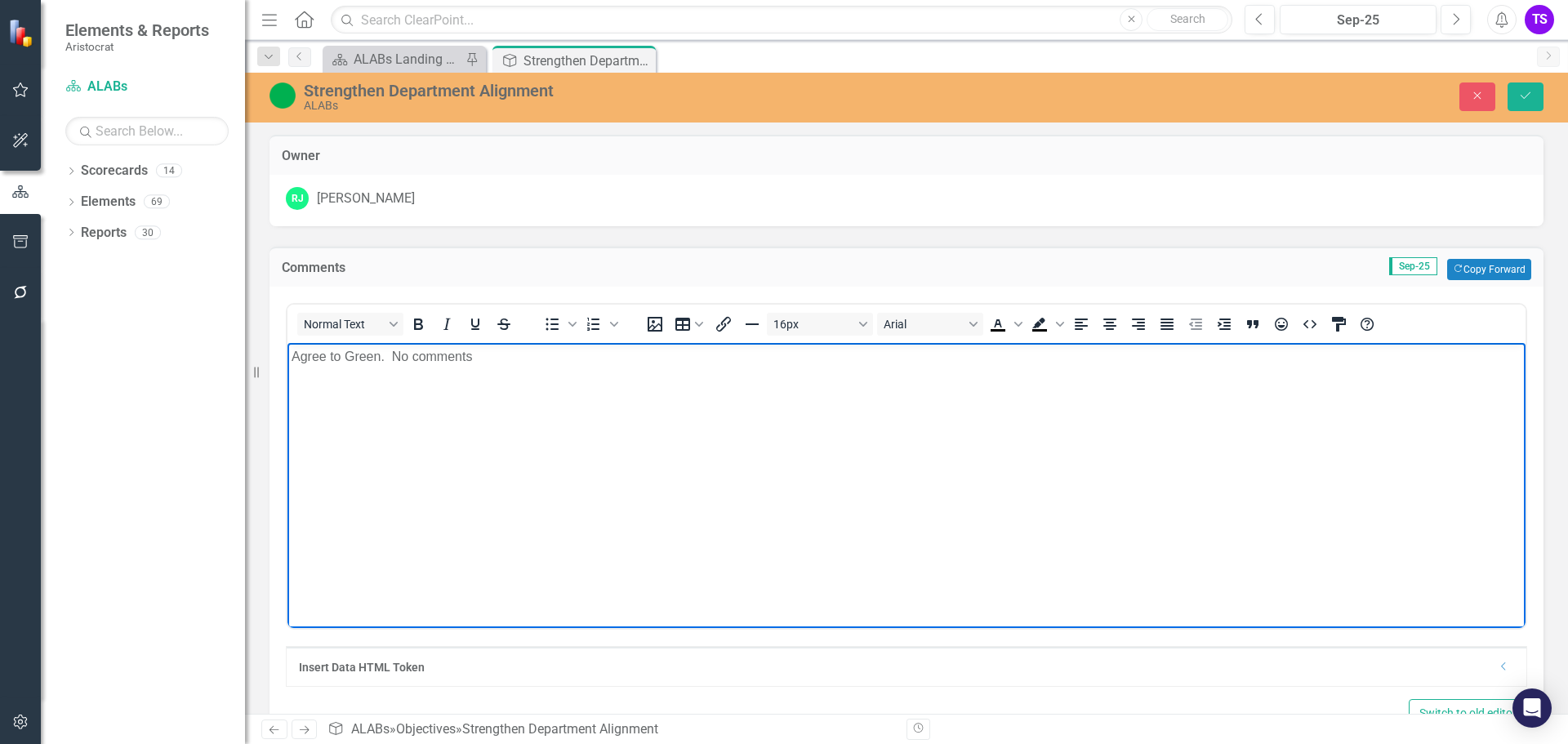
click at [294, 352] on p "Agree to Green. No comments" at bounding box center [907, 357] width 1230 height 20
drag, startPoint x: 442, startPoint y: 355, endPoint x: 729, endPoint y: 374, distance: 287.6
click at [442, 355] on p "SQFY25 - Agree to Green. No comments" at bounding box center [907, 357] width 1230 height 20
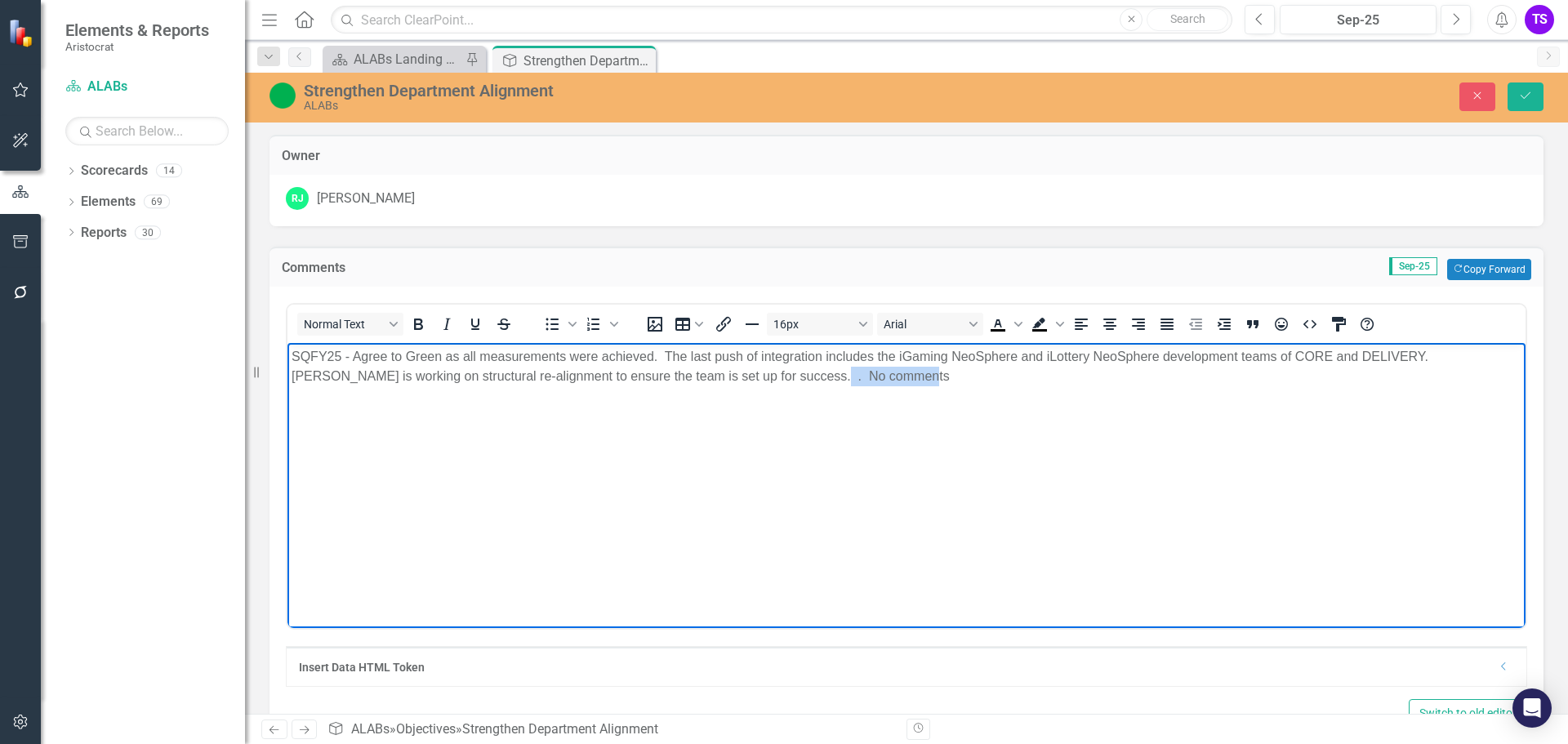
drag, startPoint x: 737, startPoint y: 382, endPoint x: 834, endPoint y: 375, distance: 97.3
click at [834, 375] on p "SQFY25 - Agree to Green as all measurements were achieved. The last push of int…" at bounding box center [907, 367] width 1230 height 39
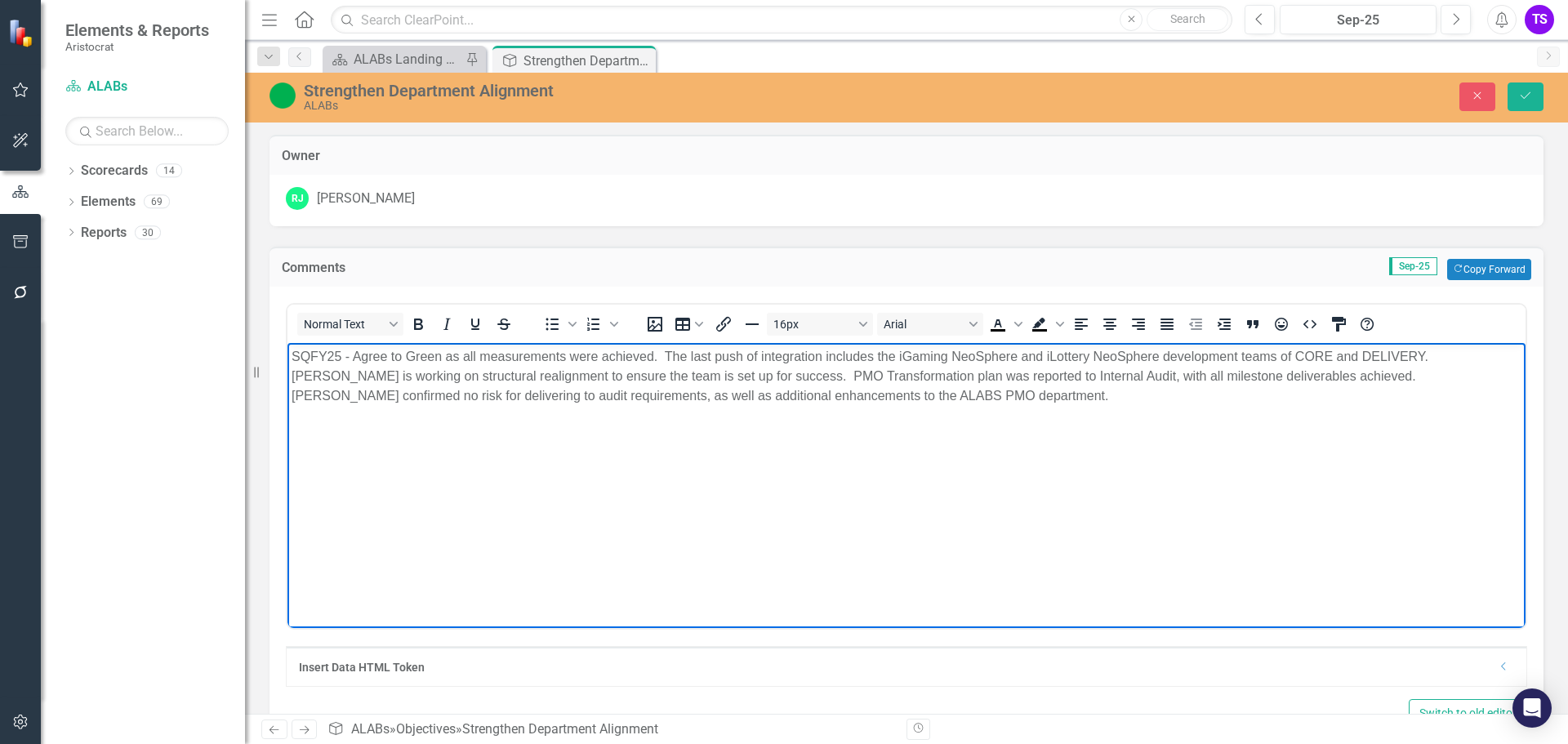
click at [712, 438] on body "SQFY25 - Agree to Green as all measurements were achieved. The last push of int…" at bounding box center [906, 465] width 1237 height 245
click at [934, 369] on p "SQFY25 - Agree to Green as all measurements were achieved. The last push of int…" at bounding box center [907, 376] width 1230 height 59
click at [1054, 398] on p "SQFY25 - Agree to Green as all measurements were achieved. The last push of int…" at bounding box center [907, 376] width 1230 height 59
drag, startPoint x: 339, startPoint y: 354, endPoint x: 287, endPoint y: 358, distance: 52.2
click at [287, 358] on body "SQFY25 - Agree to Green as all measurements were achieved. The last push of int…" at bounding box center [906, 465] width 1237 height 245
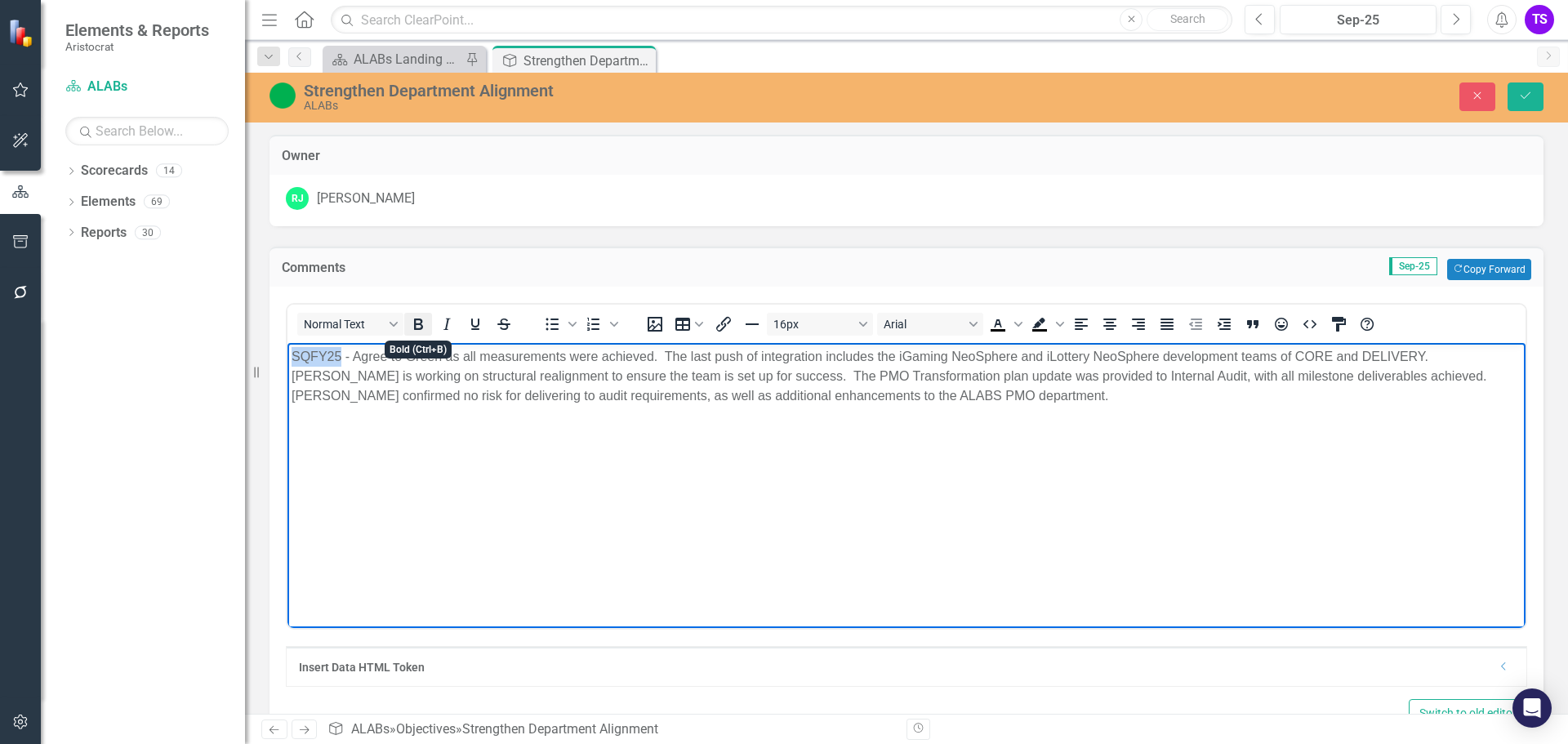
click at [412, 322] on icon "Bold" at bounding box center [417, 323] width 20 height 20
click at [473, 327] on icon "Underline" at bounding box center [475, 324] width 8 height 11
click at [1529, 96] on icon "Save" at bounding box center [1525, 96] width 15 height 11
